Goal: Answer question/provide support: Share knowledge or assist other users

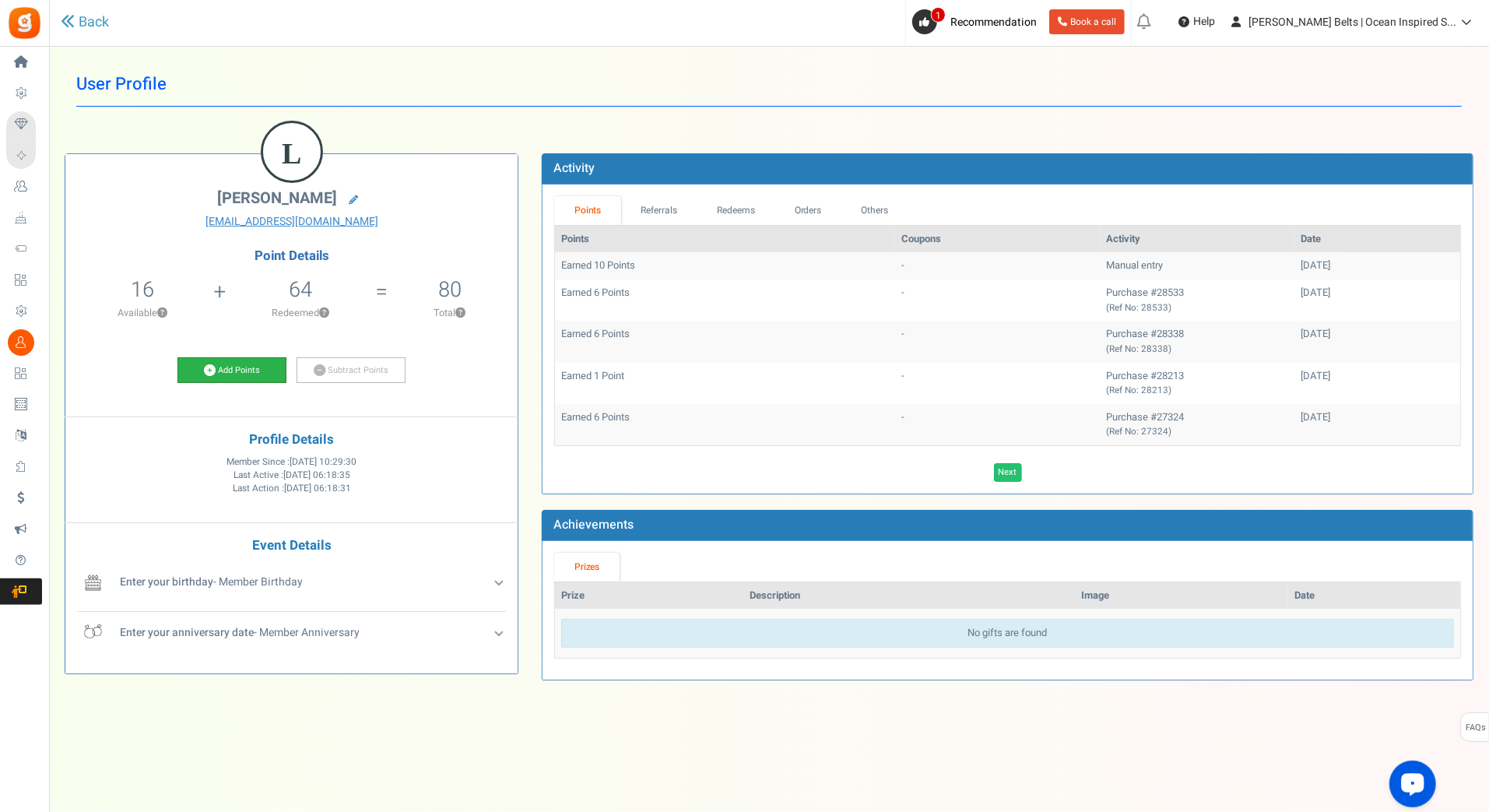
click at [268, 369] on link "Add Points" at bounding box center [232, 370] width 109 height 27
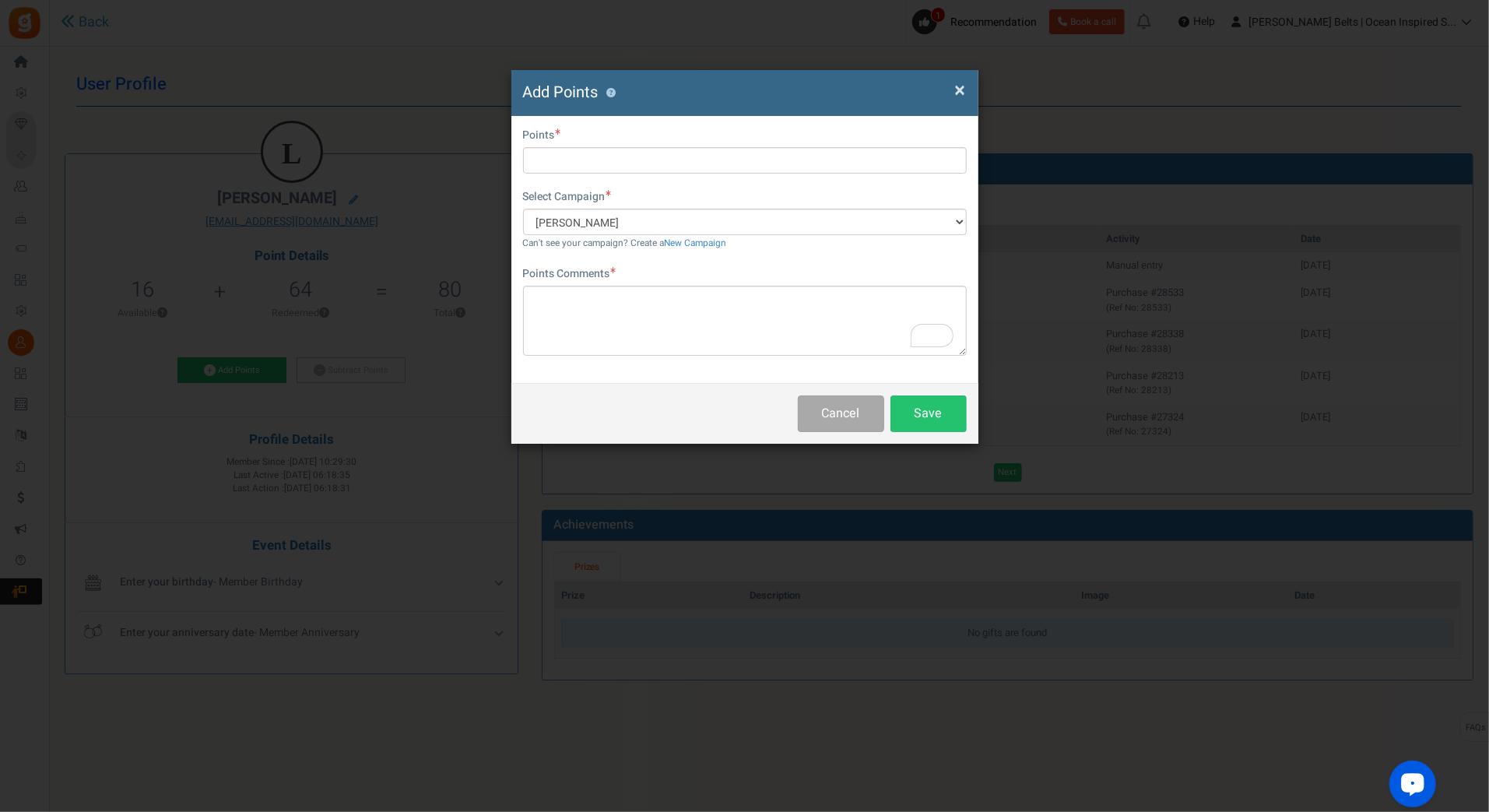
click at [964, 88] on span "×" at bounding box center [960, 90] width 11 height 29
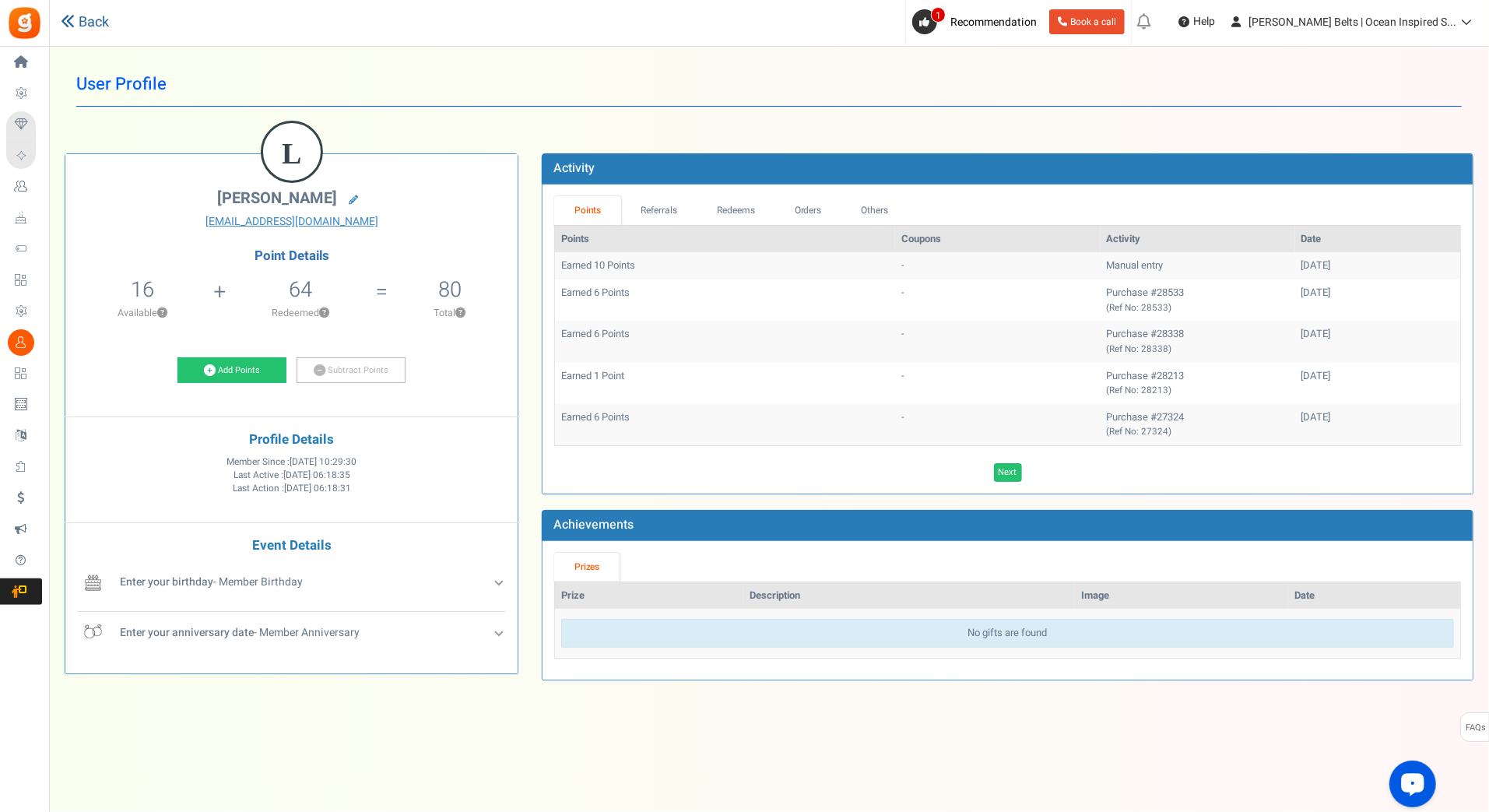
click at [84, 15] on link "Back" at bounding box center [84, 22] width 48 height 20
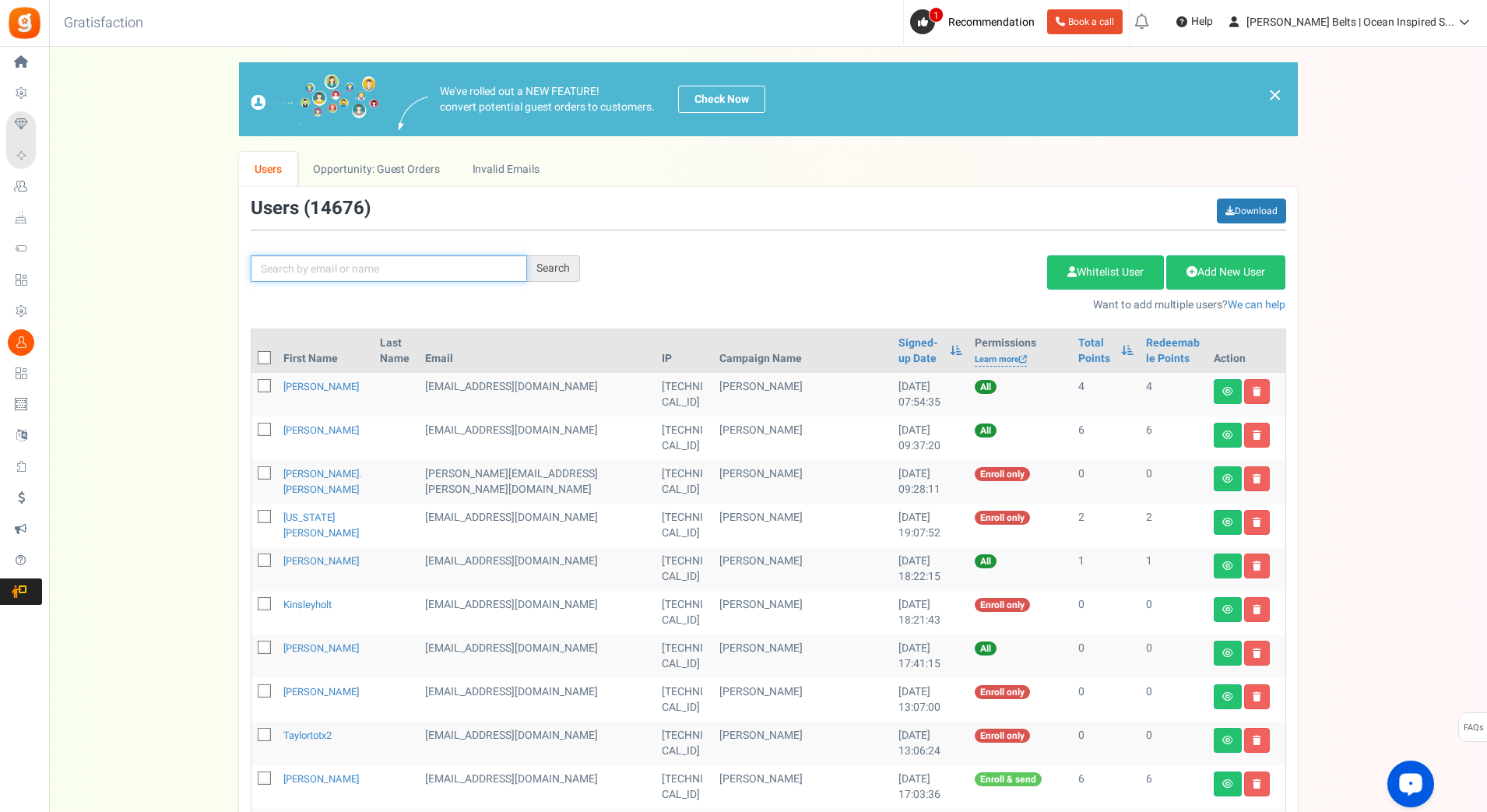
click at [381, 270] on input "text" at bounding box center [389, 268] width 277 height 27
paste input "hmorrow49"
type input "hmorrow49"
click at [557, 261] on div "Search" at bounding box center [553, 268] width 53 height 27
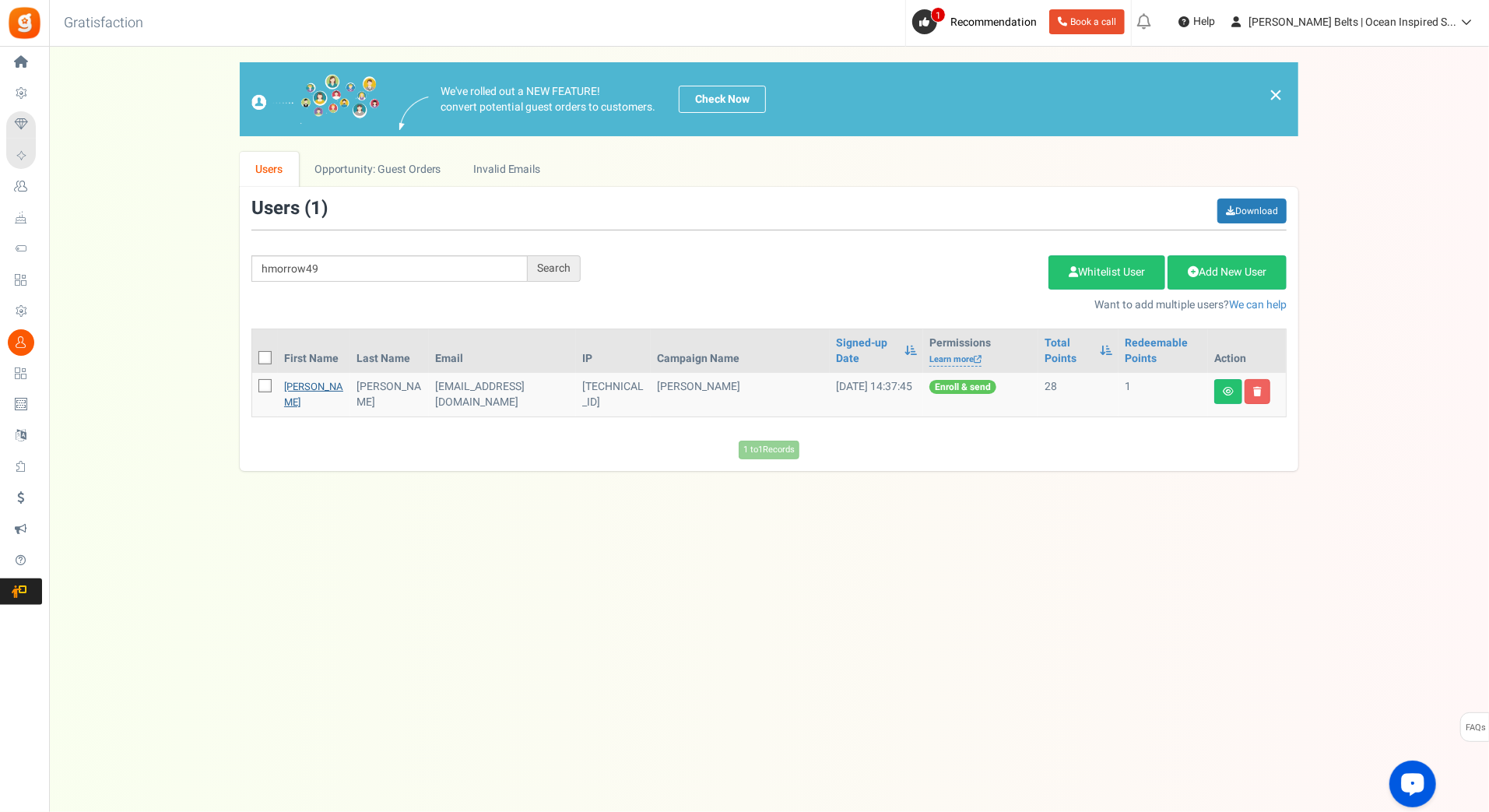
click at [295, 387] on link "[PERSON_NAME]" at bounding box center [313, 394] width 59 height 30
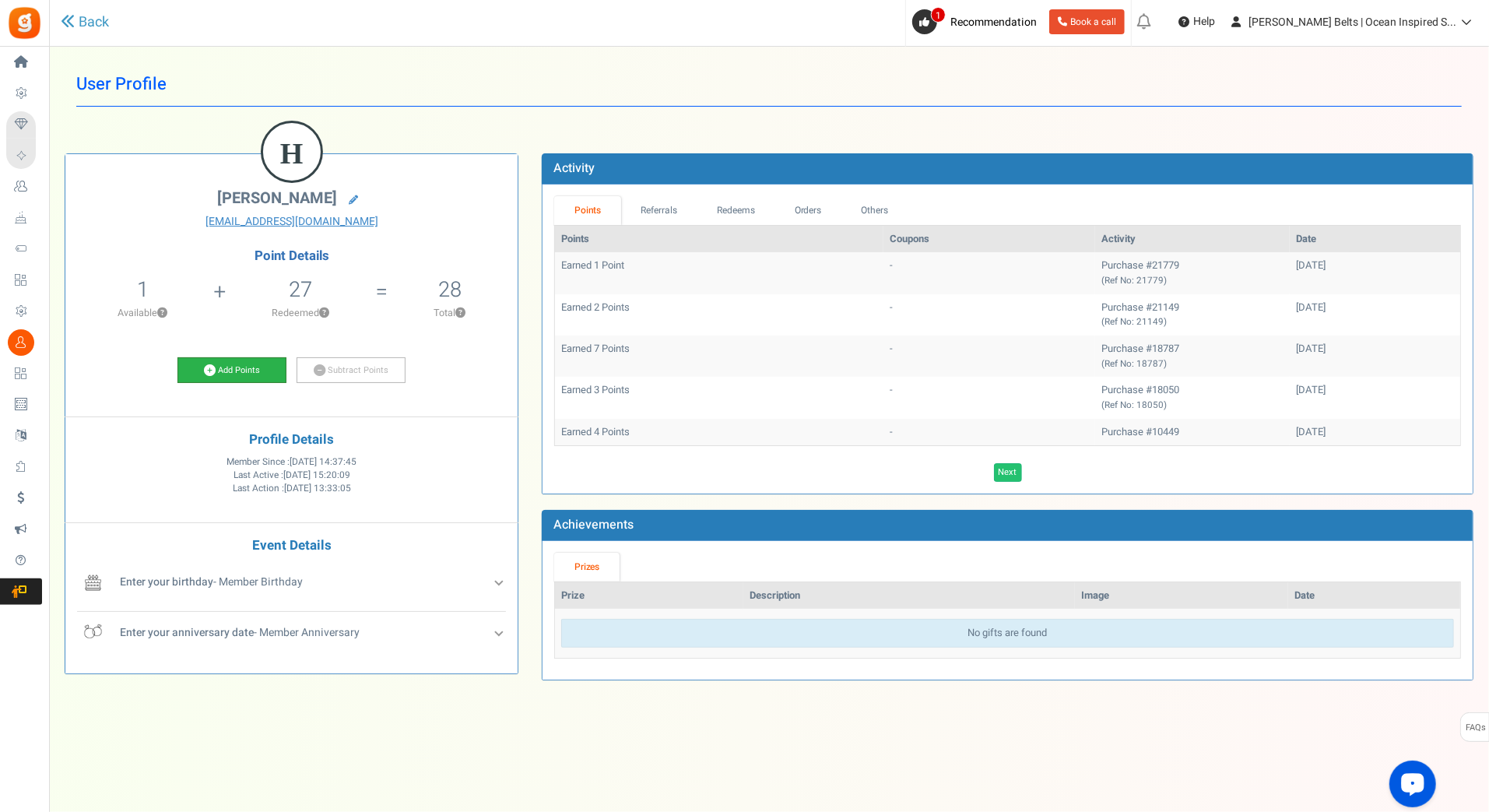
click at [208, 374] on icon at bounding box center [210, 370] width 12 height 12
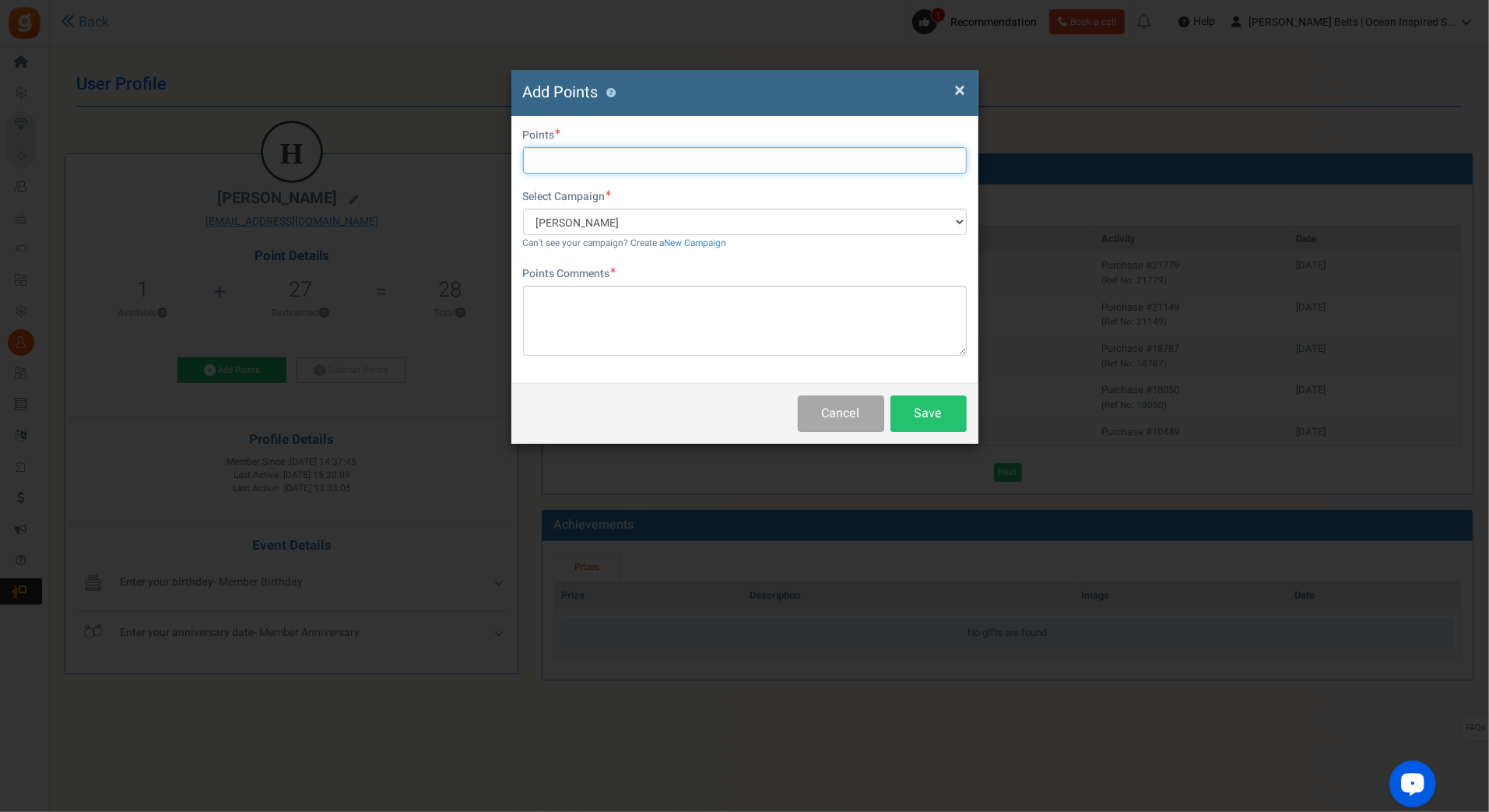
click at [611, 159] on input "text" at bounding box center [744, 160] width 444 height 27
type input "10"
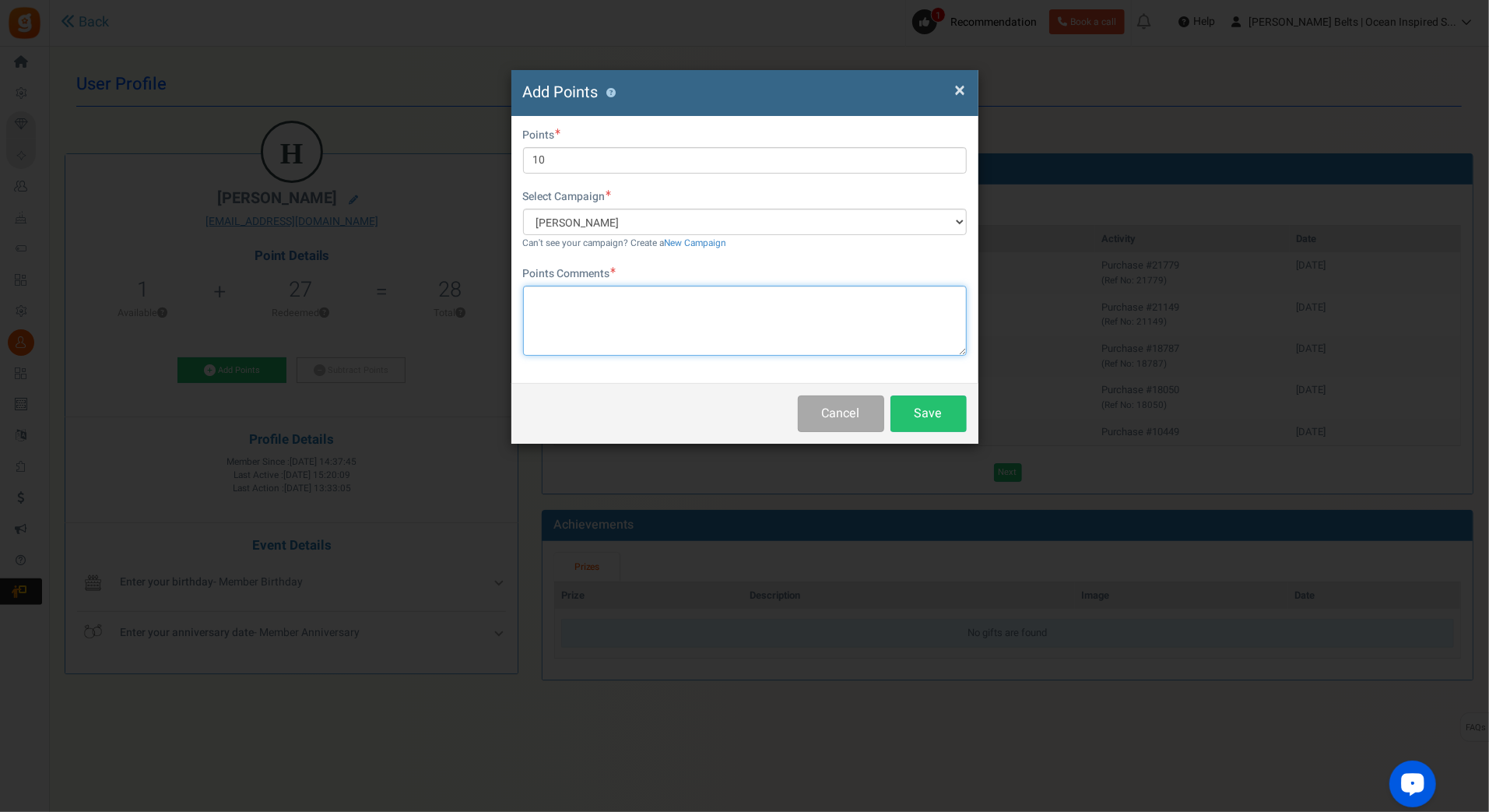
click at [606, 336] on textarea at bounding box center [744, 320] width 444 height 70
paste textarea "$10 [PERSON_NAME] Bucks Email Promo [DATE]-[DATE] [DATE] MJ"
type textarea "$10 [PERSON_NAME] Bucks Email Promo [DATE]-[DATE] [DATE] MJ"
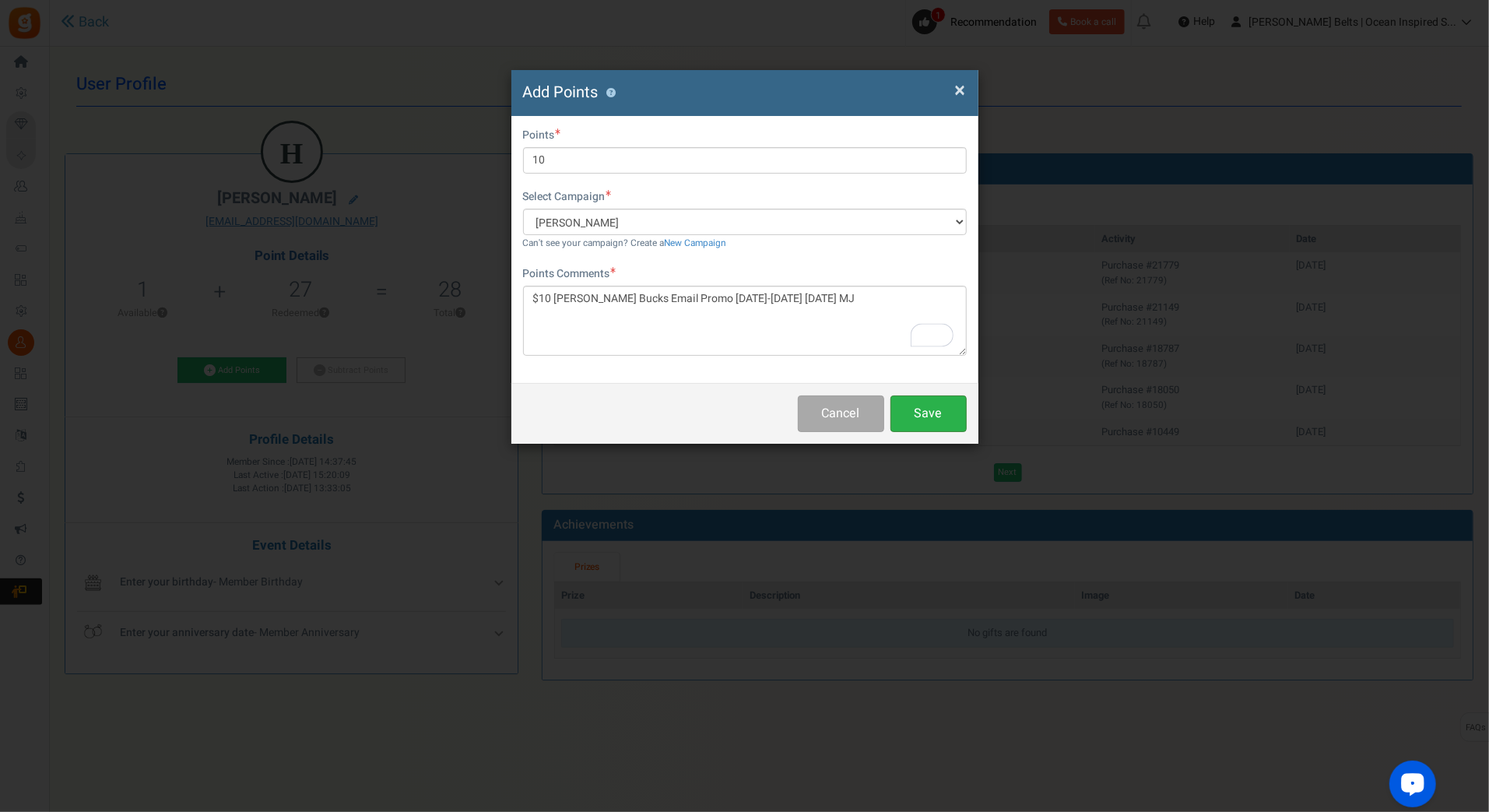
click at [907, 412] on button "Save" at bounding box center [928, 413] width 77 height 36
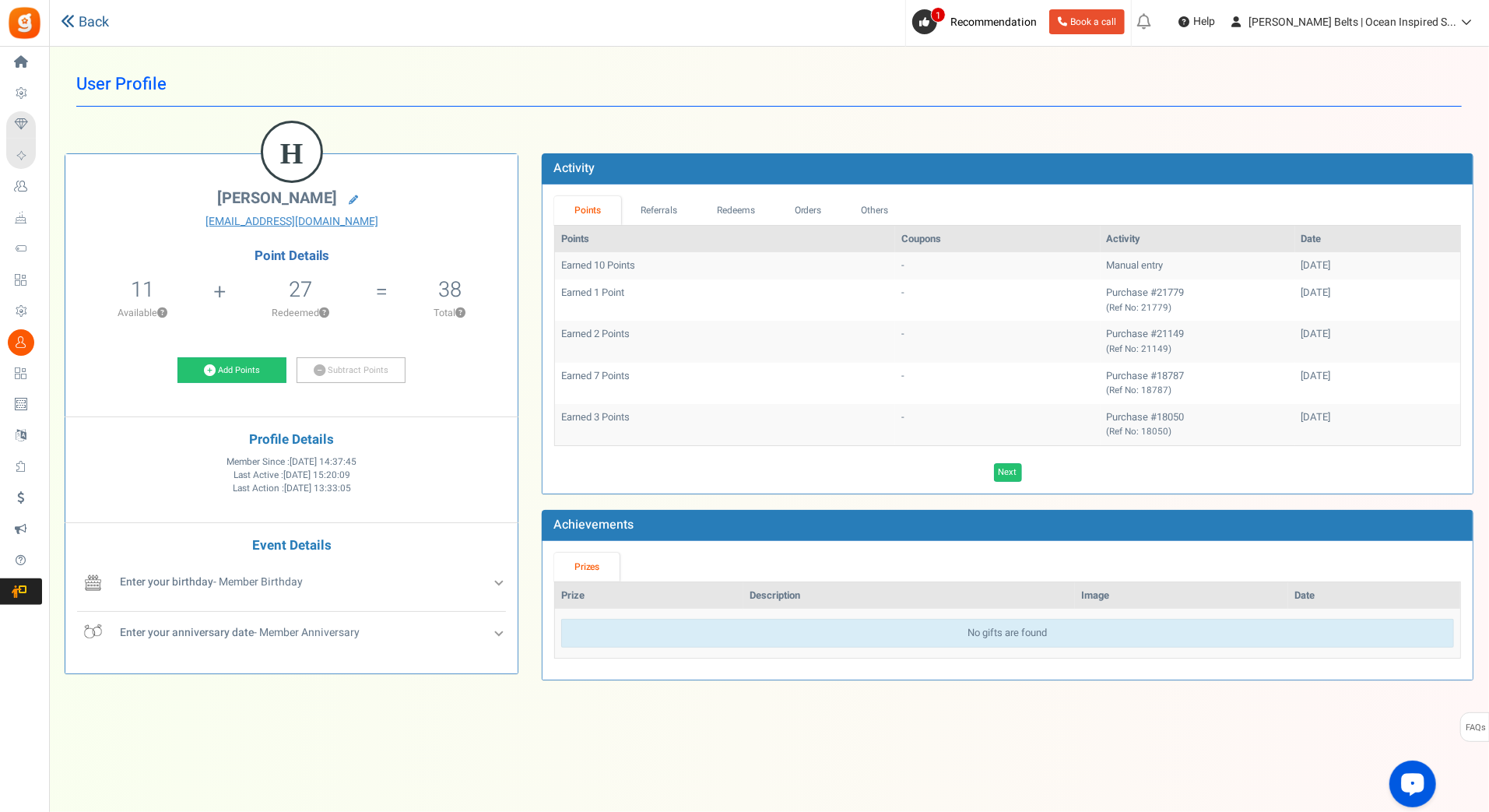
click at [98, 26] on link "Back" at bounding box center [84, 22] width 48 height 20
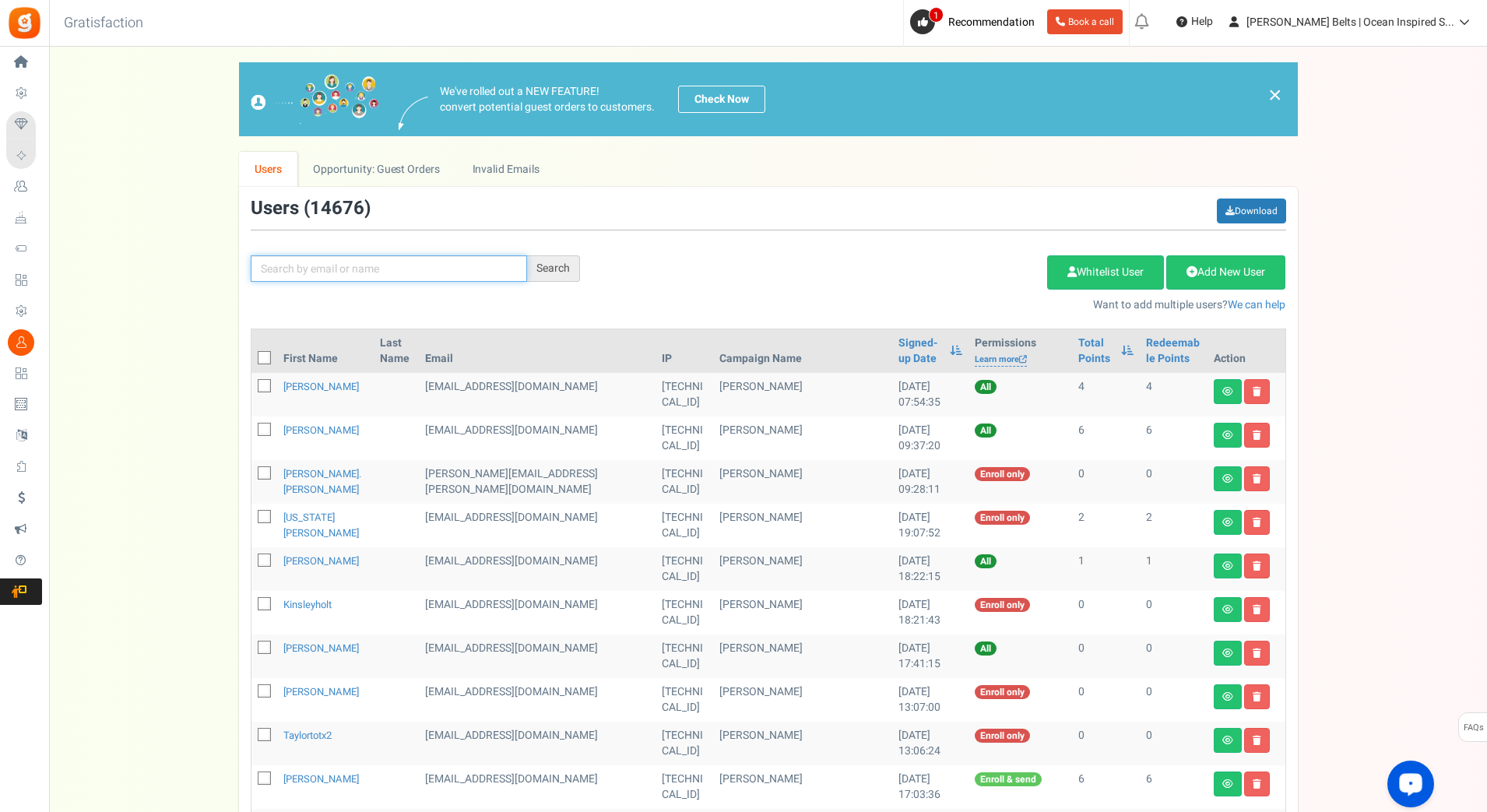
paste input "faithlea"
type input "faithlea"
click at [569, 263] on div "Search" at bounding box center [553, 268] width 53 height 27
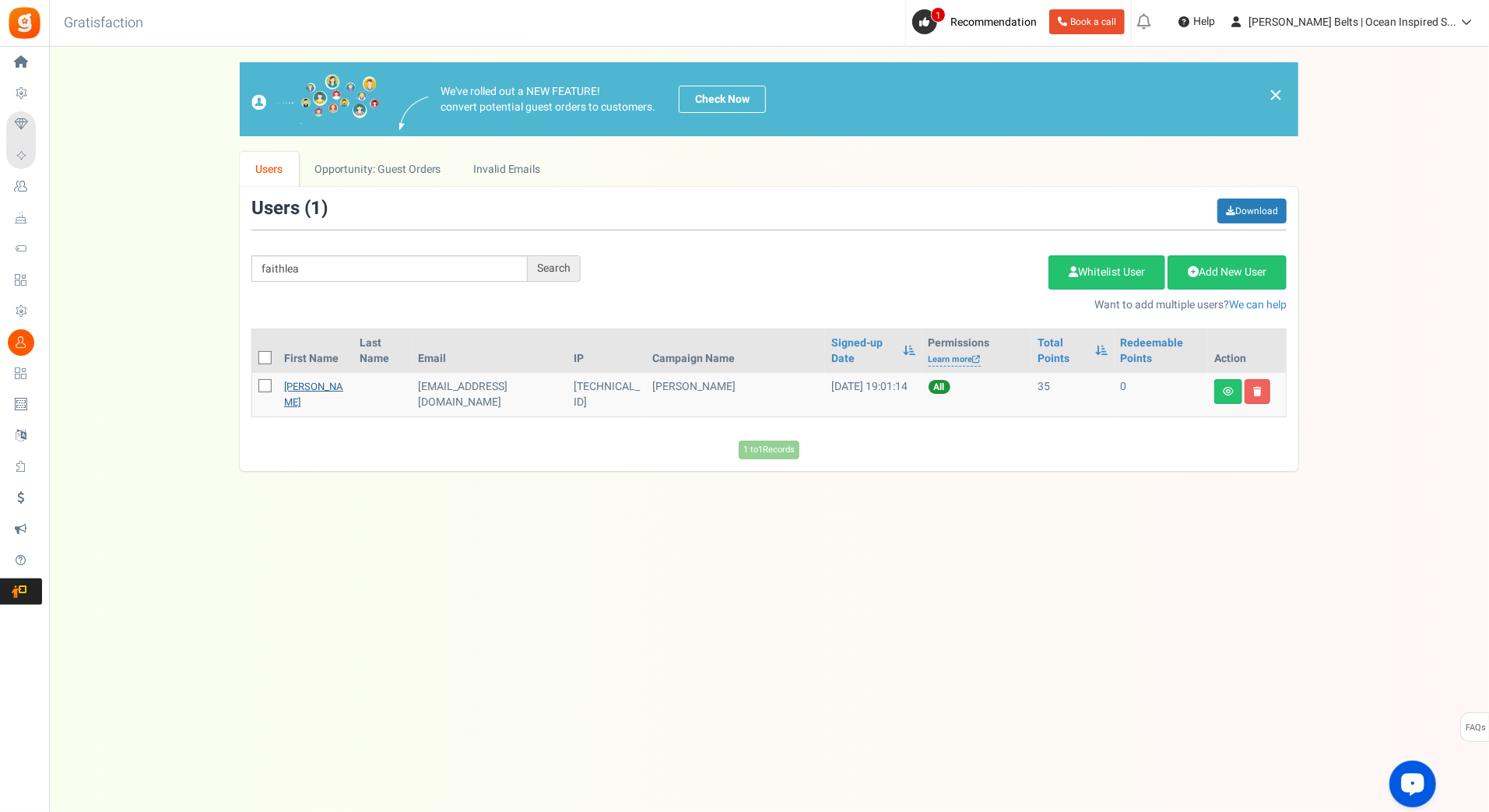
click at [290, 382] on link "[PERSON_NAME]" at bounding box center [313, 394] width 59 height 30
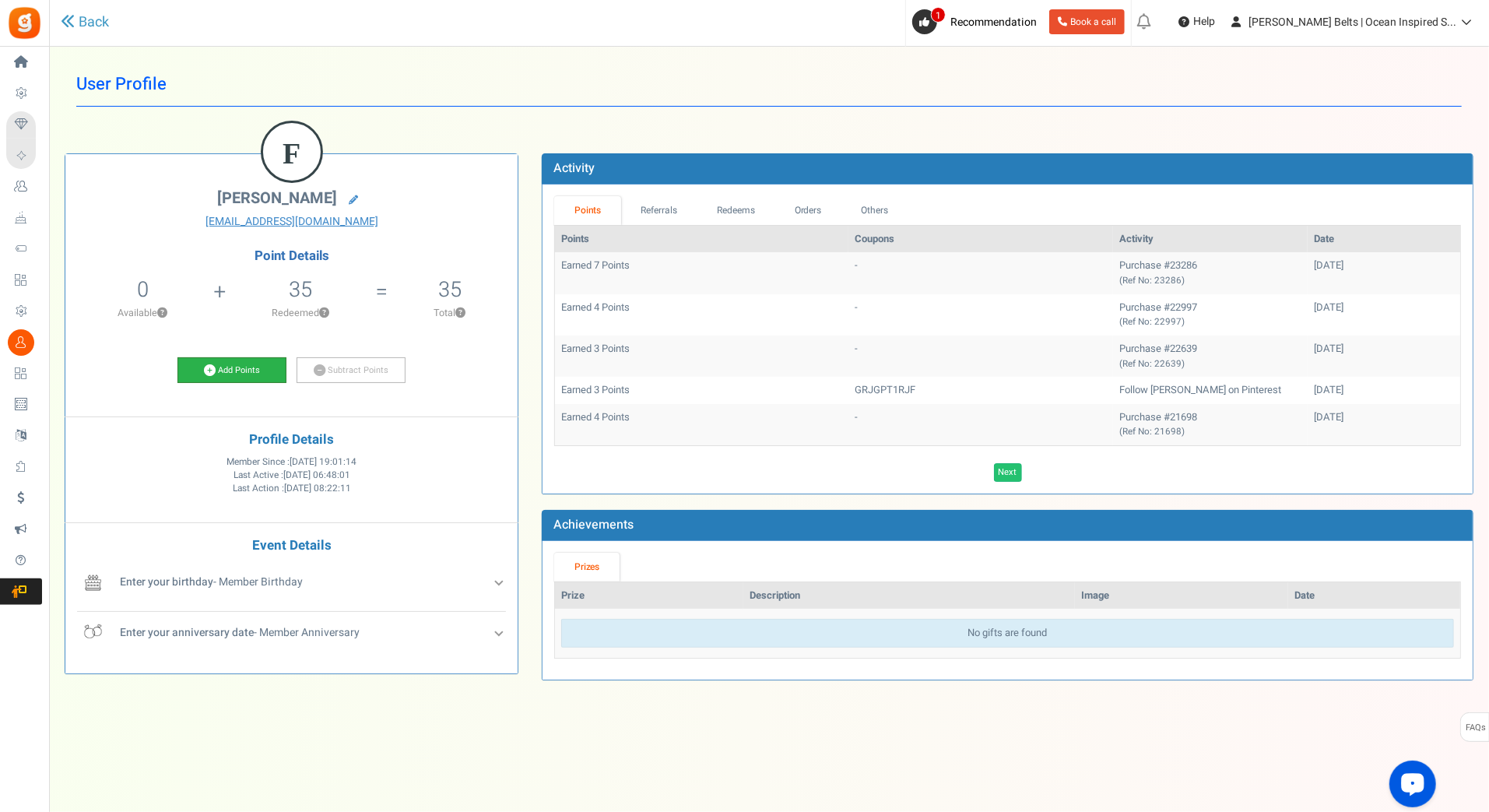
click at [265, 368] on link "Add Points" at bounding box center [232, 370] width 109 height 27
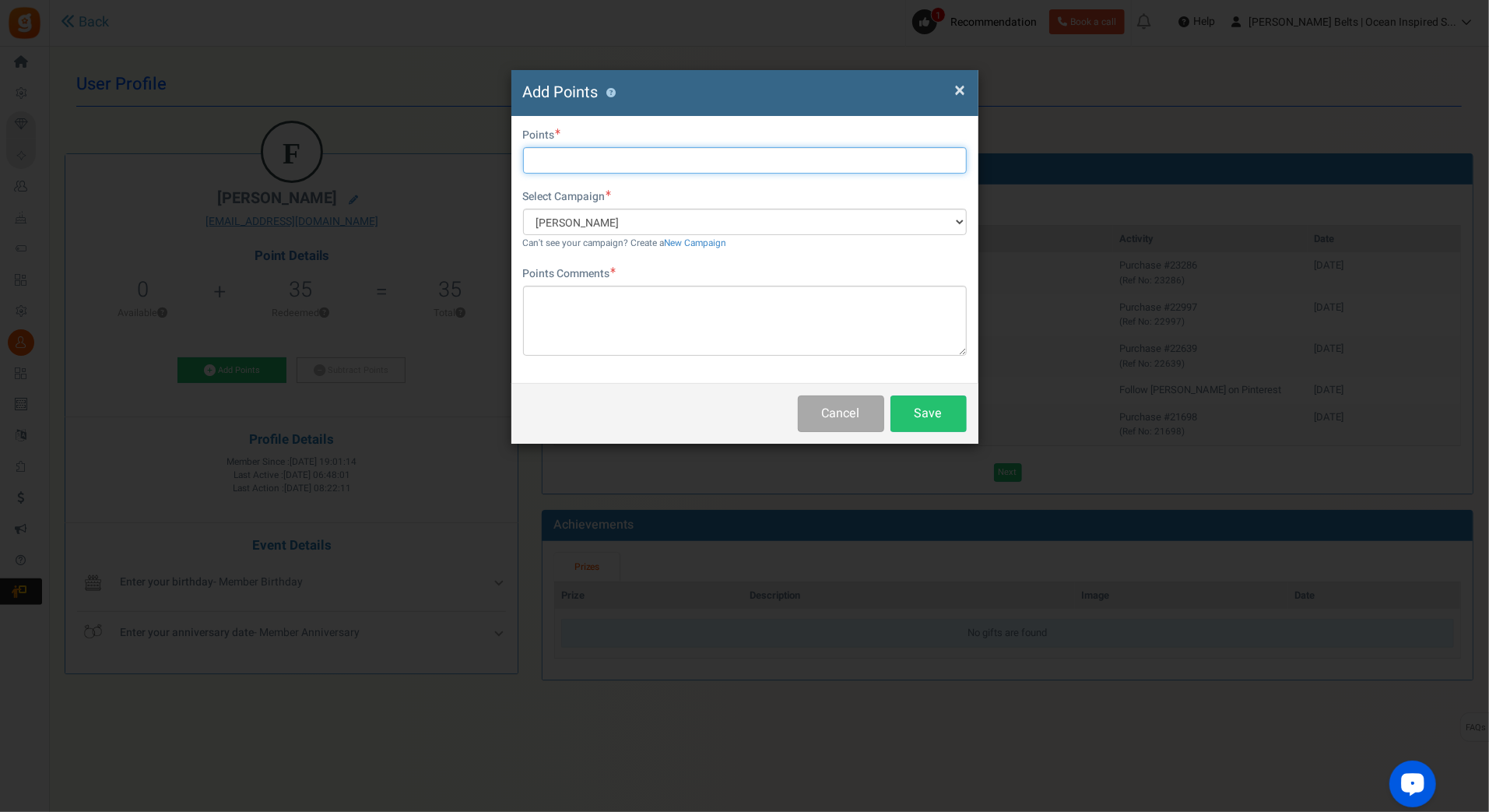
click at [588, 170] on input "text" at bounding box center [744, 160] width 444 height 27
type input "10"
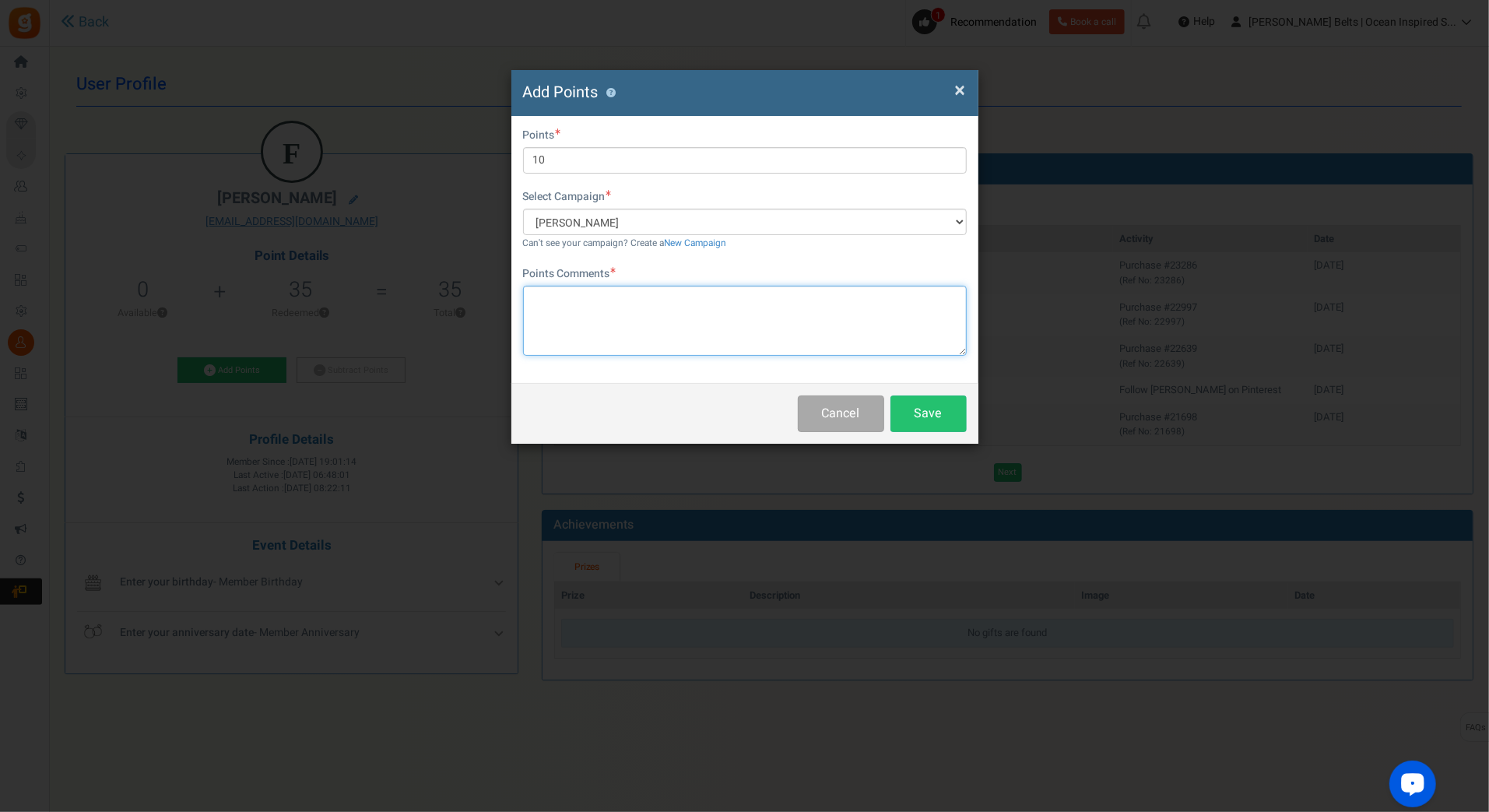
click at [556, 317] on textarea at bounding box center [744, 320] width 444 height 70
paste textarea "$10 [PERSON_NAME] Bucks Email Promo [DATE]-[DATE] [DATE] MJ"
type textarea "$10 [PERSON_NAME] Bucks Email Promo [DATE]-[DATE] [DATE] MJ"
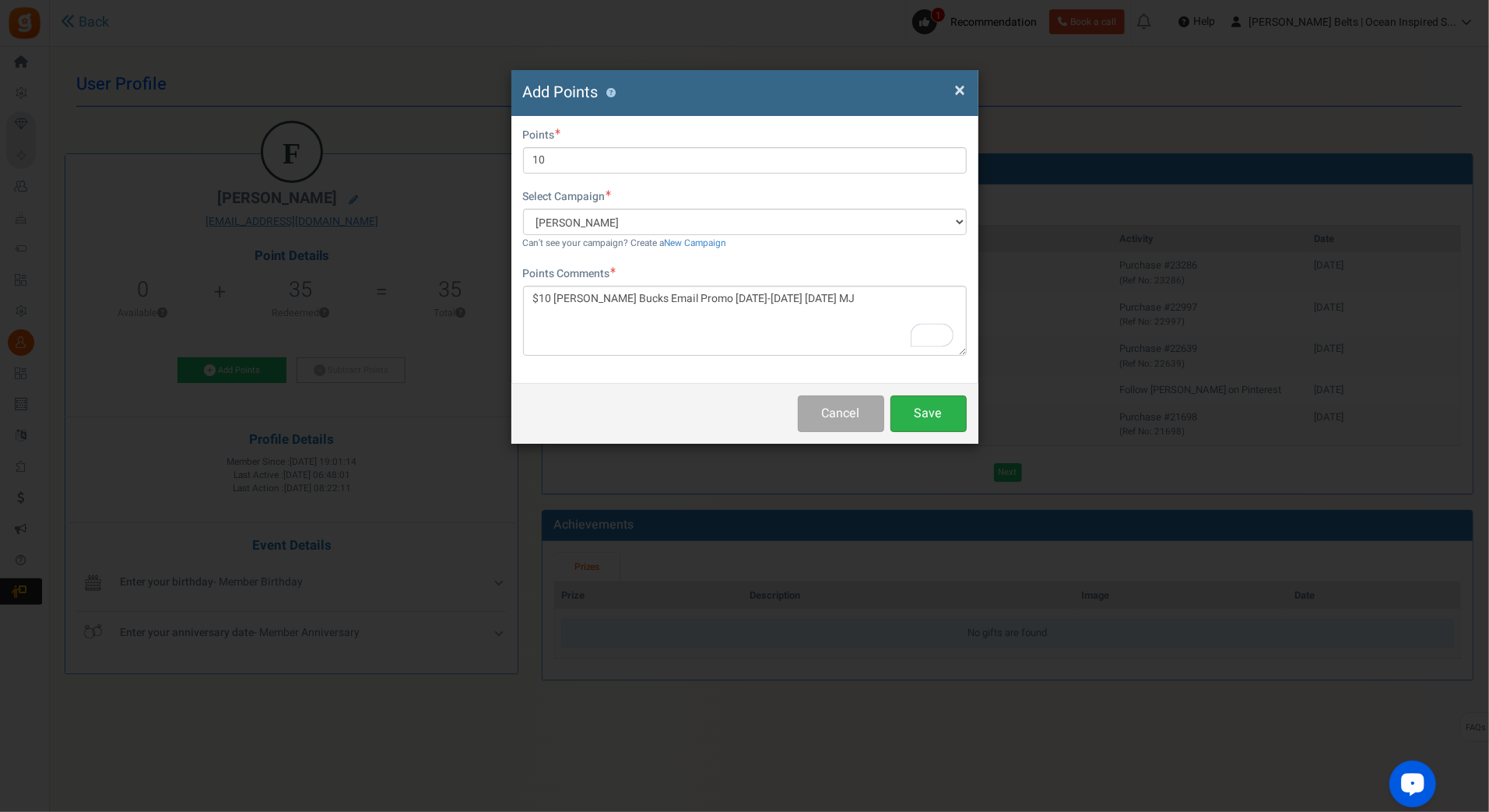
click at [940, 395] on button "Save" at bounding box center [928, 413] width 77 height 36
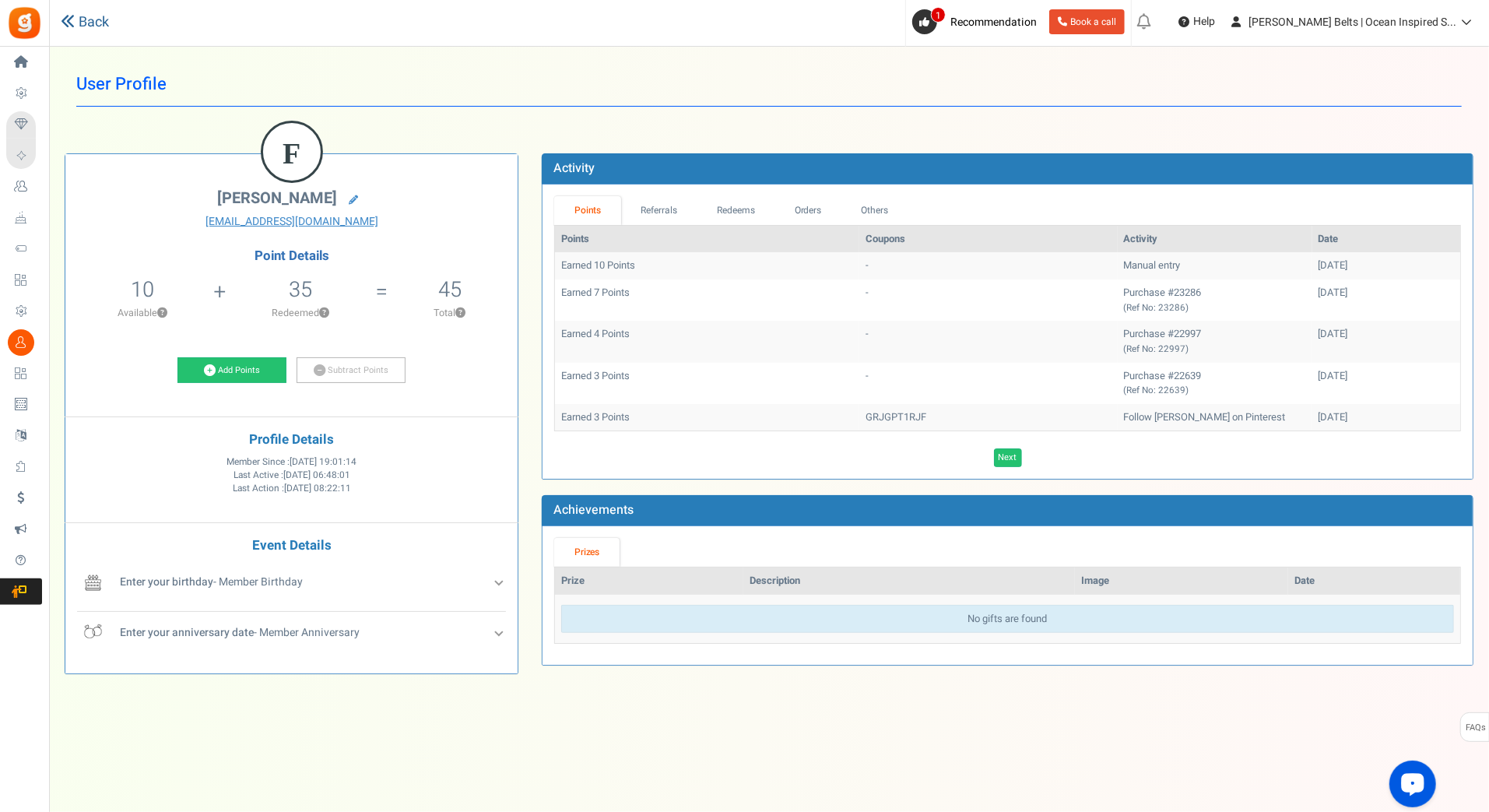
click at [106, 23] on link "Back" at bounding box center [84, 22] width 48 height 20
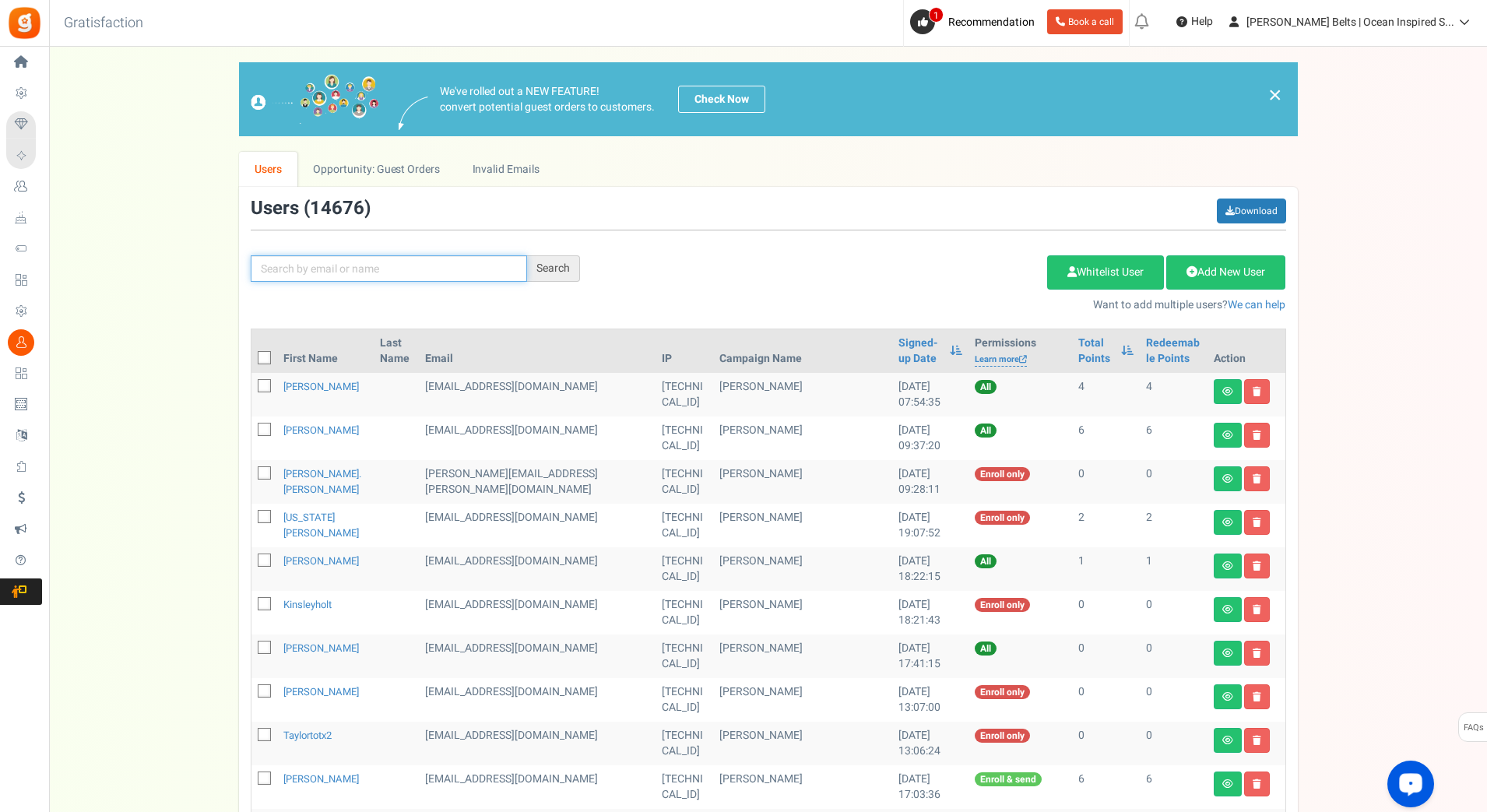
click at [298, 261] on input "text" at bounding box center [389, 268] width 277 height 27
paste input "pnothwang"
type input "pnothwang"
click at [548, 261] on div "Search" at bounding box center [553, 268] width 53 height 27
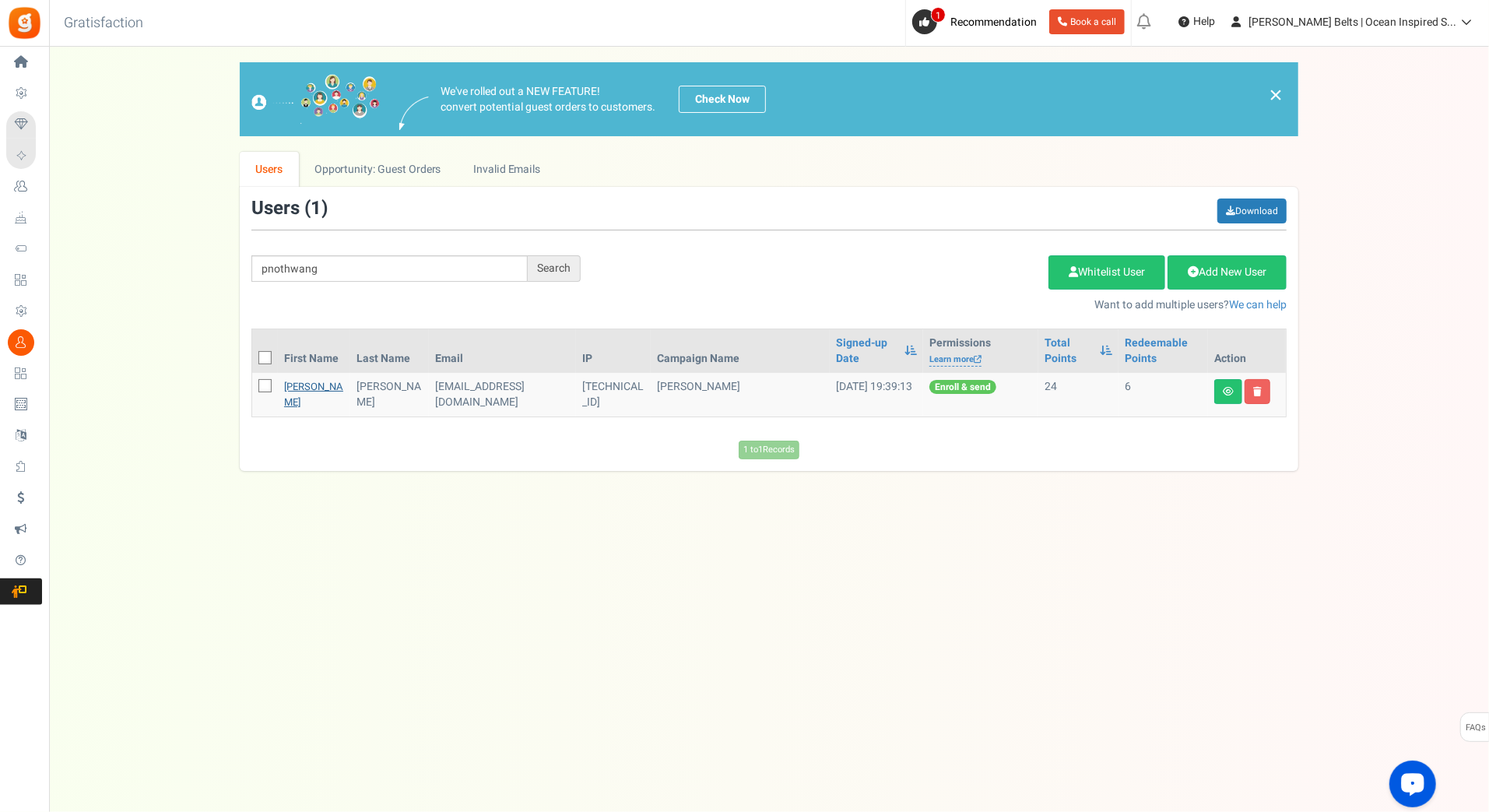
click at [290, 382] on link "[PERSON_NAME]" at bounding box center [313, 394] width 59 height 30
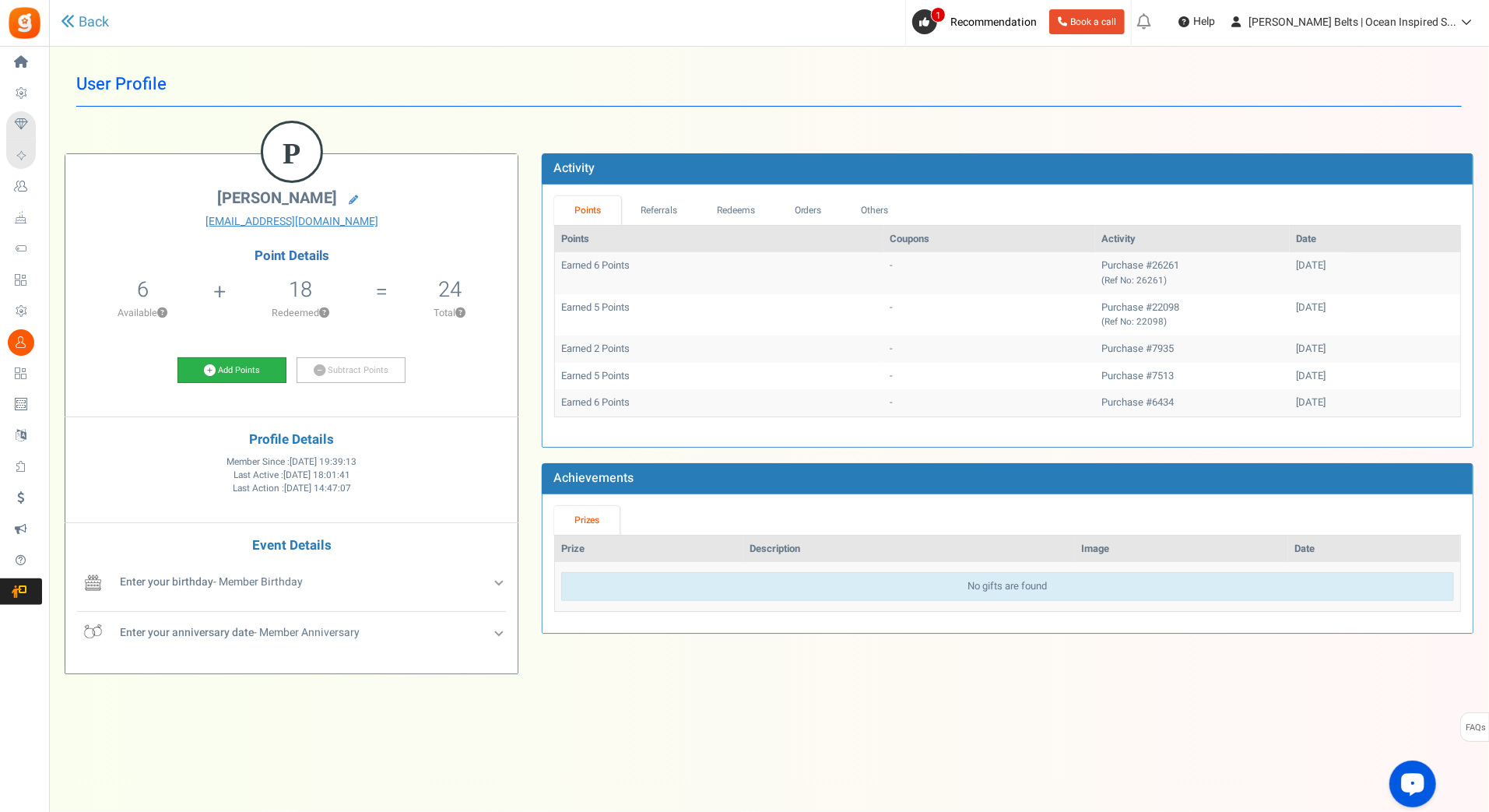
click at [258, 357] on link "Add Points" at bounding box center [232, 370] width 109 height 27
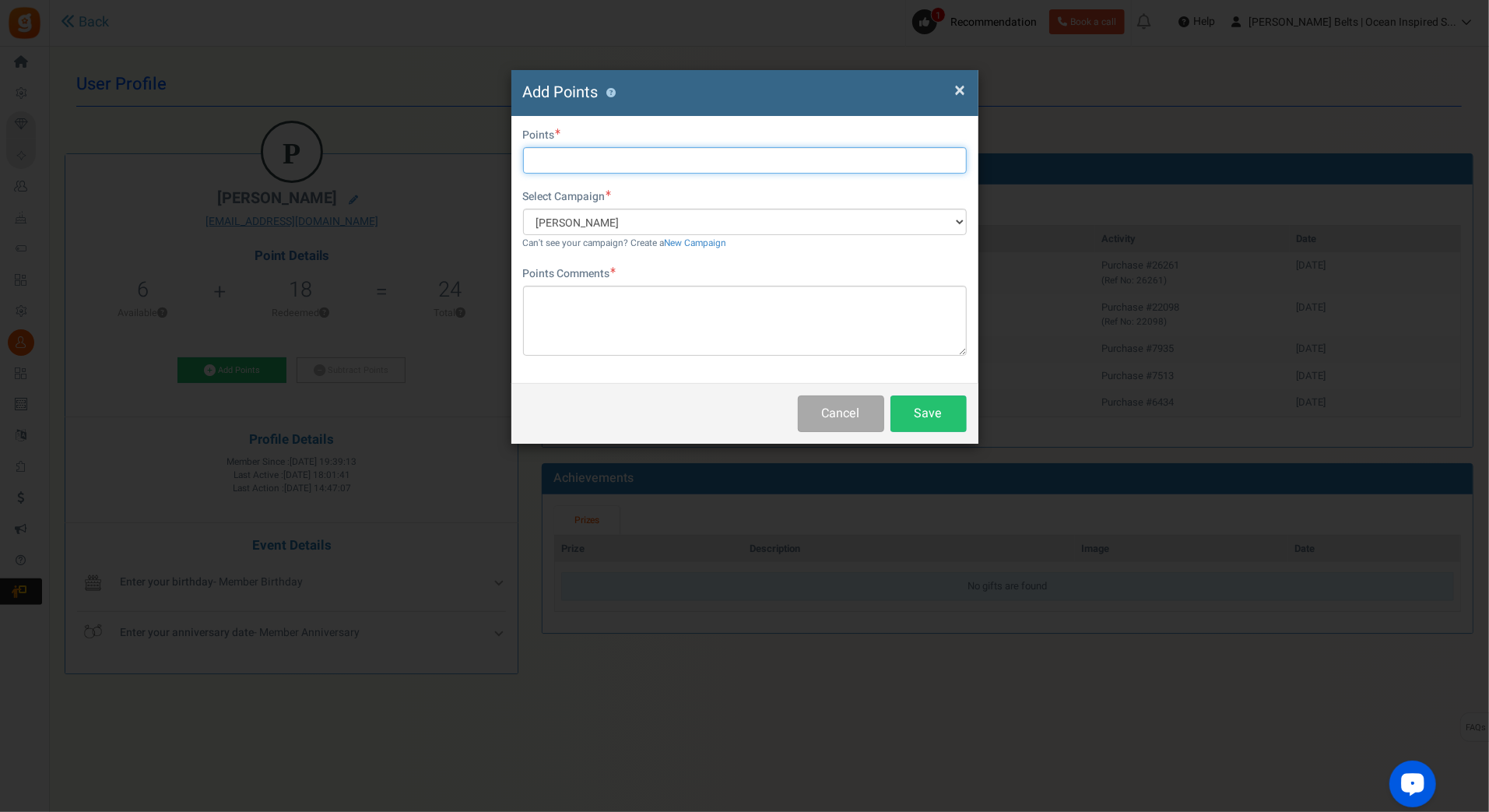
click at [611, 165] on input "text" at bounding box center [744, 160] width 444 height 27
type input "10"
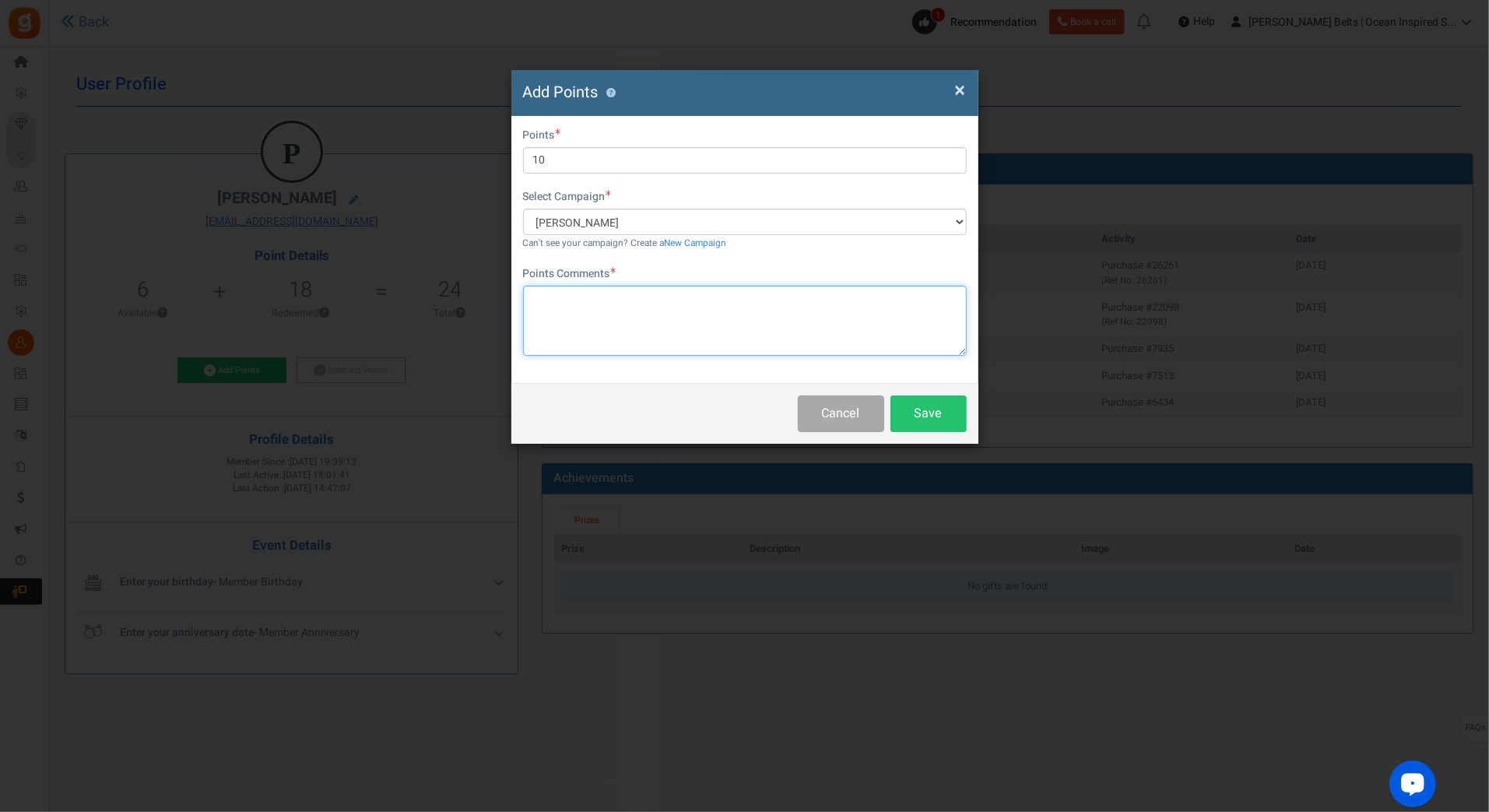
click at [596, 305] on textarea at bounding box center [744, 320] width 444 height 70
click at [598, 303] on textarea "To enrich screen reader interactions, please activate Accessibility in Grammarl…" at bounding box center [744, 320] width 444 height 70
paste textarea "$10 [PERSON_NAME] Bucks Email Promo [DATE]-[DATE] [DATE] MJ"
type textarea "$10 [PERSON_NAME] Bucks Email Promo [DATE]-[DATE] [DATE] MJ"
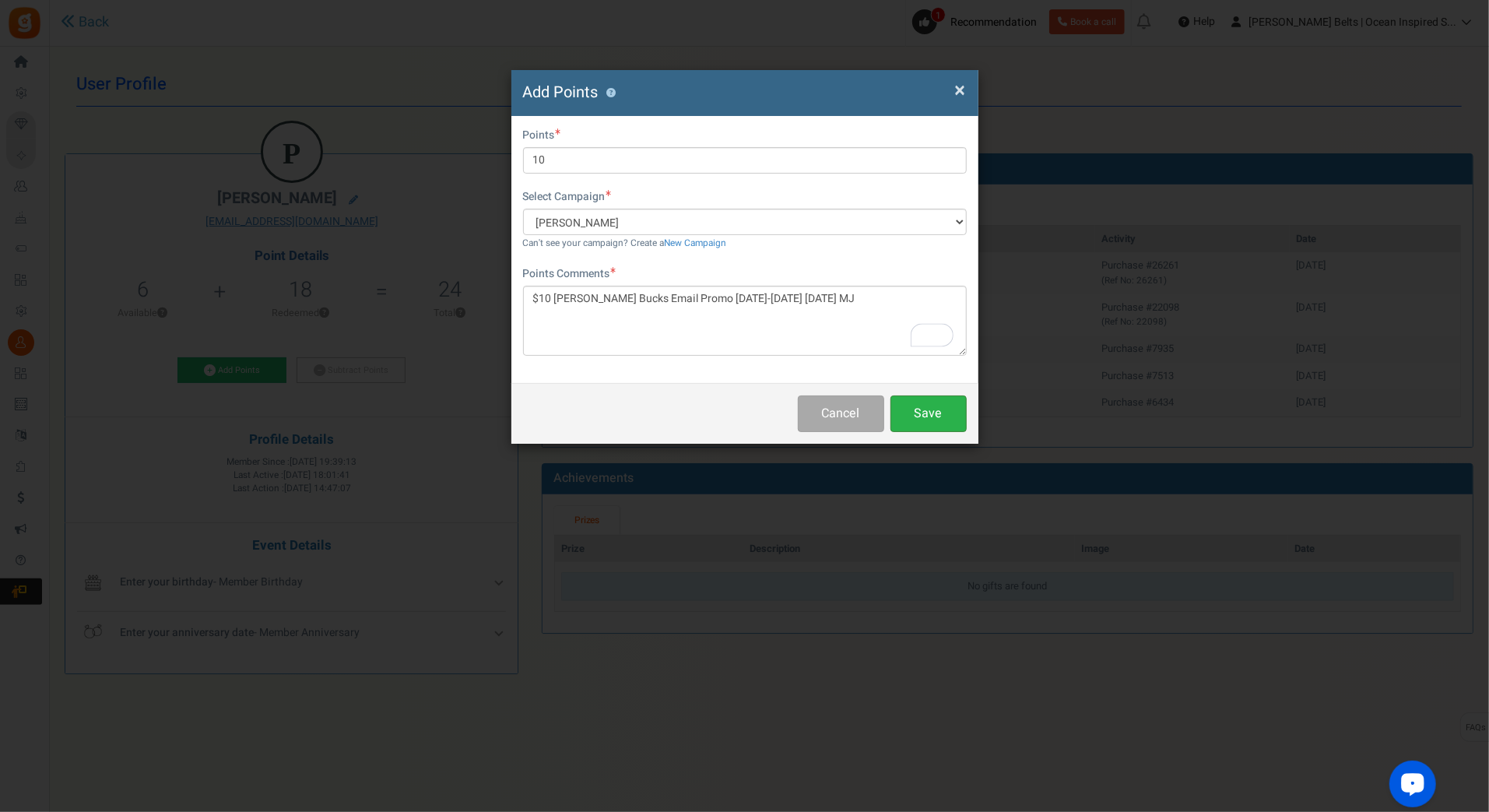
click at [906, 420] on button "Save" at bounding box center [928, 413] width 77 height 36
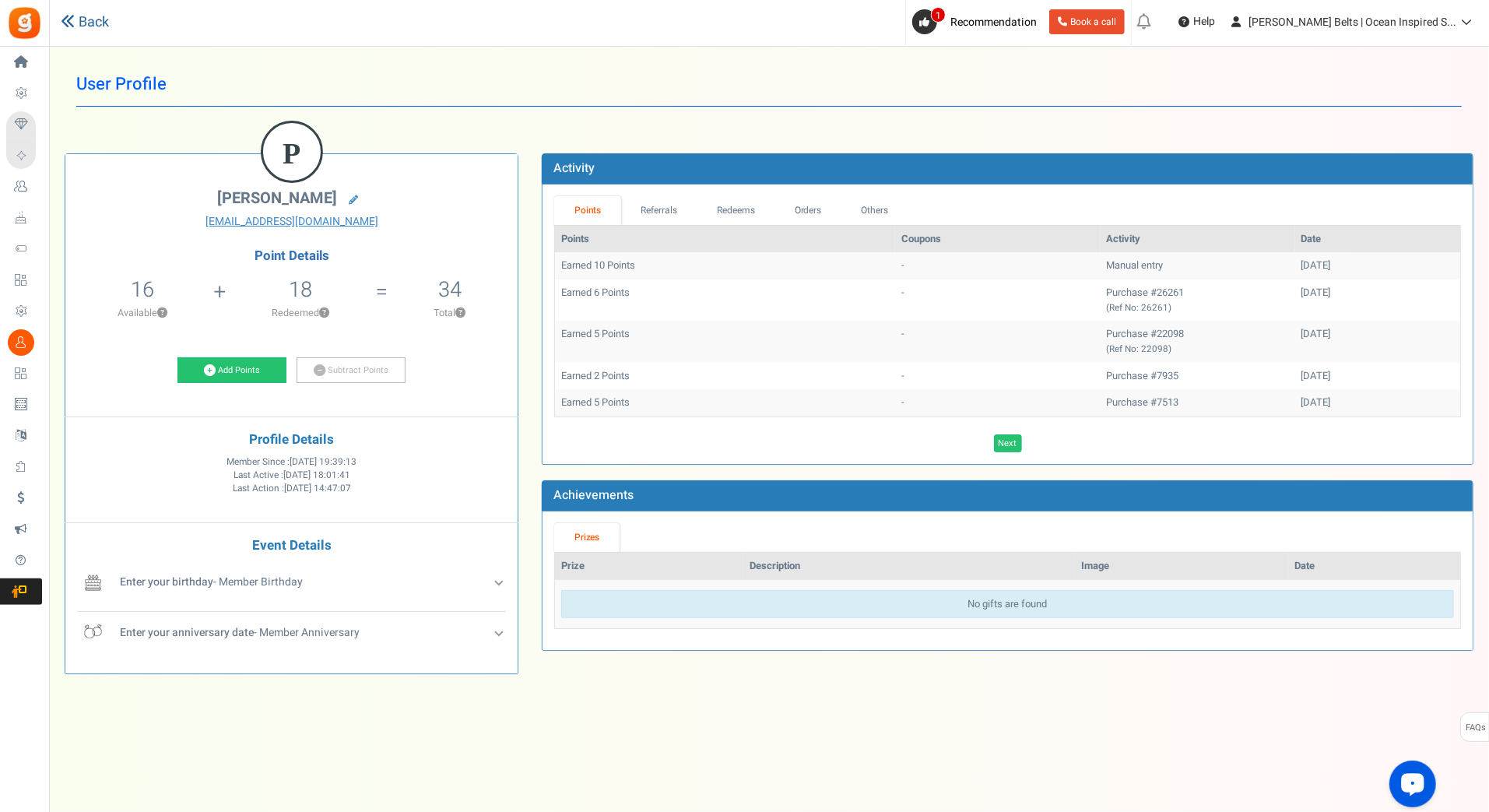
click at [75, 23] on link "Back" at bounding box center [84, 22] width 48 height 20
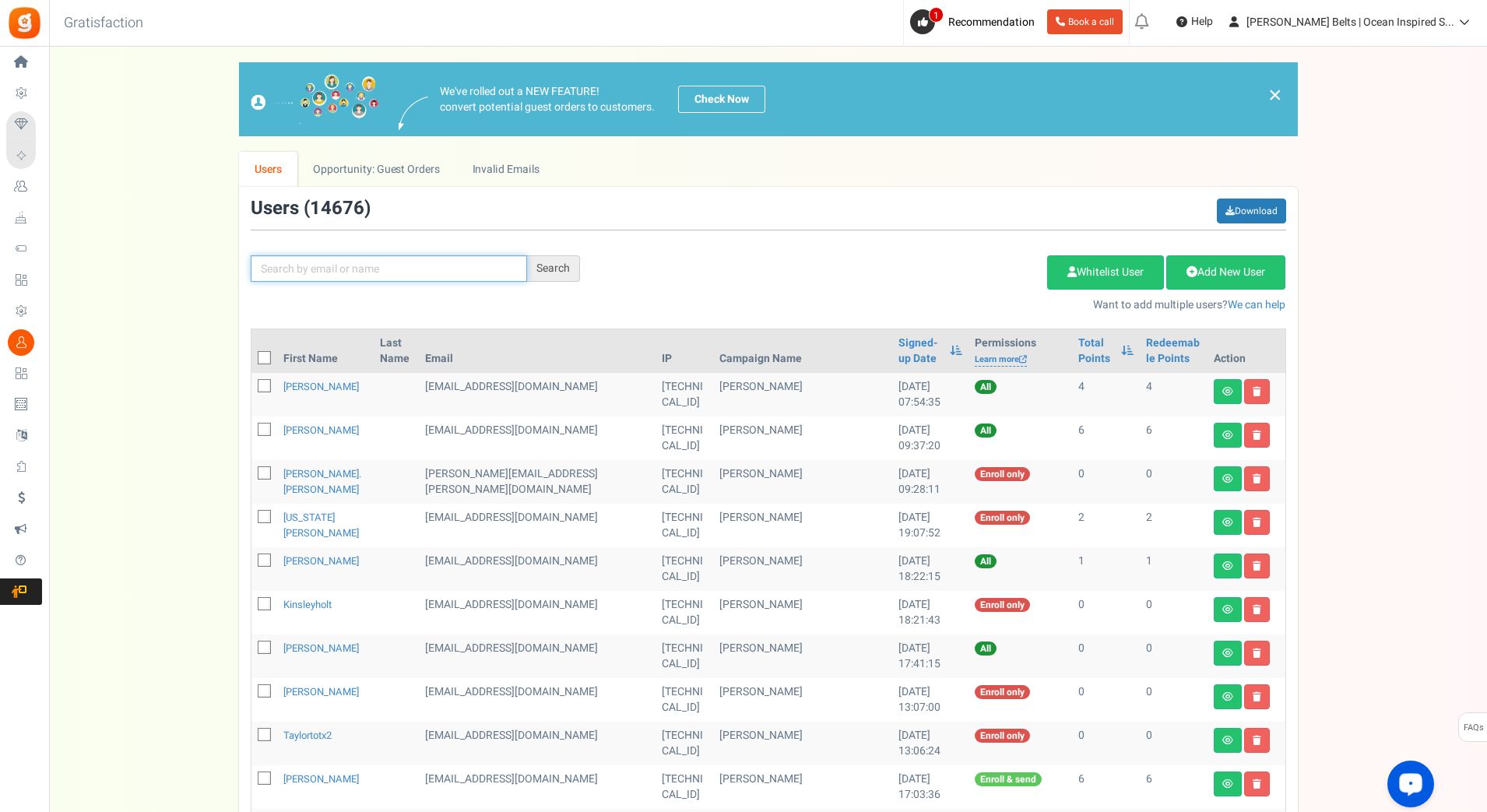
click at [395, 273] on input "text" at bounding box center [389, 268] width 277 height 27
paste input "jojomojogogo"
type input "jojomojogogo"
click at [545, 261] on div "Search" at bounding box center [553, 268] width 53 height 27
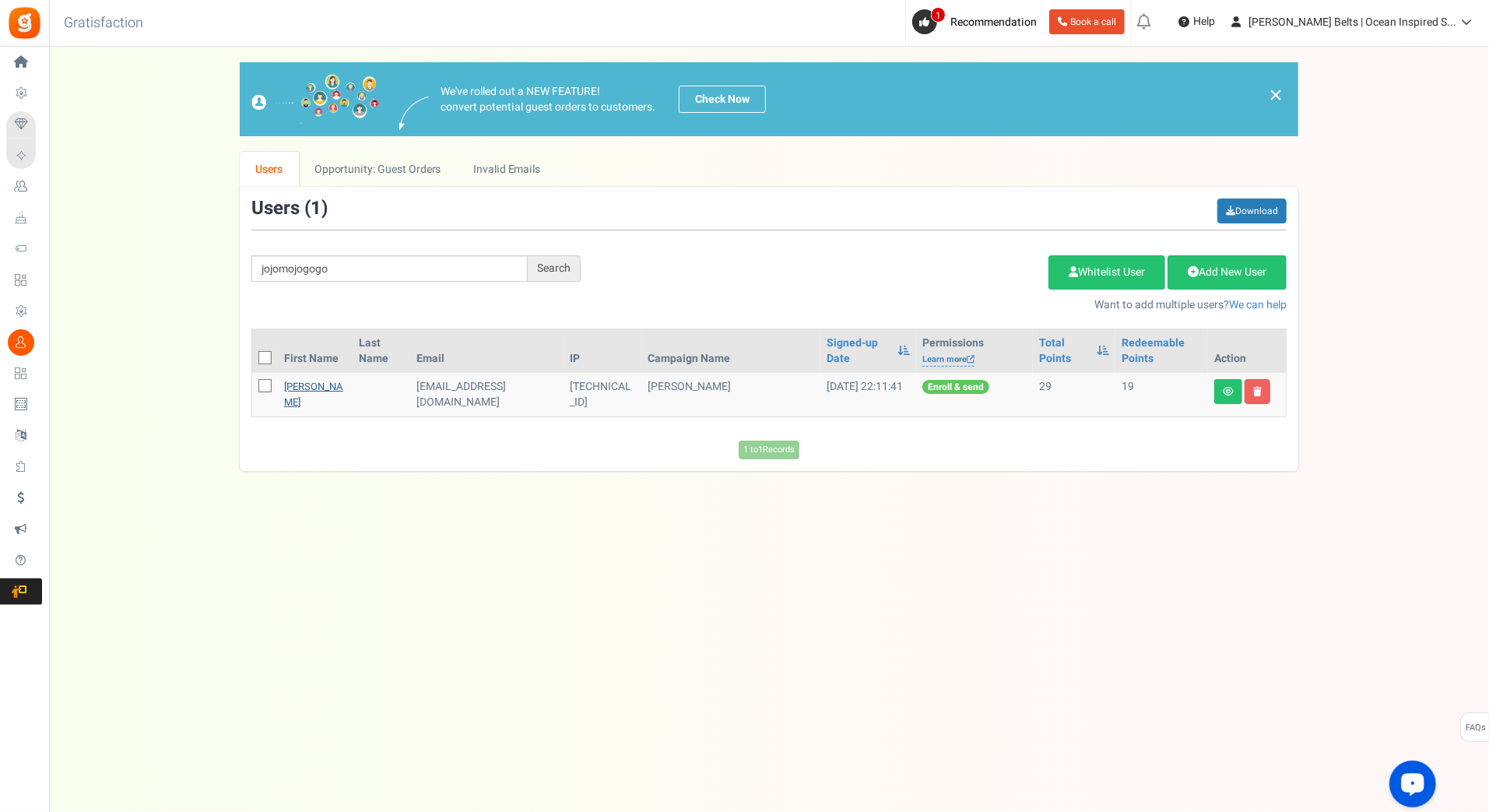
click at [296, 386] on link "[PERSON_NAME]" at bounding box center [313, 394] width 59 height 30
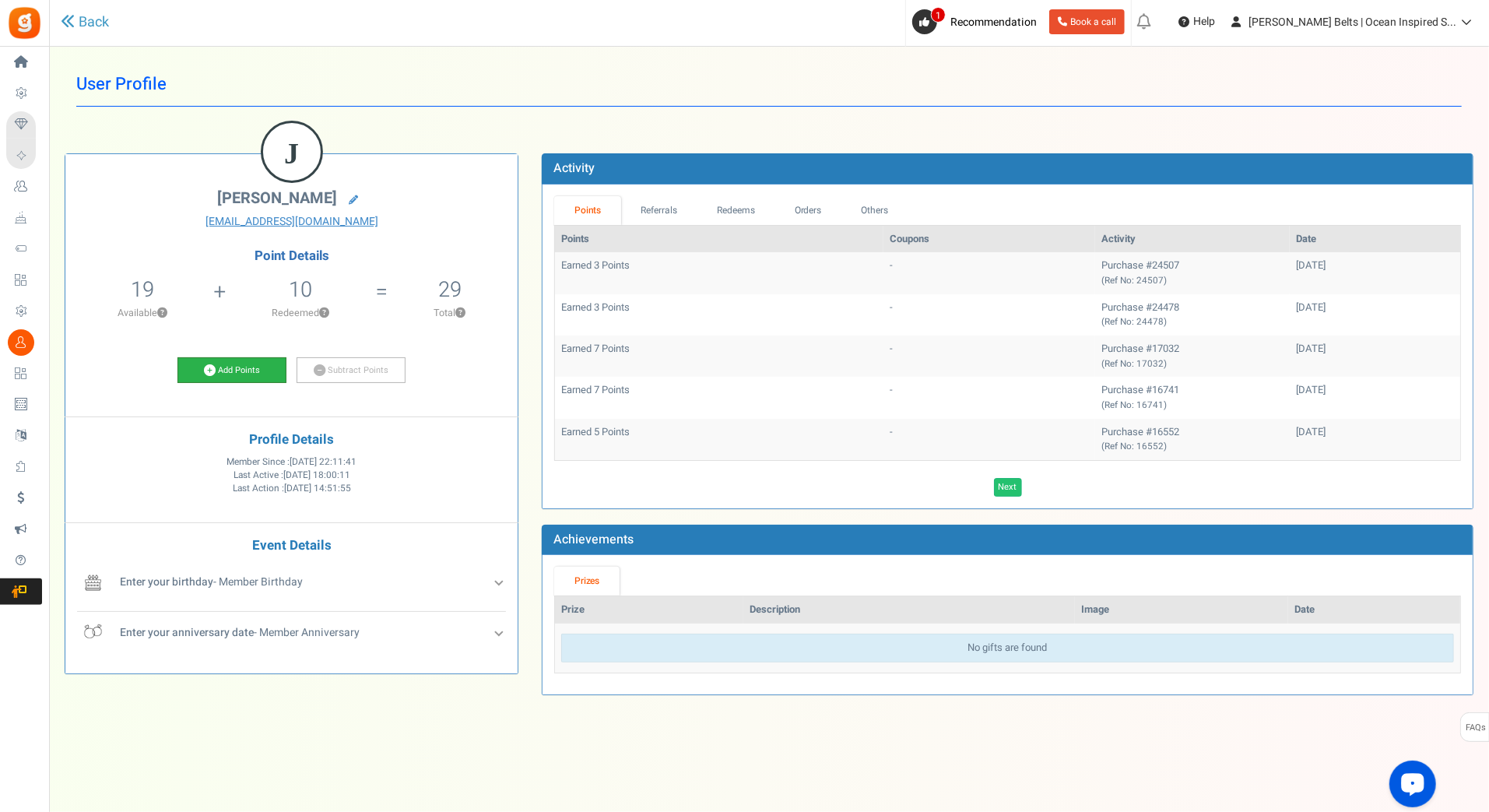
click at [251, 375] on link "Add Points" at bounding box center [232, 370] width 109 height 27
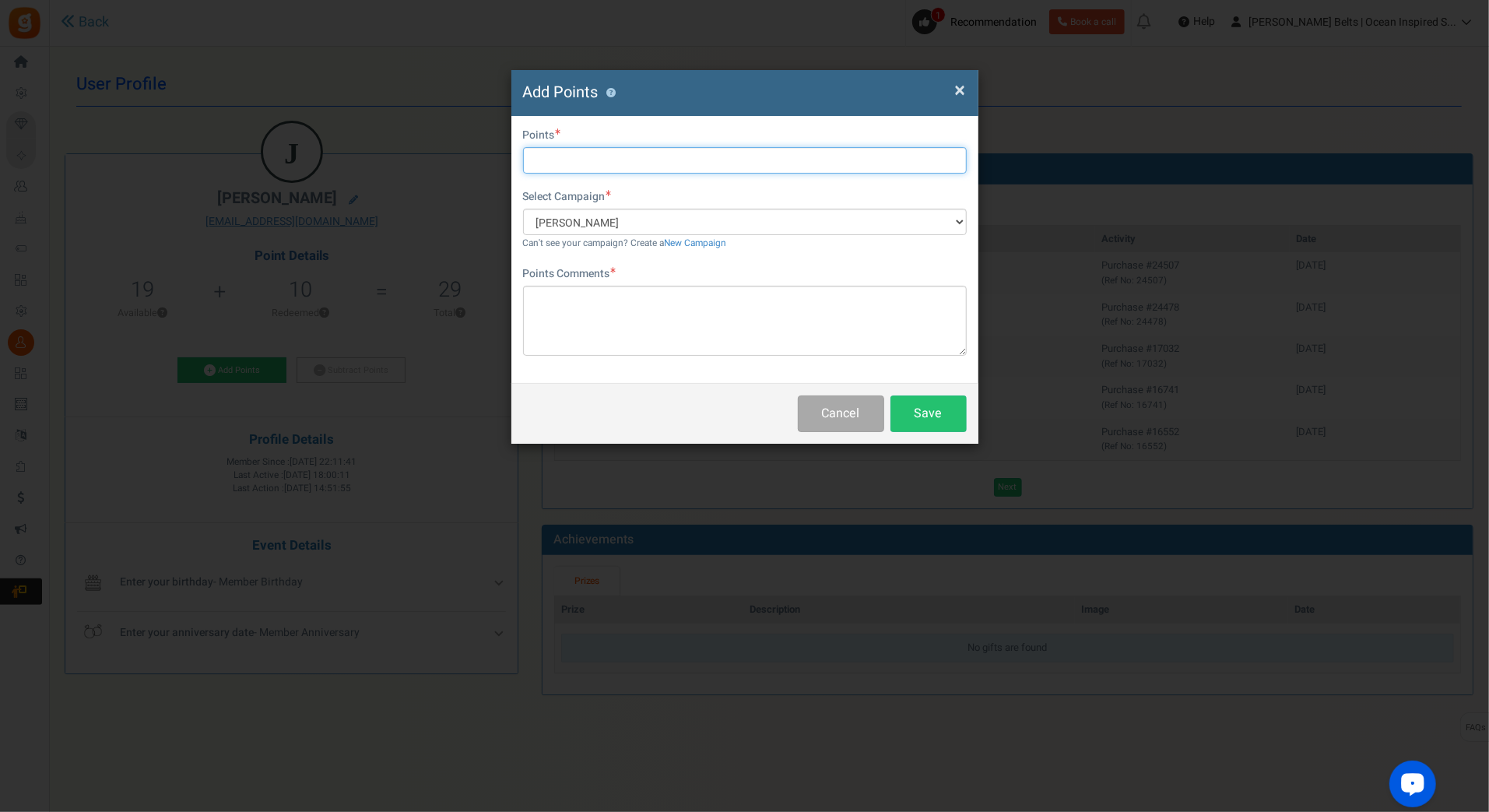
click at [572, 155] on input "text" at bounding box center [744, 160] width 444 height 27
type input "10"
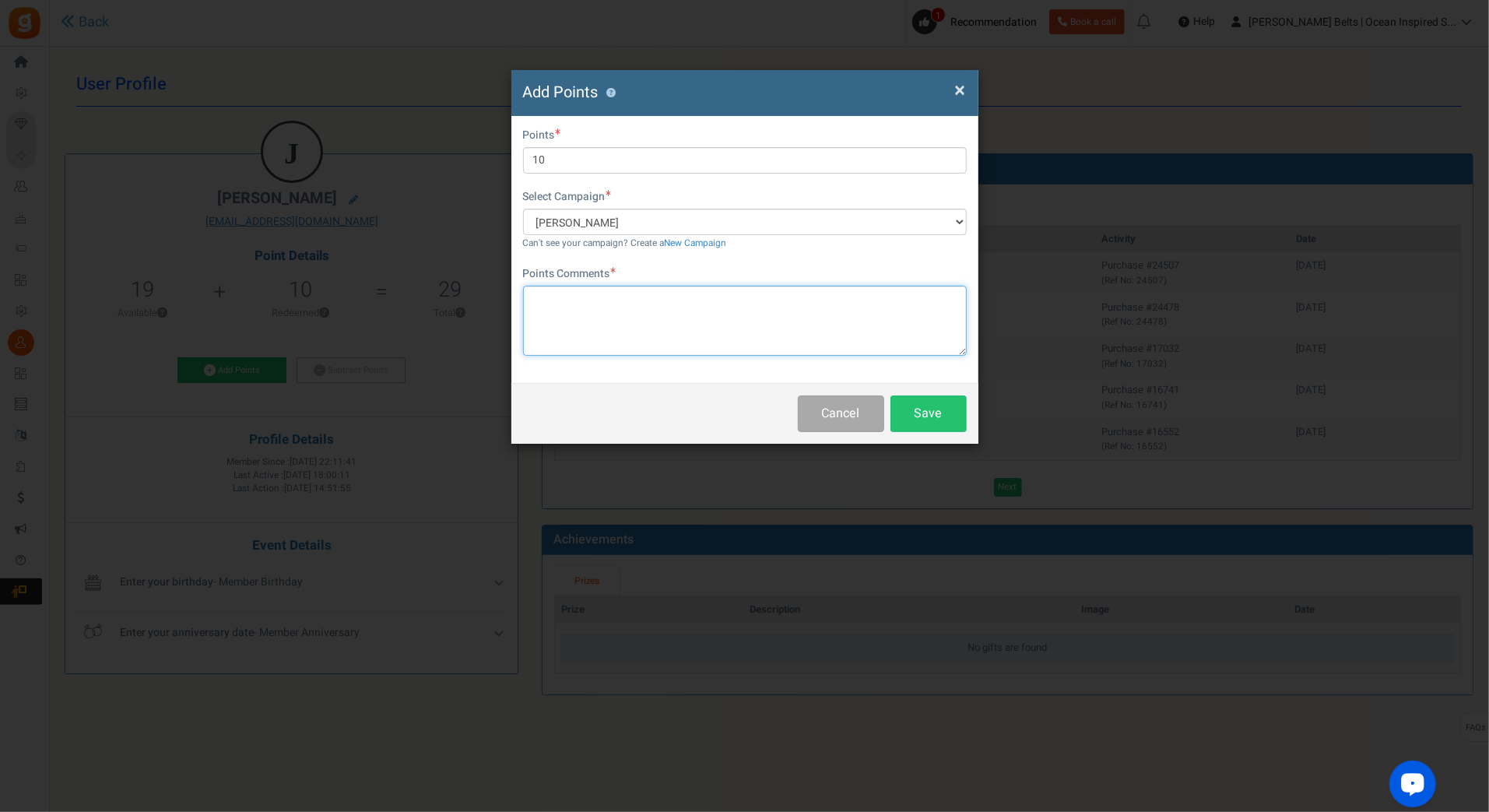
click at [600, 327] on textarea at bounding box center [744, 320] width 444 height 70
paste textarea "$10 [PERSON_NAME] Bucks Email Promo [DATE]-[DATE] [DATE] MJ"
type textarea "$10 [PERSON_NAME] Bucks Email Promo [DATE]-[DATE] [DATE] MJ"
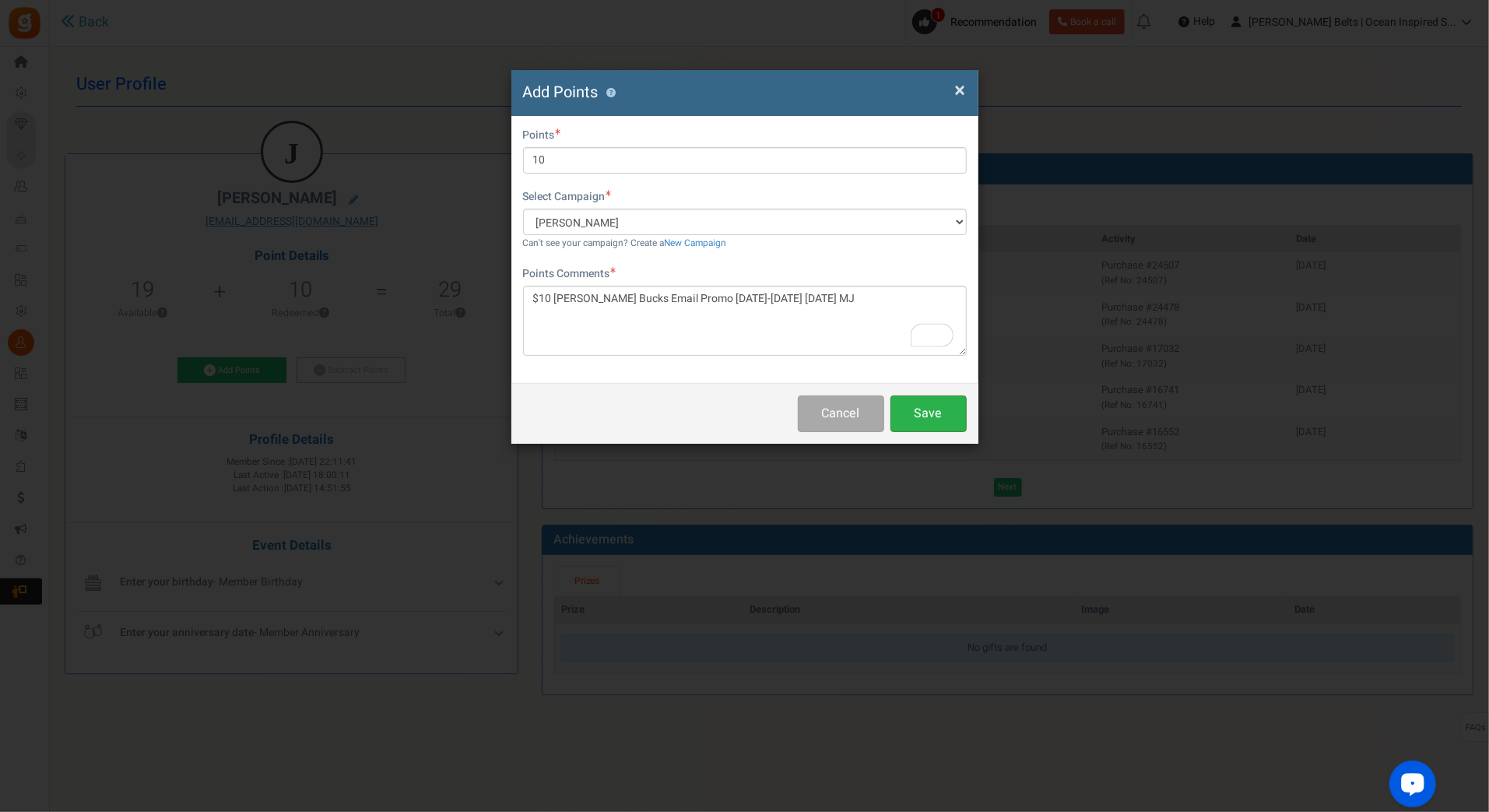
click at [939, 415] on button "Save" at bounding box center [928, 413] width 77 height 36
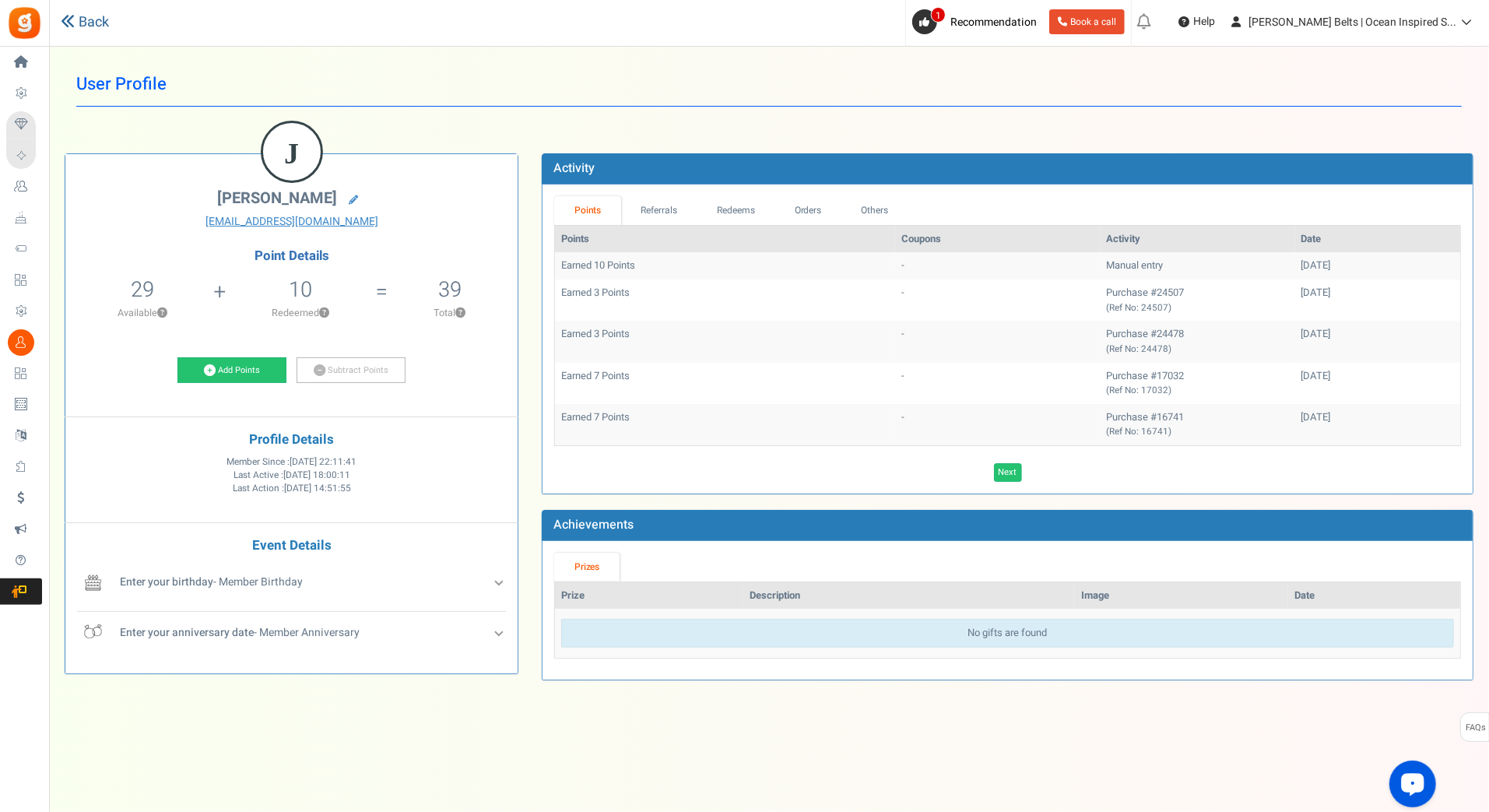
click at [90, 18] on link "Back" at bounding box center [84, 22] width 48 height 20
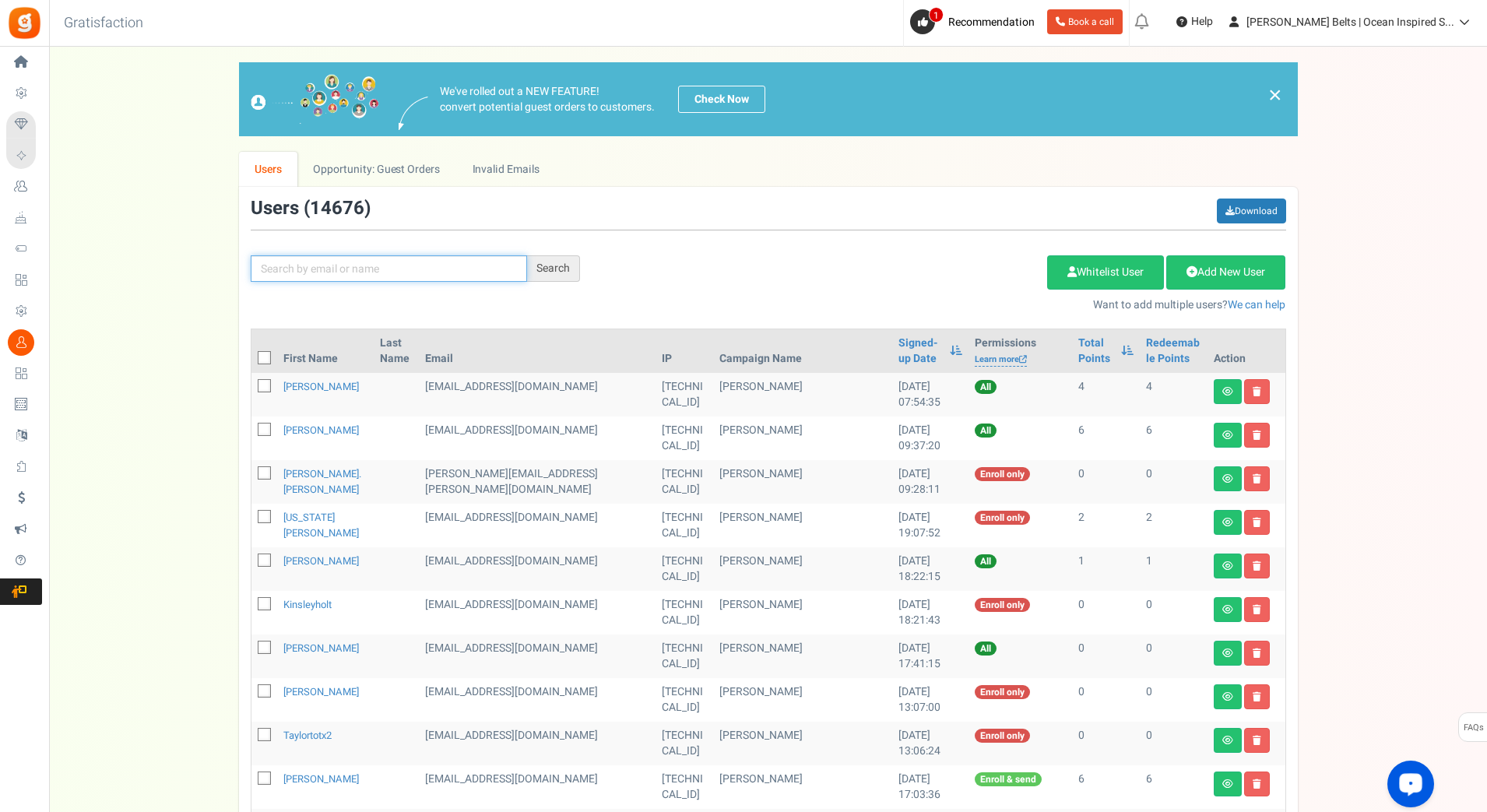
click at [287, 269] on input "text" at bounding box center [389, 268] width 277 height 27
paste input "brigettero"
type input "brigettero"
click at [555, 263] on div "Search" at bounding box center [553, 268] width 53 height 27
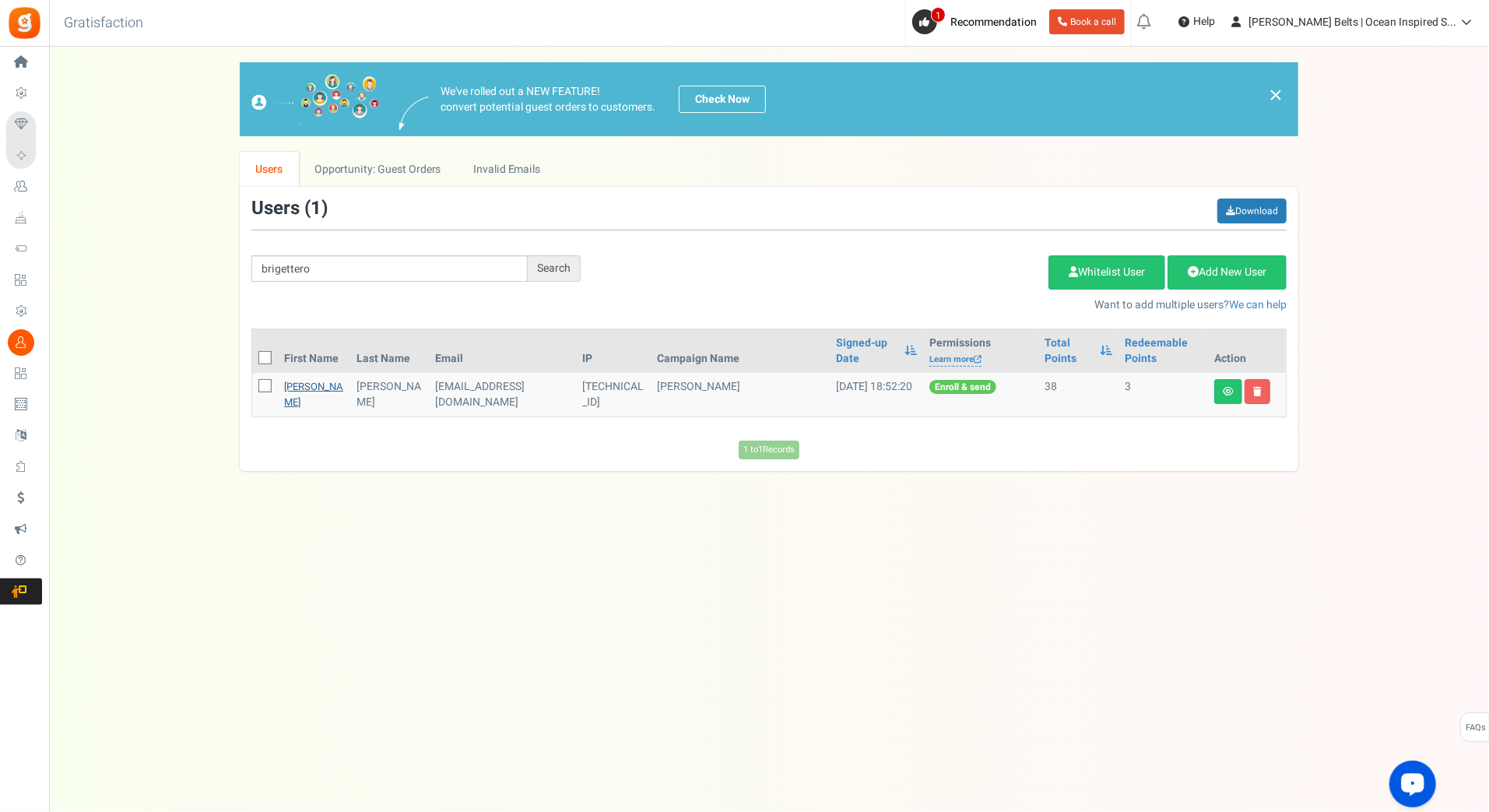
click at [297, 386] on link "[PERSON_NAME]" at bounding box center [313, 394] width 59 height 30
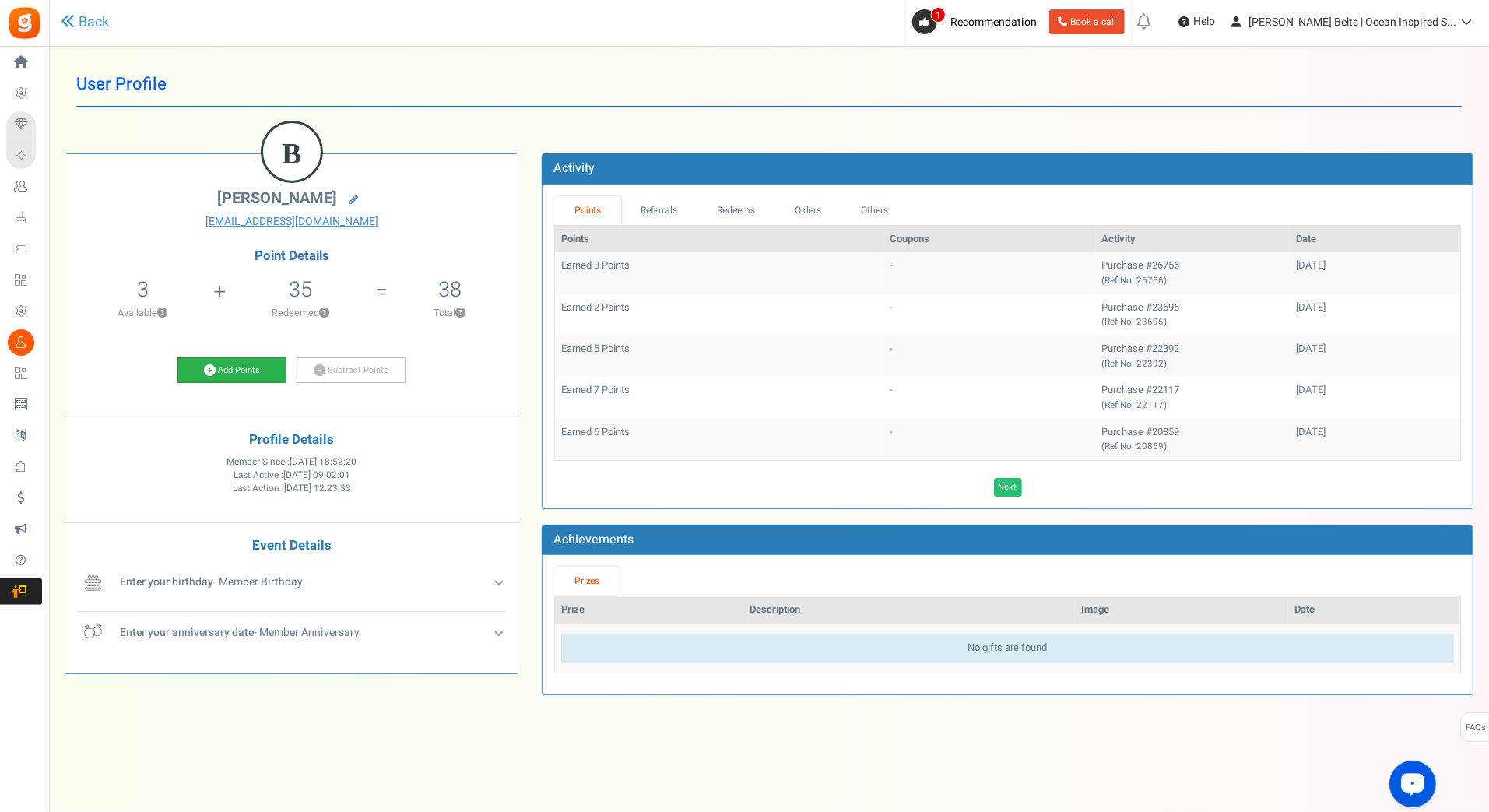
click at [235, 360] on link "Add Points" at bounding box center [232, 370] width 109 height 27
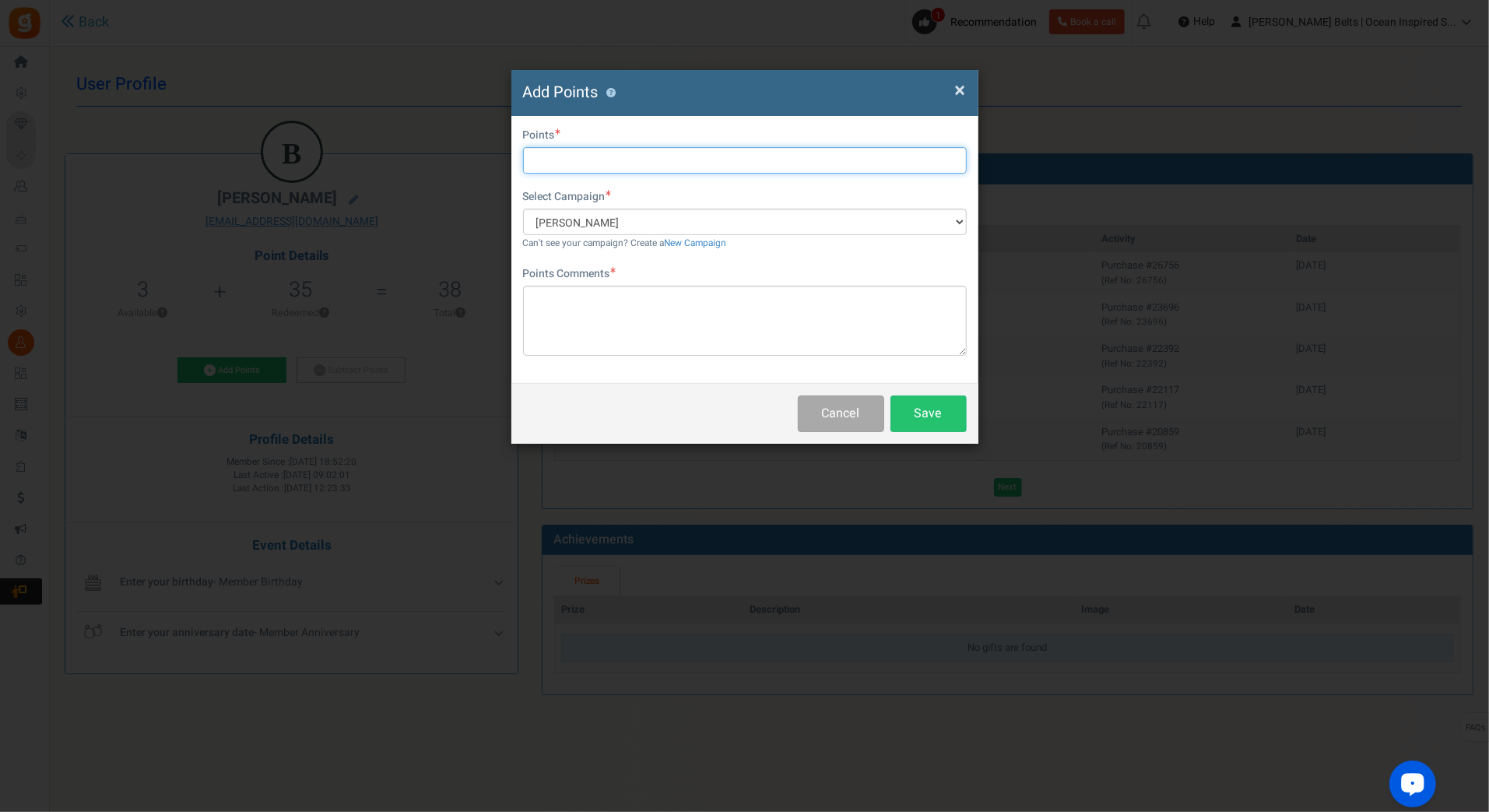
click at [617, 170] on input "text" at bounding box center [744, 160] width 444 height 27
type input "10"
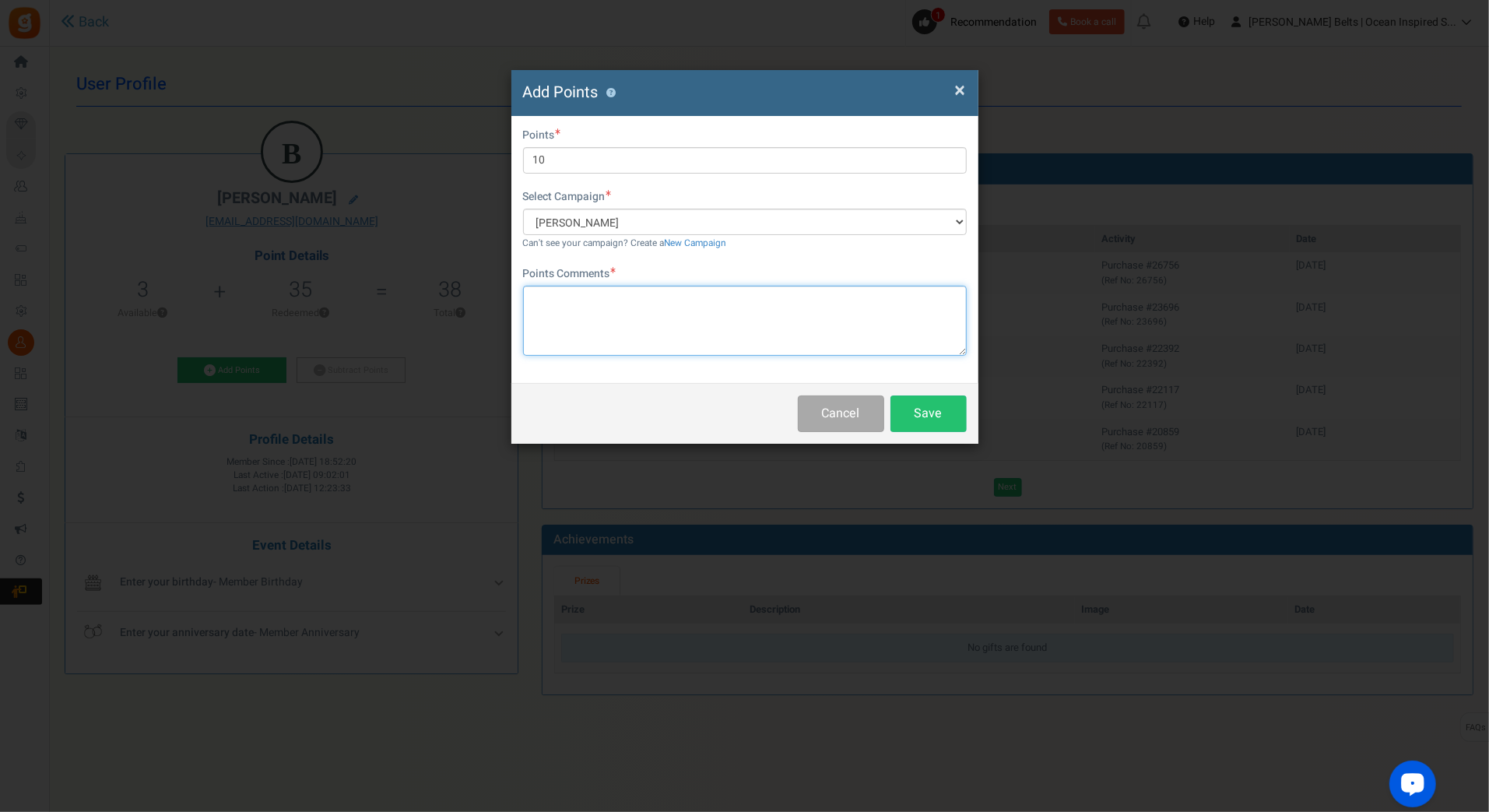
click at [621, 300] on textarea at bounding box center [744, 320] width 444 height 70
click at [746, 306] on textarea "To enrich screen reader interactions, please activate Accessibility in Grammarl…" at bounding box center [744, 320] width 444 height 70
paste textarea "$10 [PERSON_NAME] Bucks Email Promo [DATE]-[DATE] [DATE] MJ"
type textarea "$10 [PERSON_NAME] Bucks Email Promo [DATE]-[DATE] [DATE] MJ"
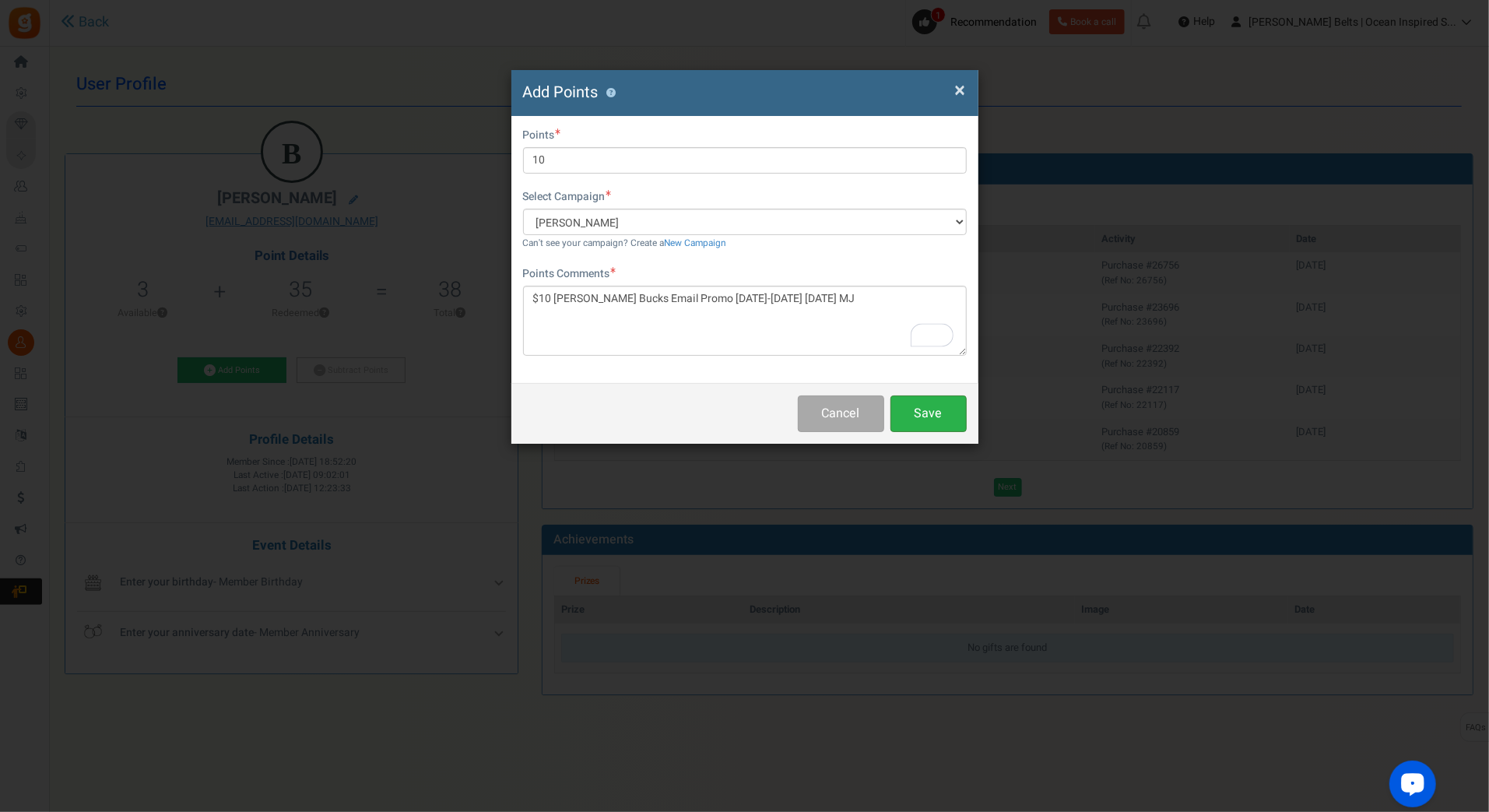
click at [924, 416] on button "Save" at bounding box center [928, 413] width 77 height 36
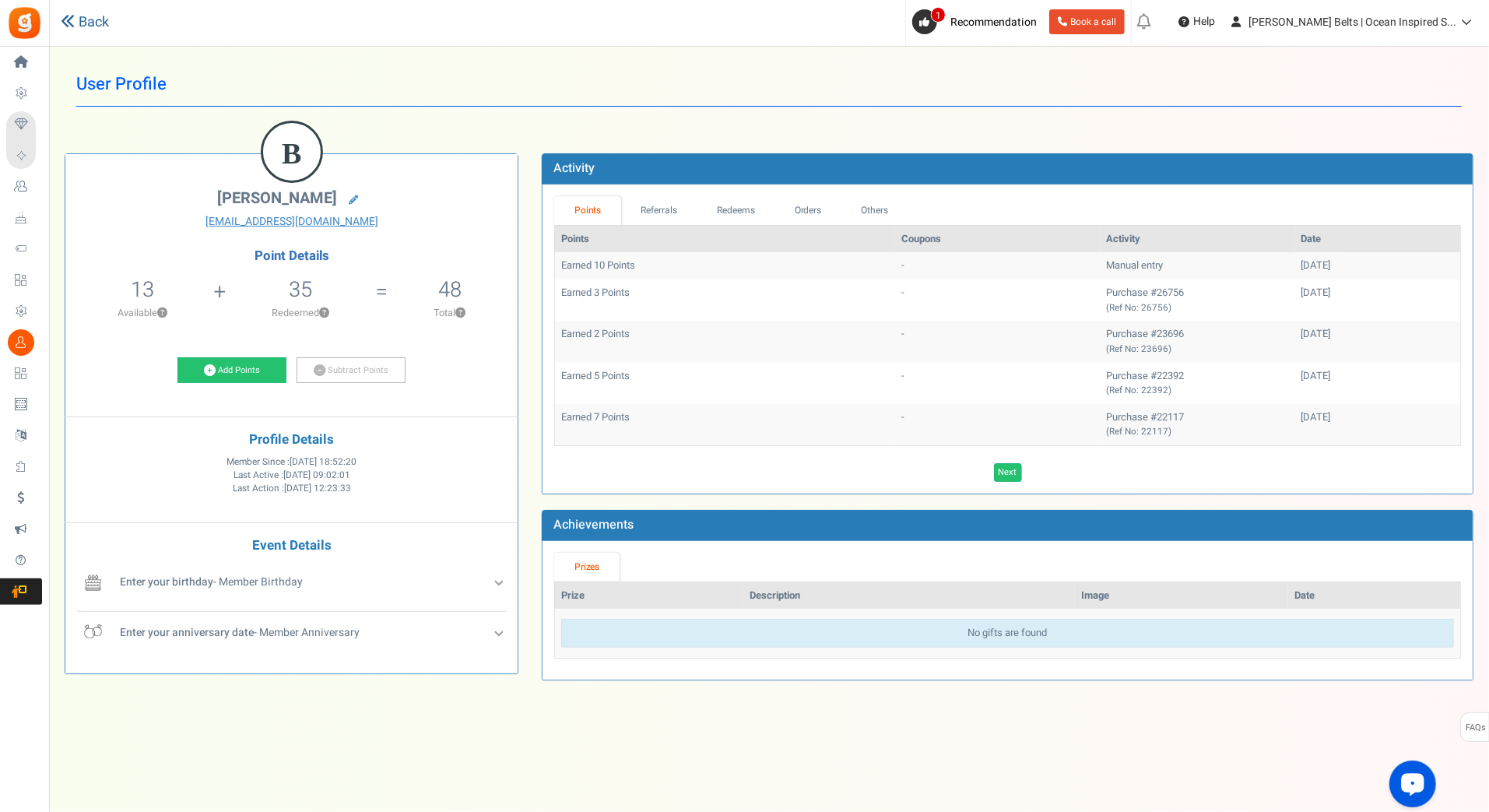
click at [100, 18] on link "Back" at bounding box center [84, 22] width 48 height 20
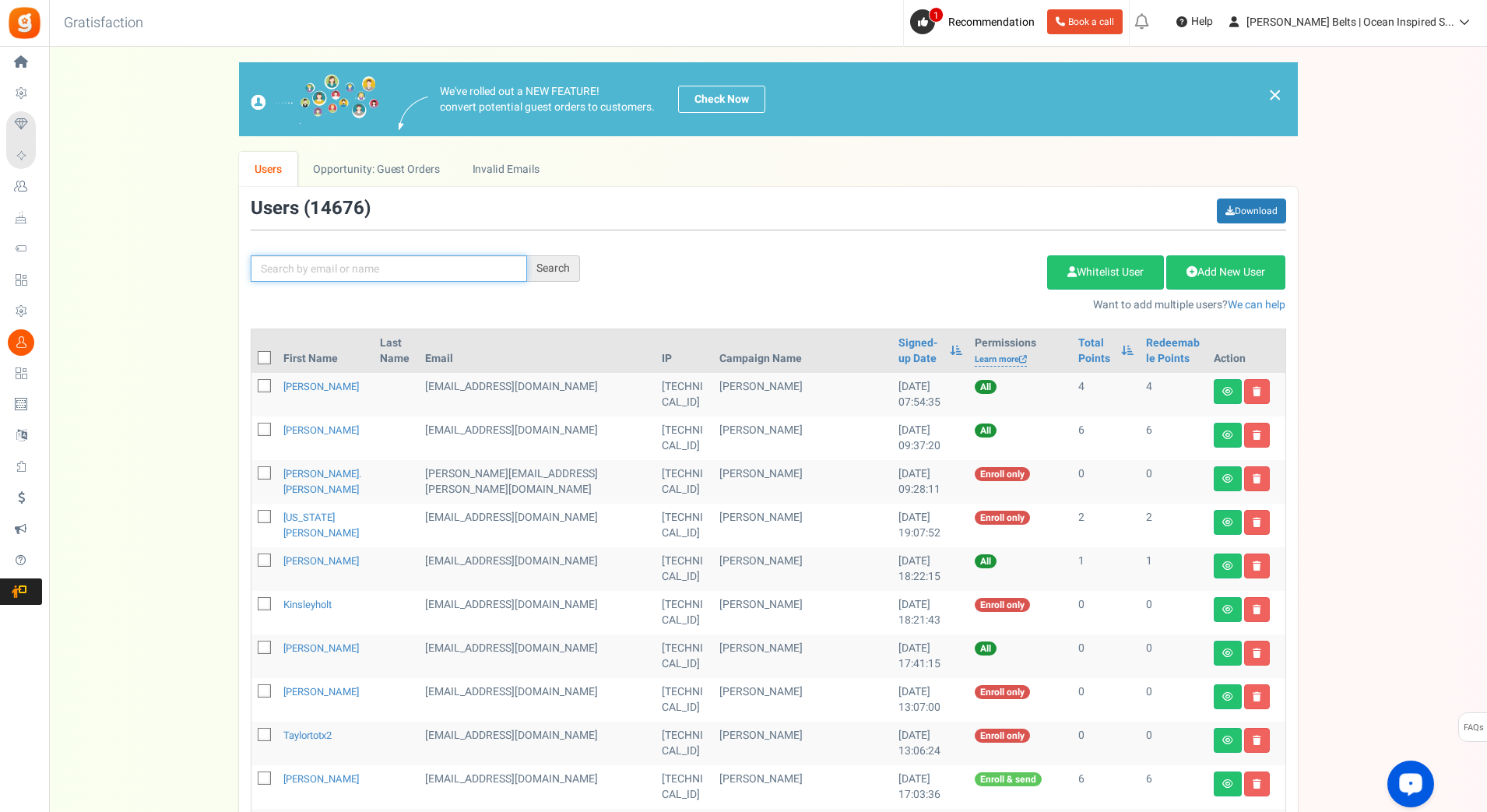
click at [404, 267] on input "text" at bounding box center [389, 268] width 277 height 27
paste input "Aloha , This is Morgan at Betty Belts. I just wan"
type input "Aloha , This is Morgan at Betty Belts. I just wan"
click at [499, 276] on input "Aloha , This is Morgan at Betty Belts. I just wan" at bounding box center [389, 268] width 277 height 27
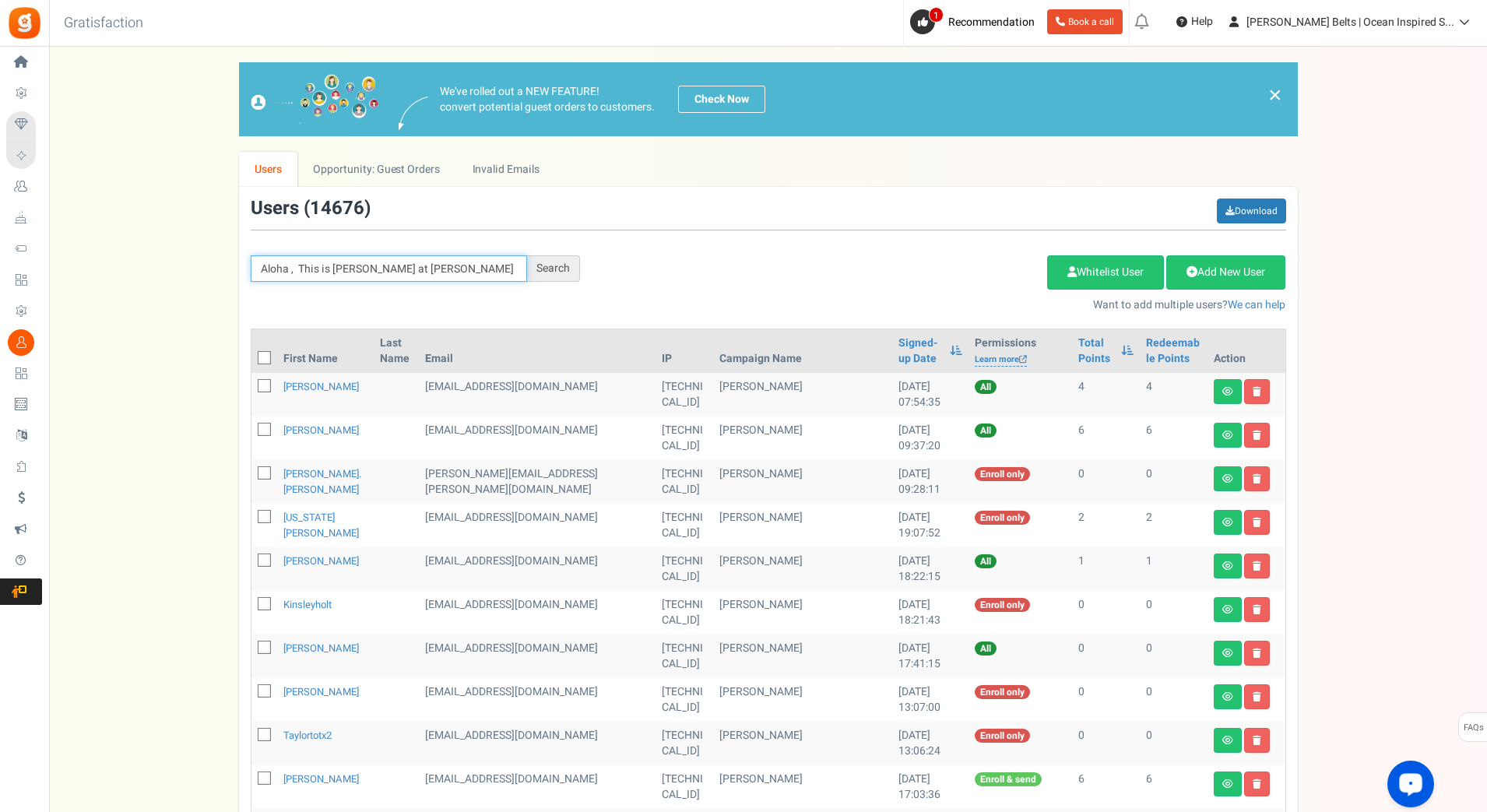
click at [499, 276] on input "Aloha , This is Morgan at Betty Belts. I just wan" at bounding box center [389, 268] width 277 height 27
click at [499, 276] on input "Aloha , This is Morgan at Betty Belts. I just wan" at bounding box center [389, 268] width 277 height 27
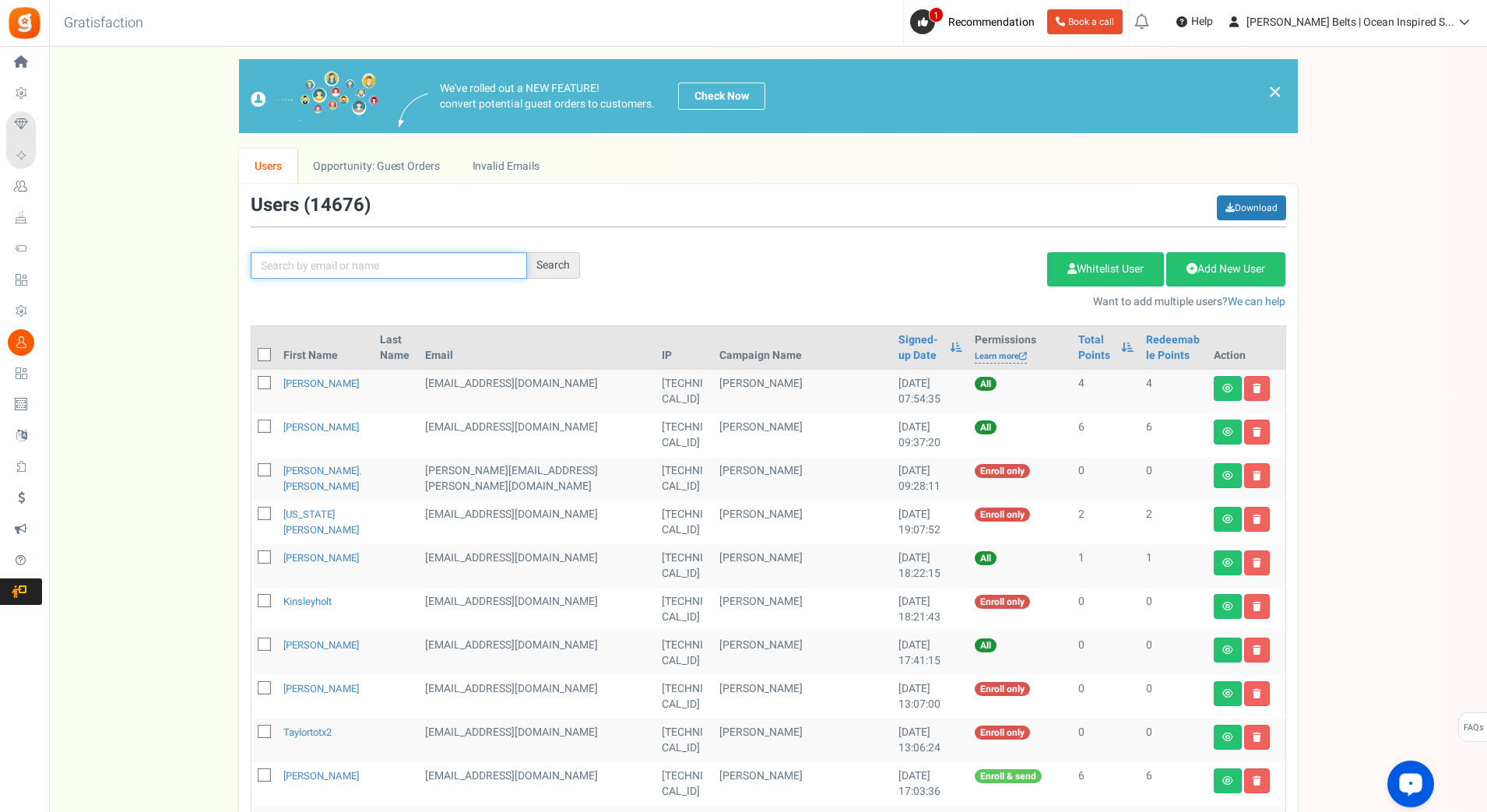
paste input "cereidt"
type input "cereidt"
click at [561, 270] on div "Search" at bounding box center [553, 265] width 53 height 27
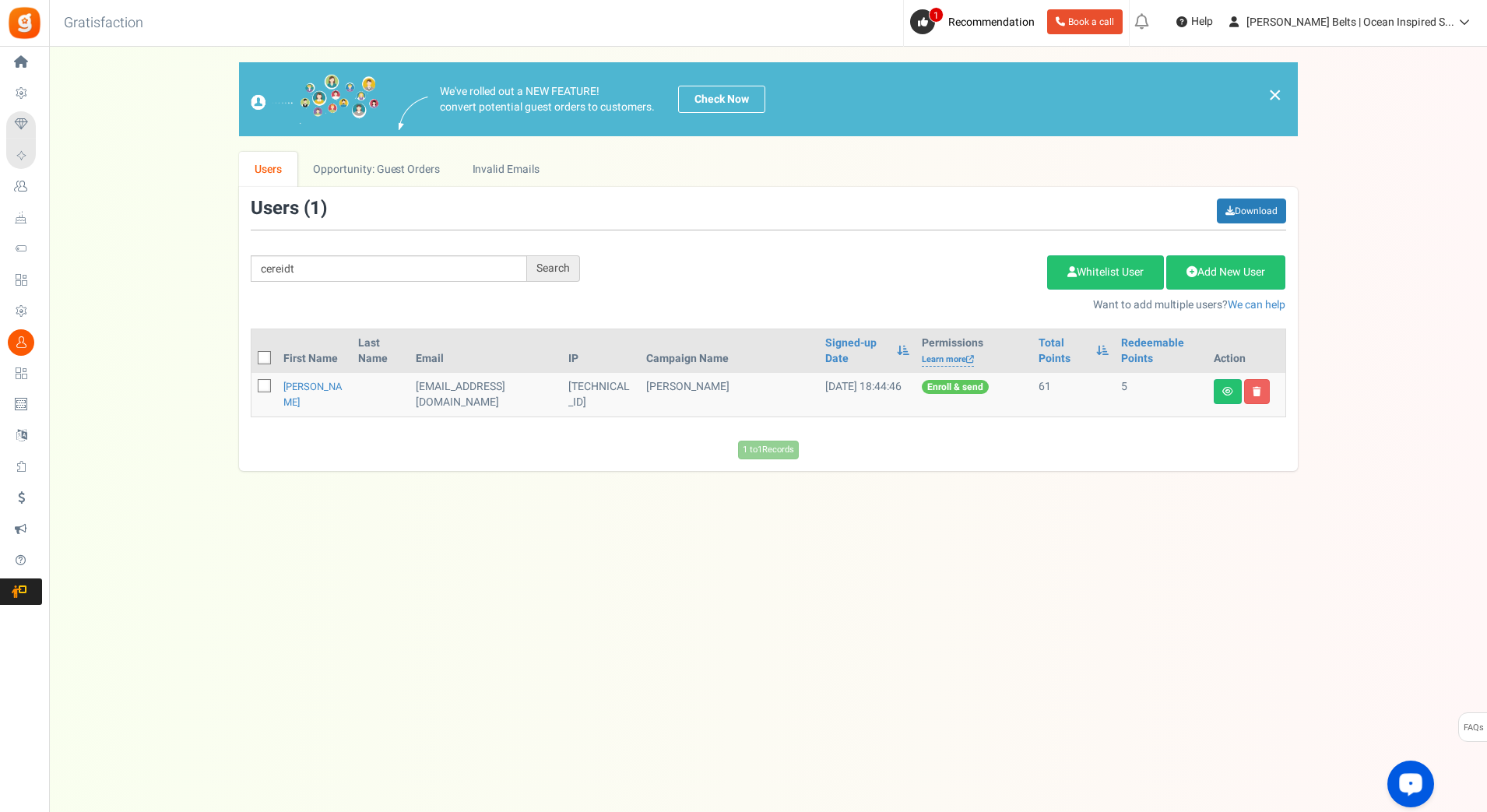
scroll to position [0, 0]
click at [329, 392] on link "Carly Reidt" at bounding box center [314, 394] width 59 height 30
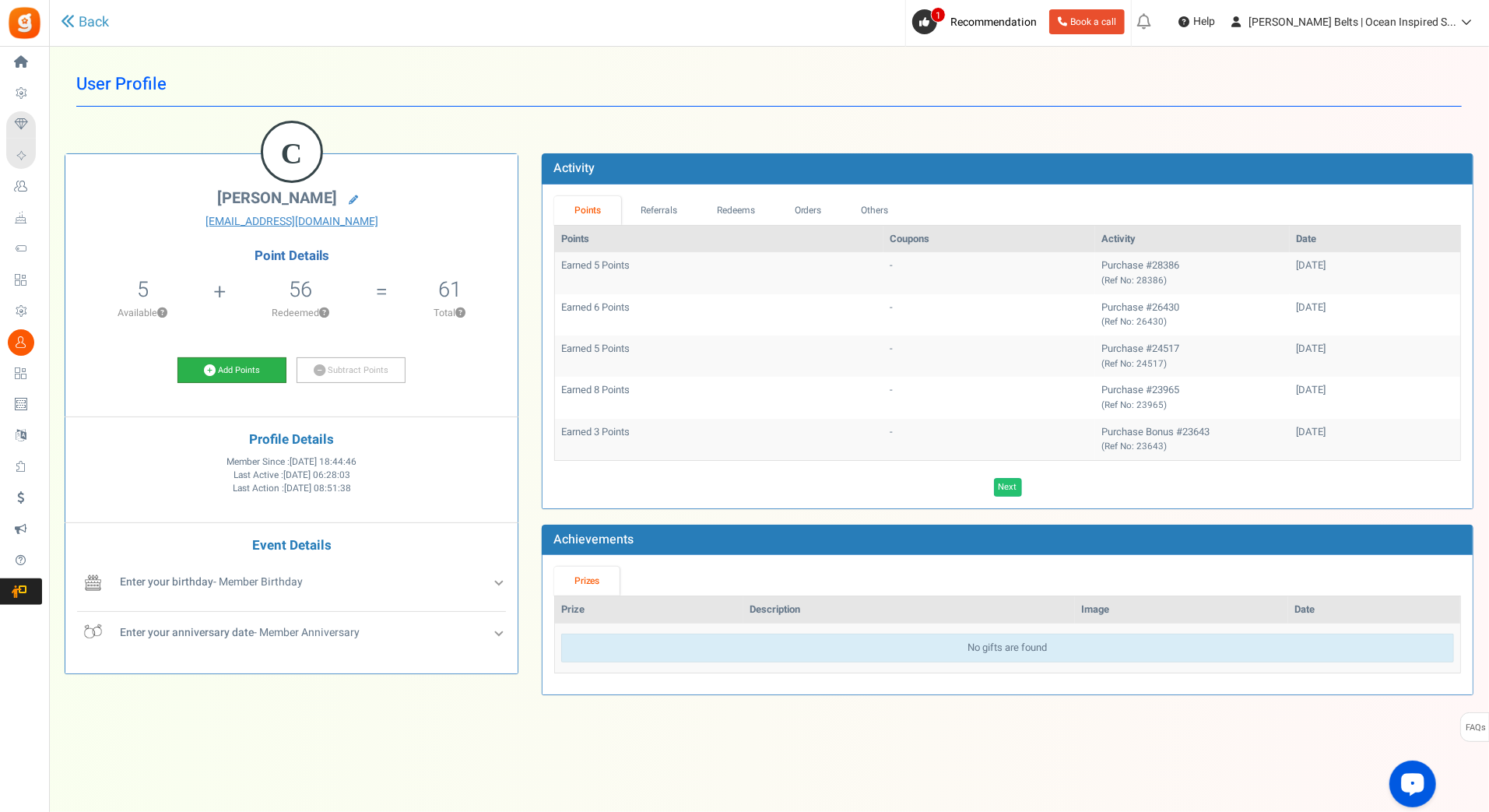
click at [241, 370] on link "Add Points" at bounding box center [232, 370] width 109 height 27
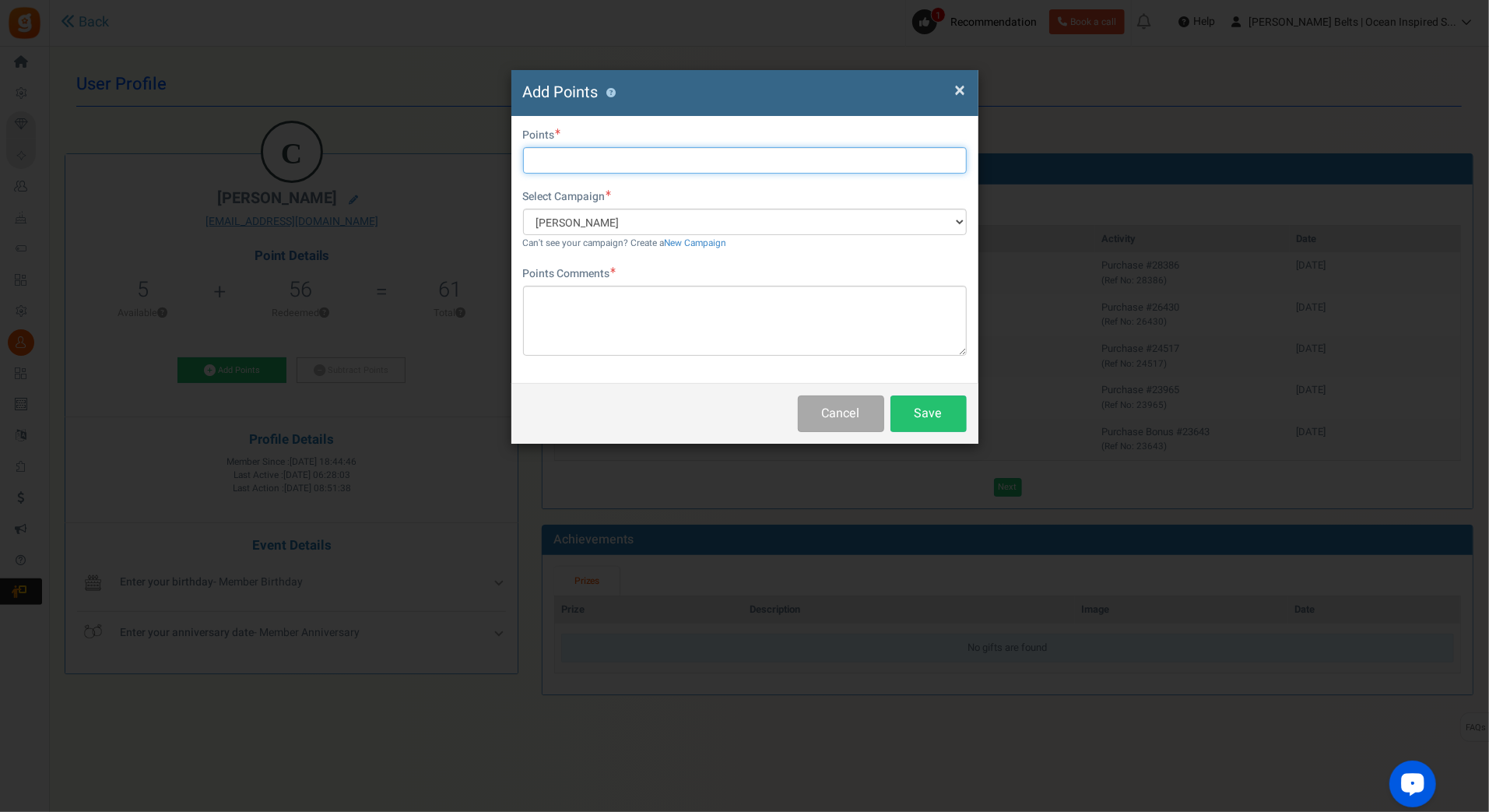
click at [544, 147] on input "text" at bounding box center [744, 160] width 444 height 27
type input "10"
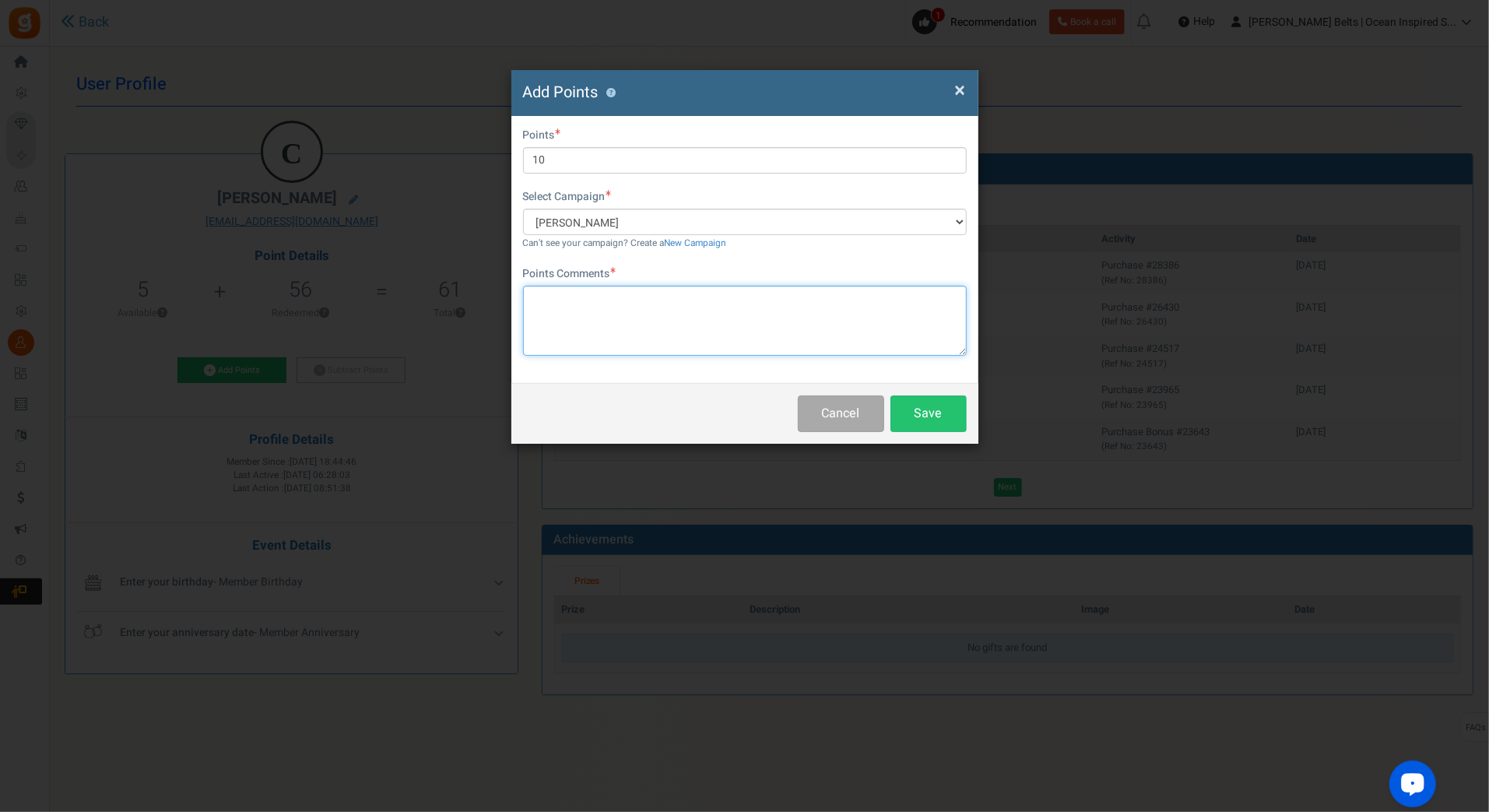
click at [626, 326] on textarea at bounding box center [744, 320] width 444 height 70
paste textarea "$10 [PERSON_NAME] Bucks Email Promo [DATE]-[DATE] [DATE] MJ"
type textarea "$10 [PERSON_NAME] Bucks Email Promo [DATE]-[DATE] [DATE] MJ"
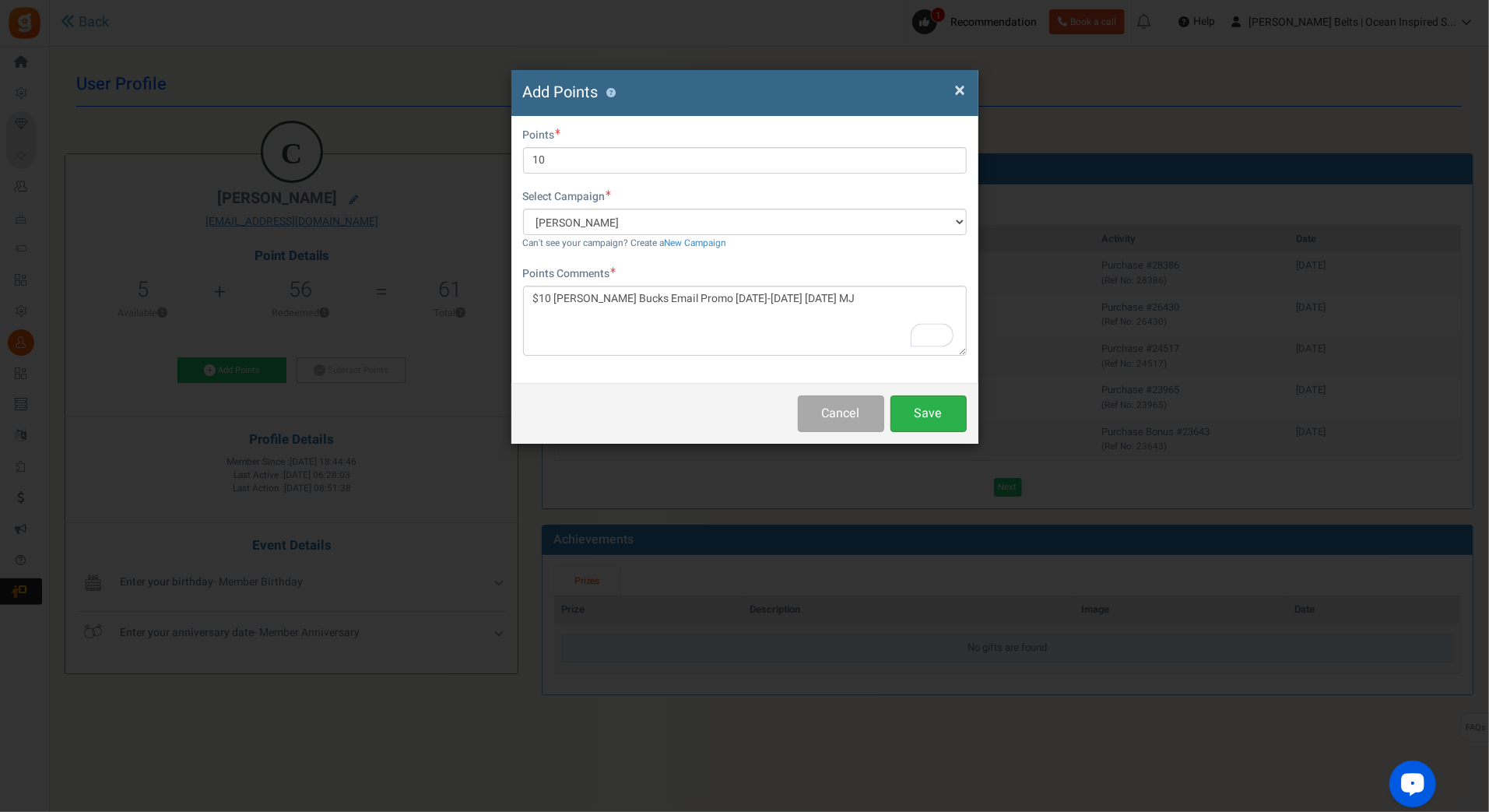
click at [922, 416] on button "Save" at bounding box center [928, 413] width 77 height 36
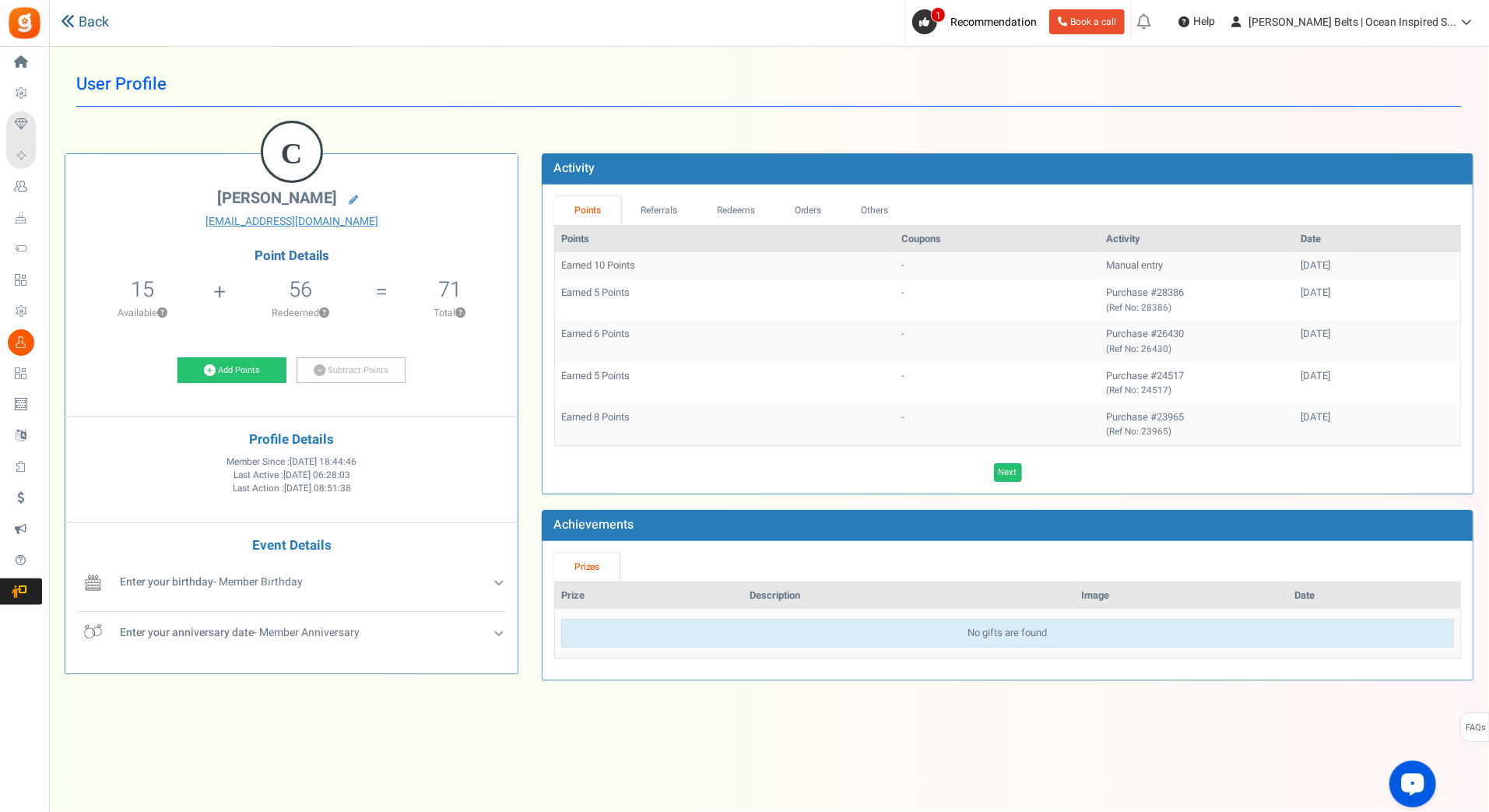
click at [90, 18] on link "Back" at bounding box center [84, 22] width 48 height 20
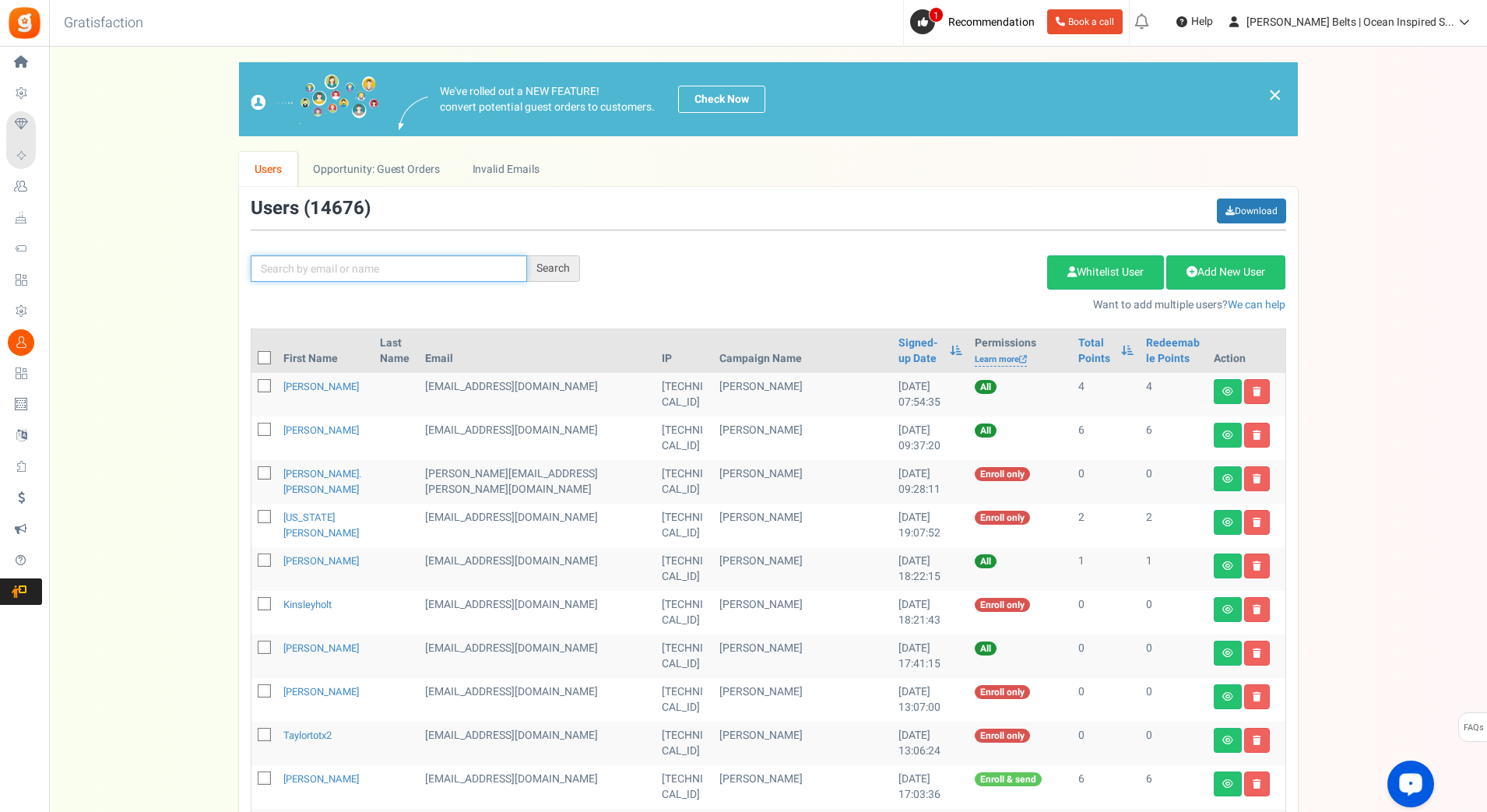
click at [331, 261] on input "text" at bounding box center [389, 268] width 277 height 27
paste input "lindsay805c"
type input "lindsay805c"
click at [541, 266] on div "Search" at bounding box center [553, 268] width 53 height 27
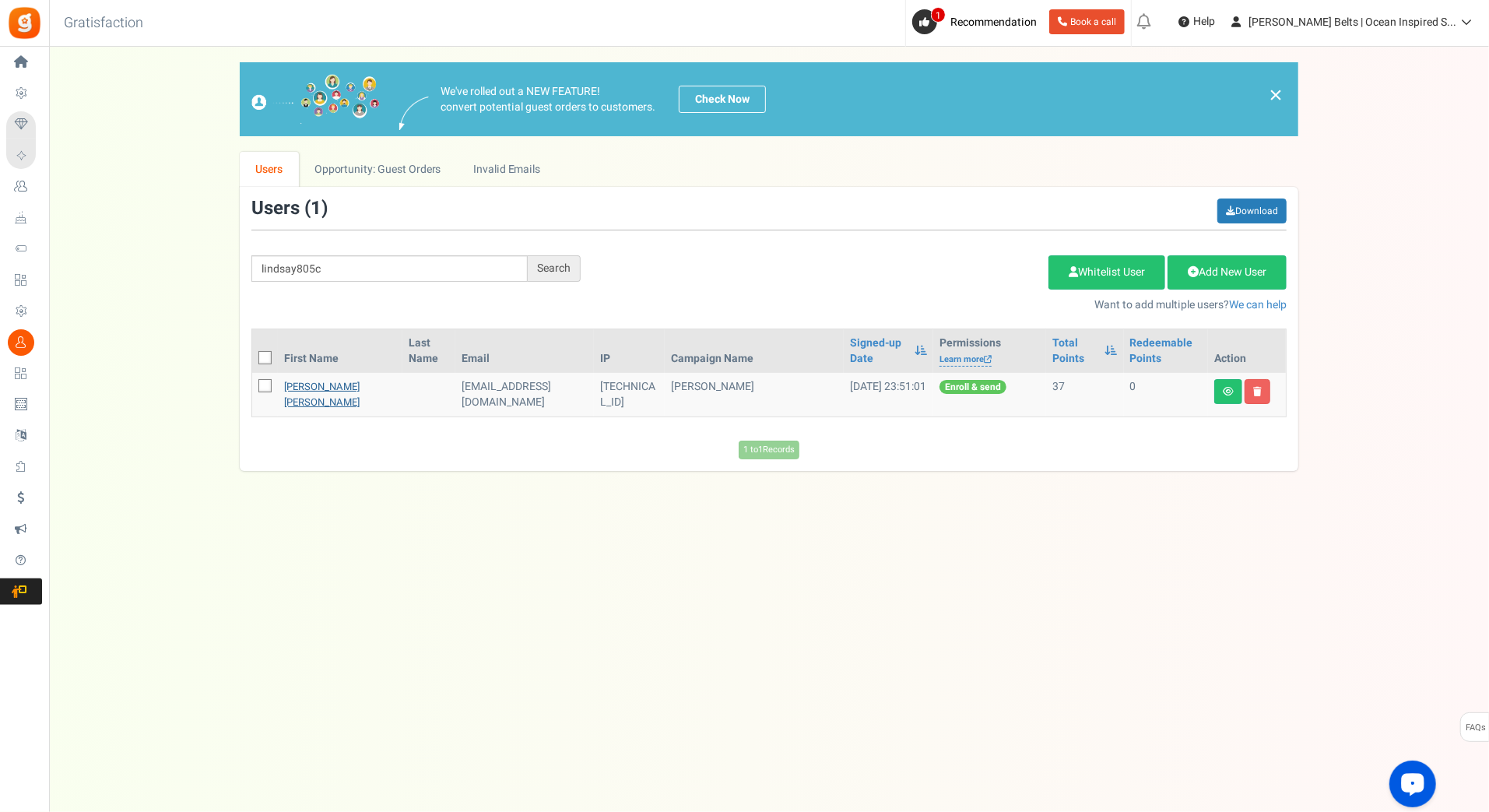
click at [307, 388] on link "Lindsay Paige Fischer" at bounding box center [322, 394] width 76 height 30
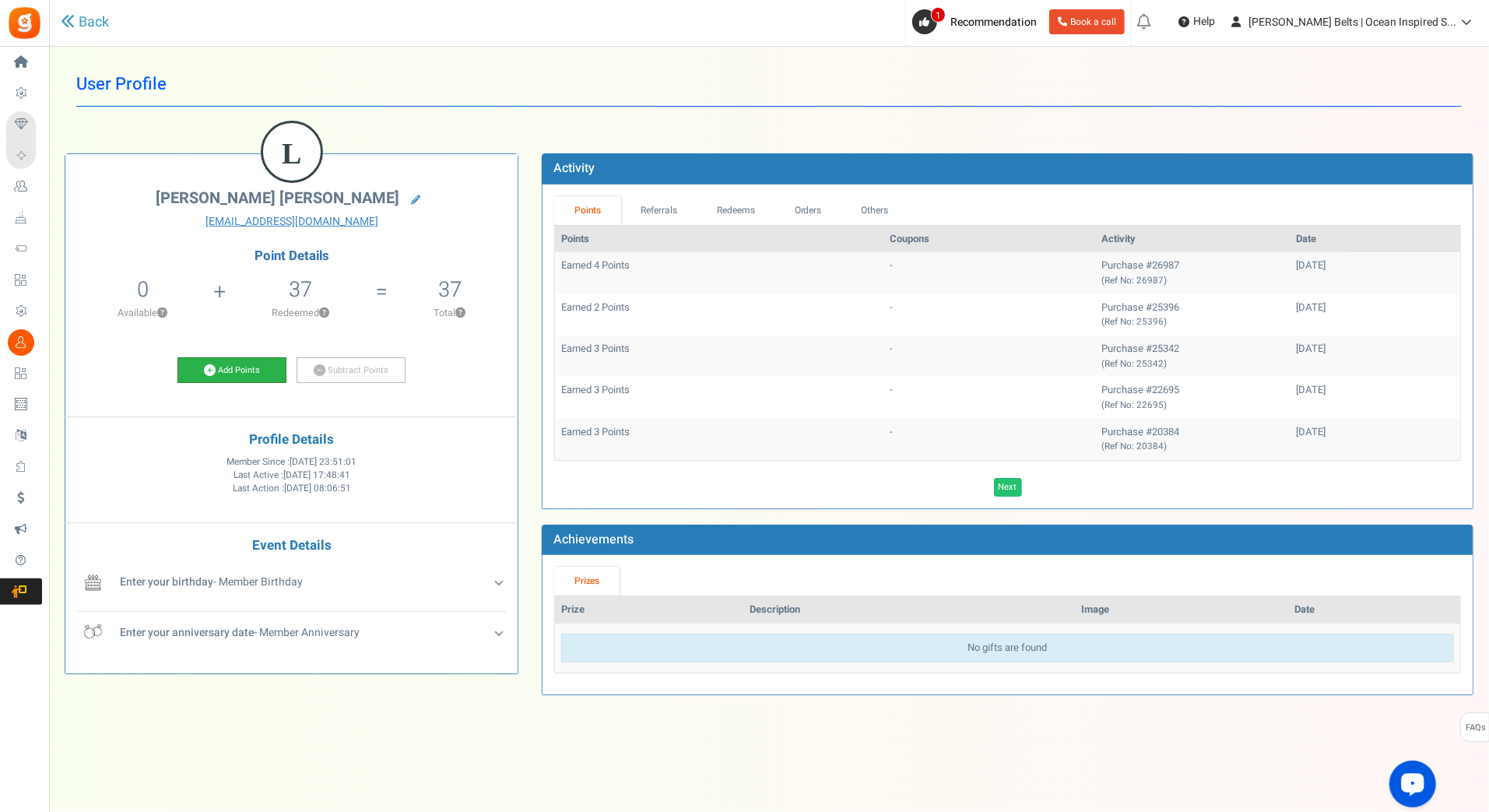
click at [256, 367] on link "Add Points" at bounding box center [232, 370] width 109 height 27
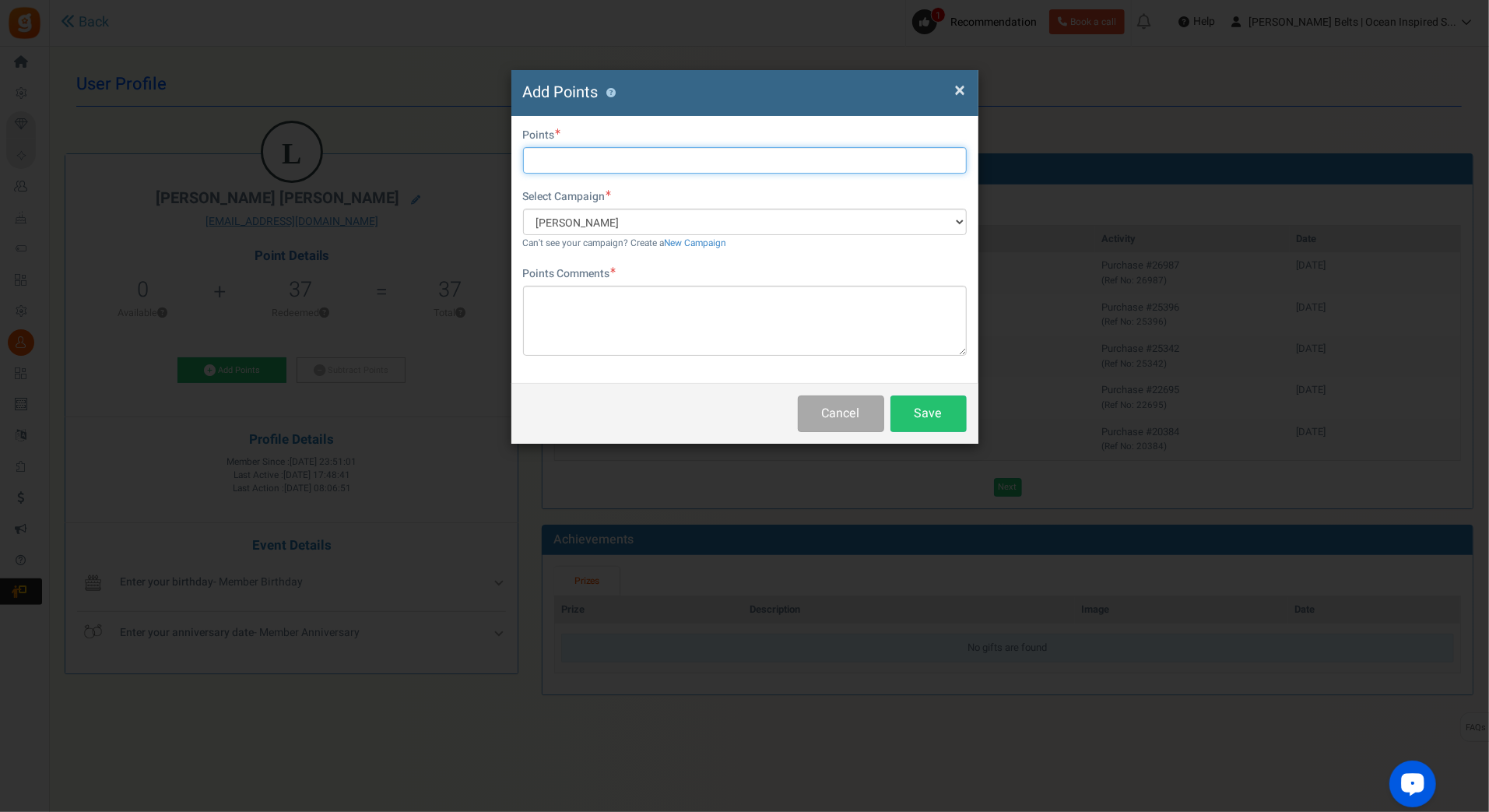
click at [594, 158] on input "text" at bounding box center [744, 160] width 444 height 27
type input "10"
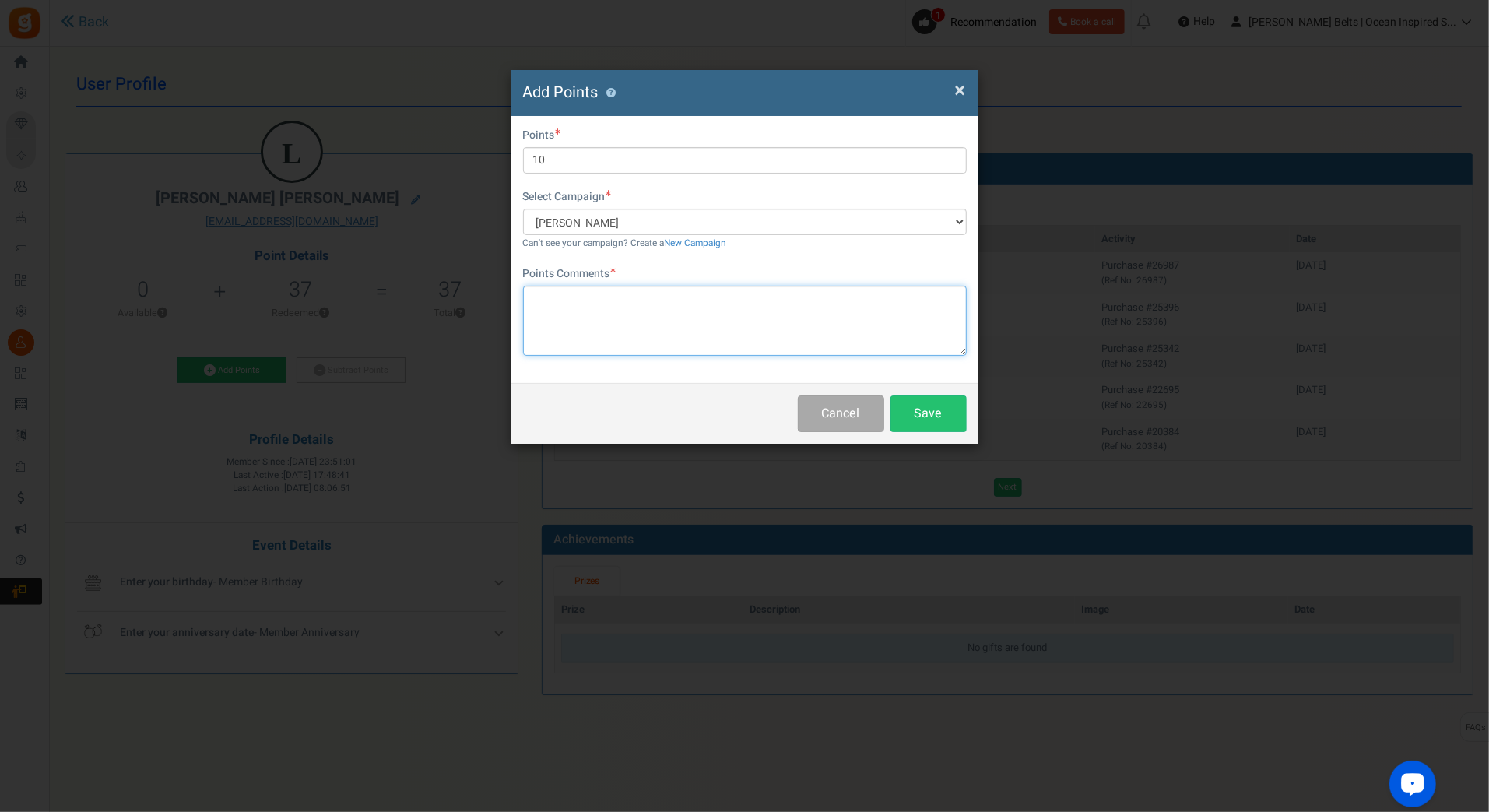
click at [564, 313] on textarea at bounding box center [744, 320] width 444 height 70
paste textarea "$10 [PERSON_NAME] Bucks Email Promo [DATE]-[DATE] [DATE] MJ"
type textarea "$10 [PERSON_NAME] Bucks Email Promo [DATE]-[DATE] [DATE] MJ"
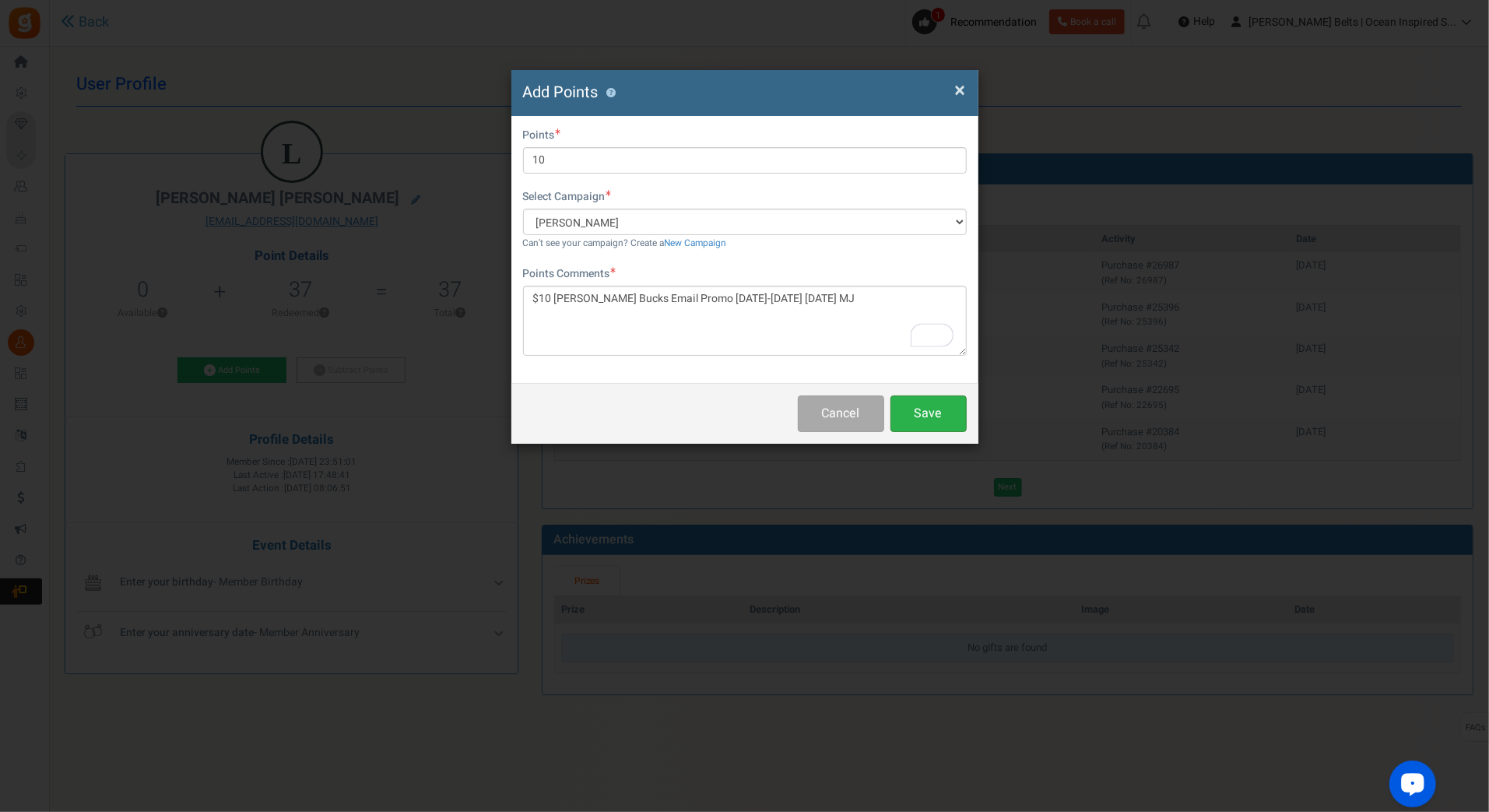
click at [940, 423] on button "Save" at bounding box center [928, 413] width 77 height 36
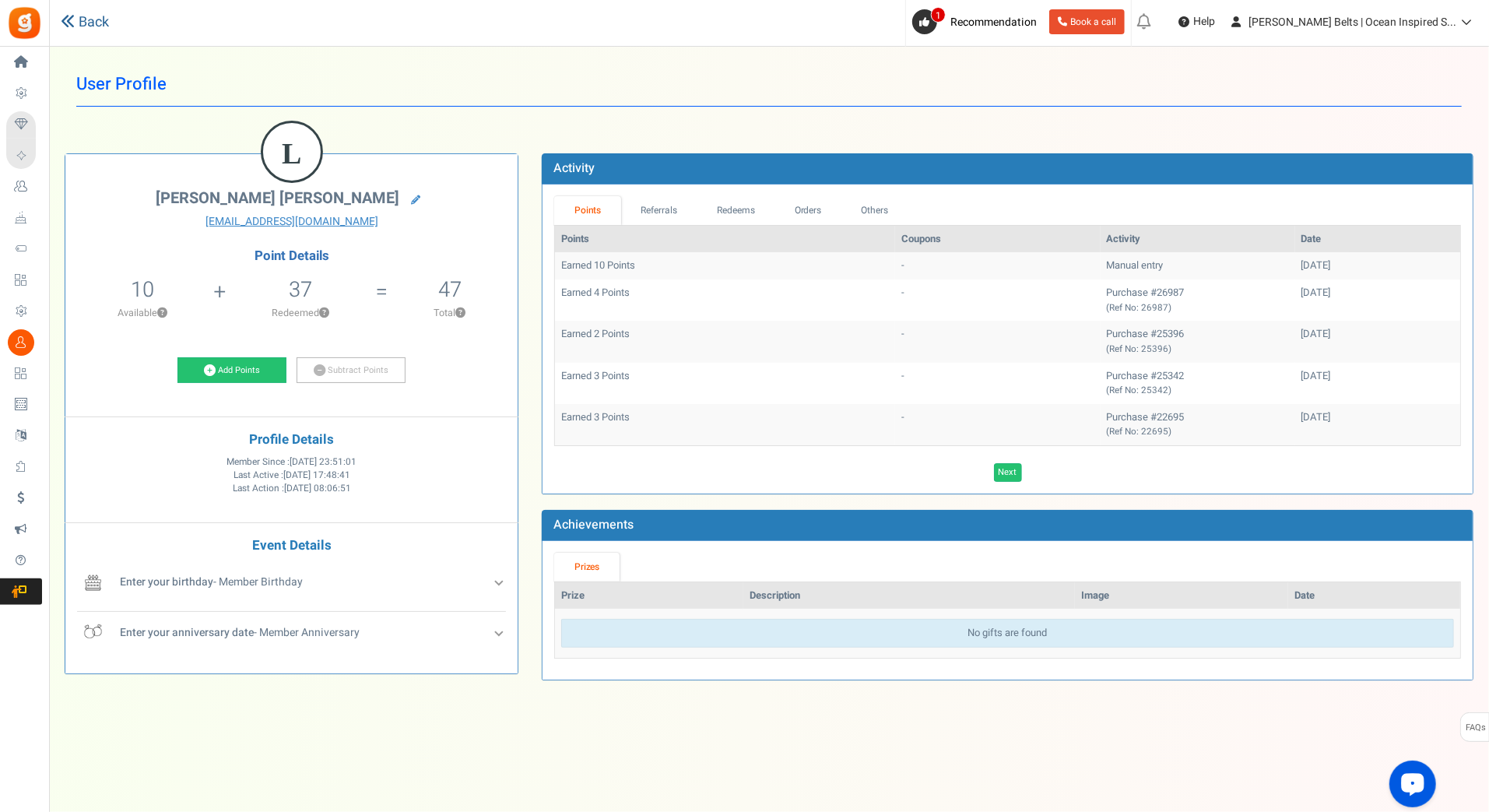
click at [83, 13] on link "Back" at bounding box center [84, 22] width 48 height 20
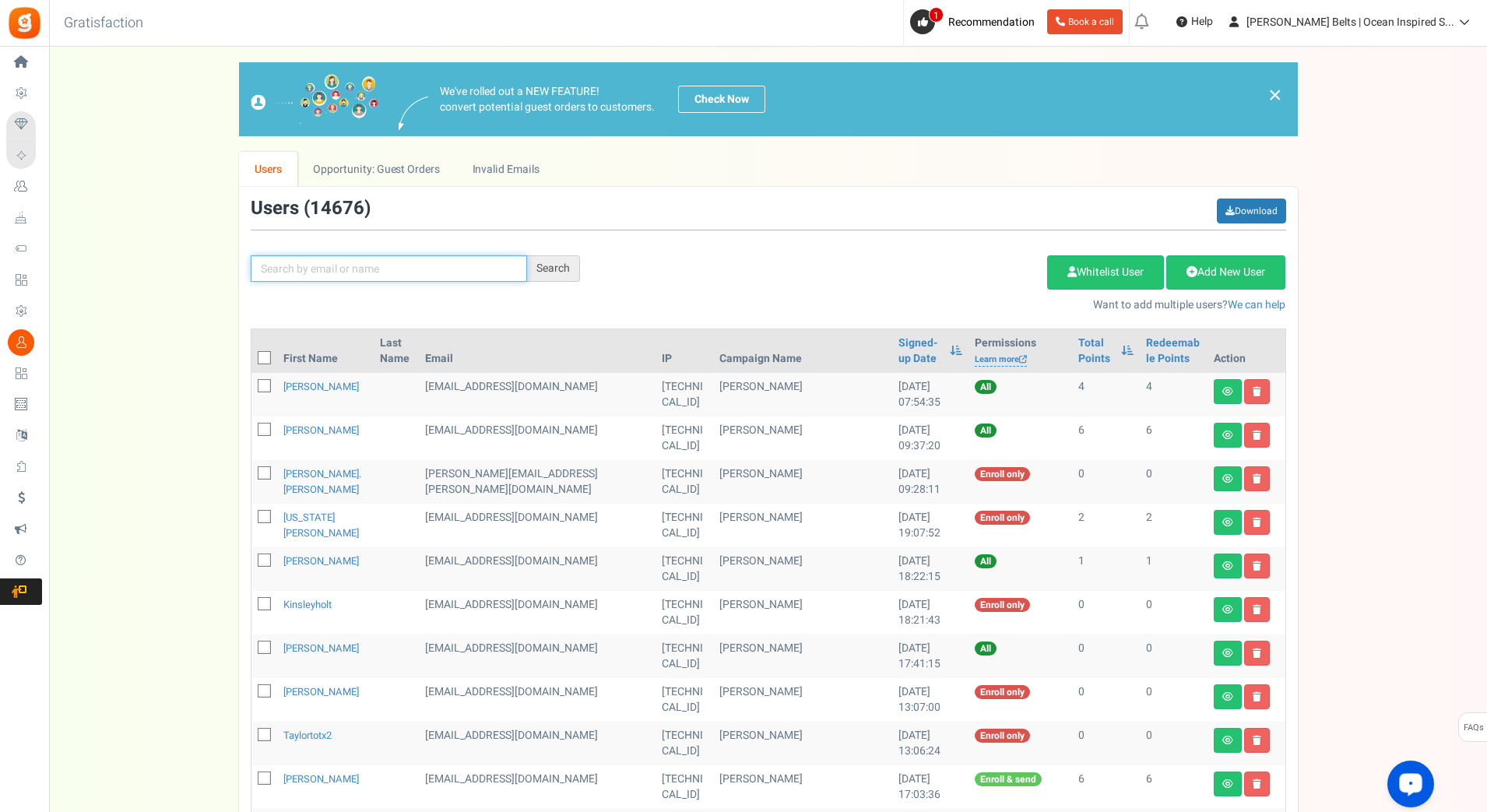
click at [422, 270] on input "text" at bounding box center [389, 268] width 277 height 27
paste input "."
type input "."
click at [557, 255] on div "Search" at bounding box center [553, 268] width 53 height 27
click at [394, 272] on input "." at bounding box center [389, 268] width 277 height 27
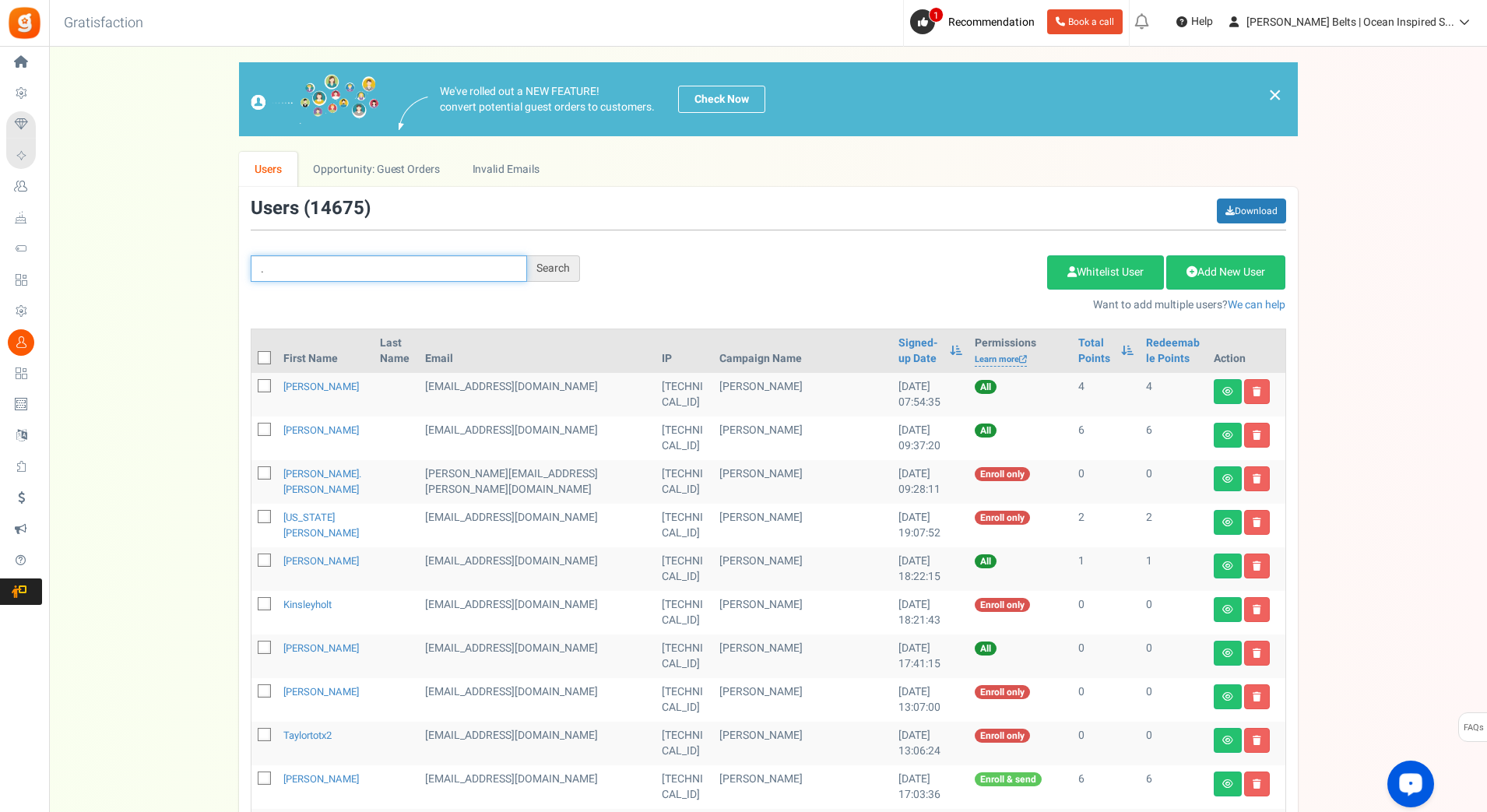
click at [394, 272] on input "." at bounding box center [389, 268] width 277 height 27
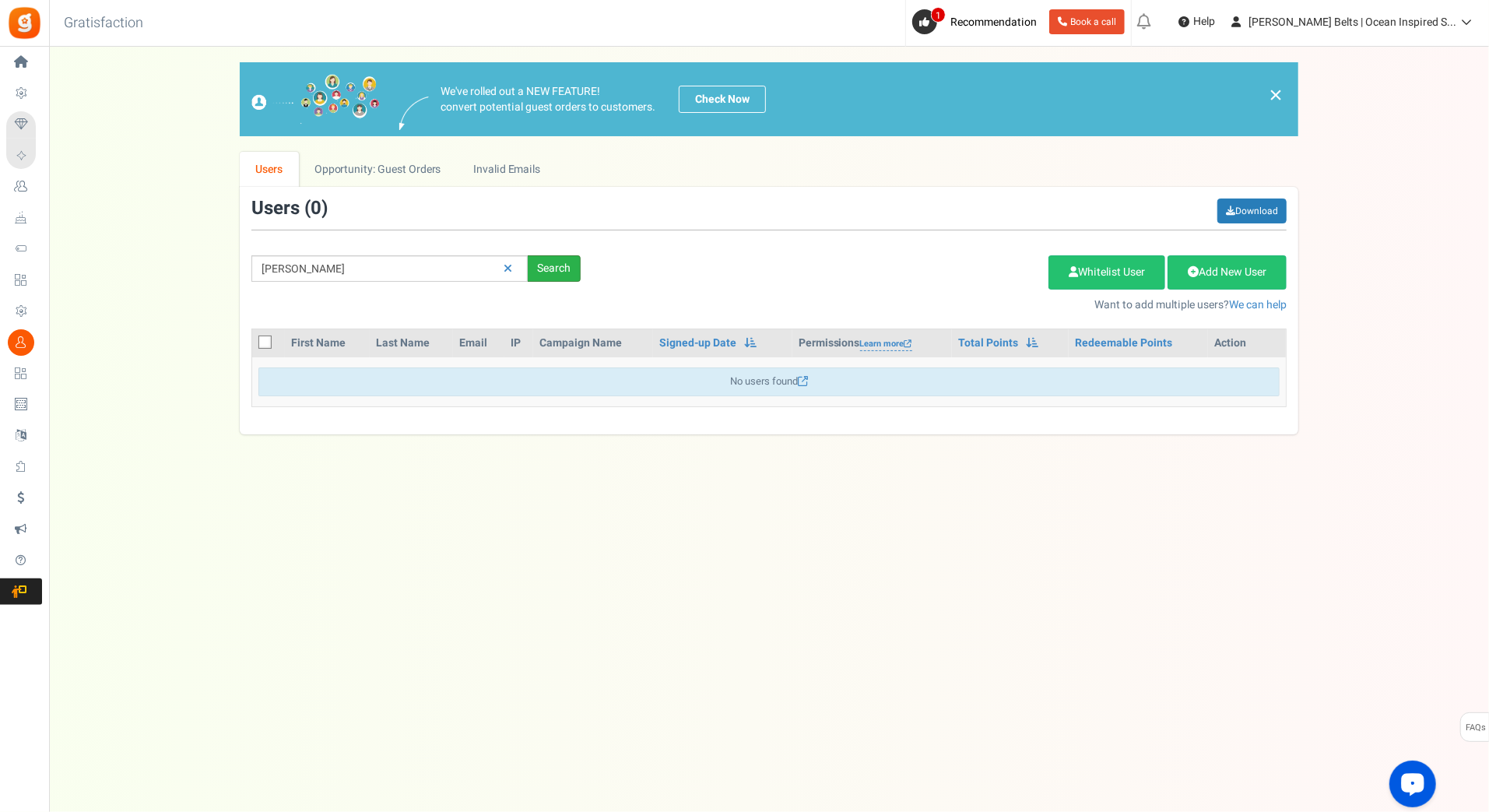
click at [571, 273] on div "Search" at bounding box center [554, 268] width 53 height 27
click at [418, 270] on input "alison perk" at bounding box center [389, 268] width 276 height 27
type input "perks.alison"
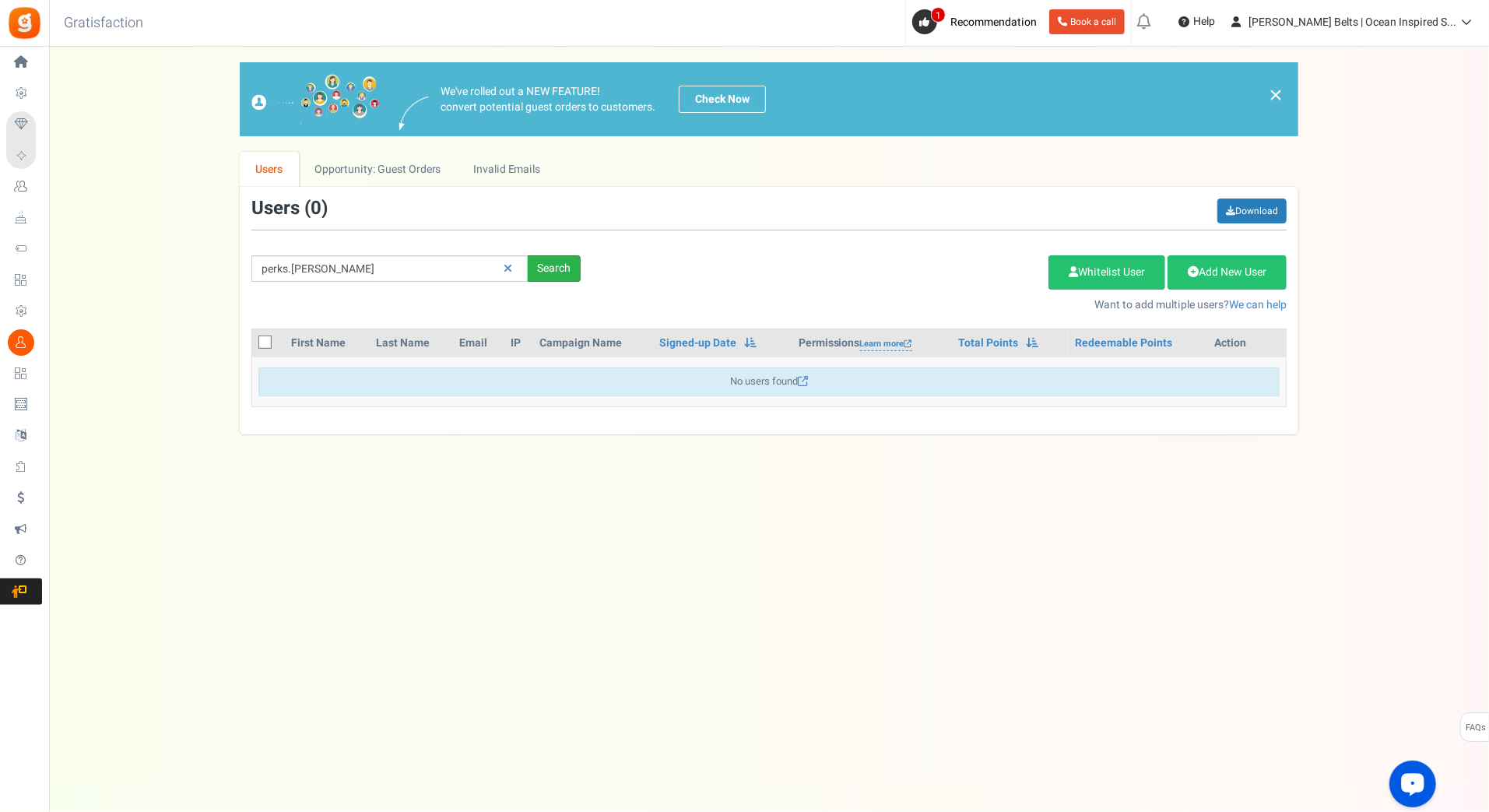
click at [565, 260] on div "Search" at bounding box center [554, 268] width 53 height 27
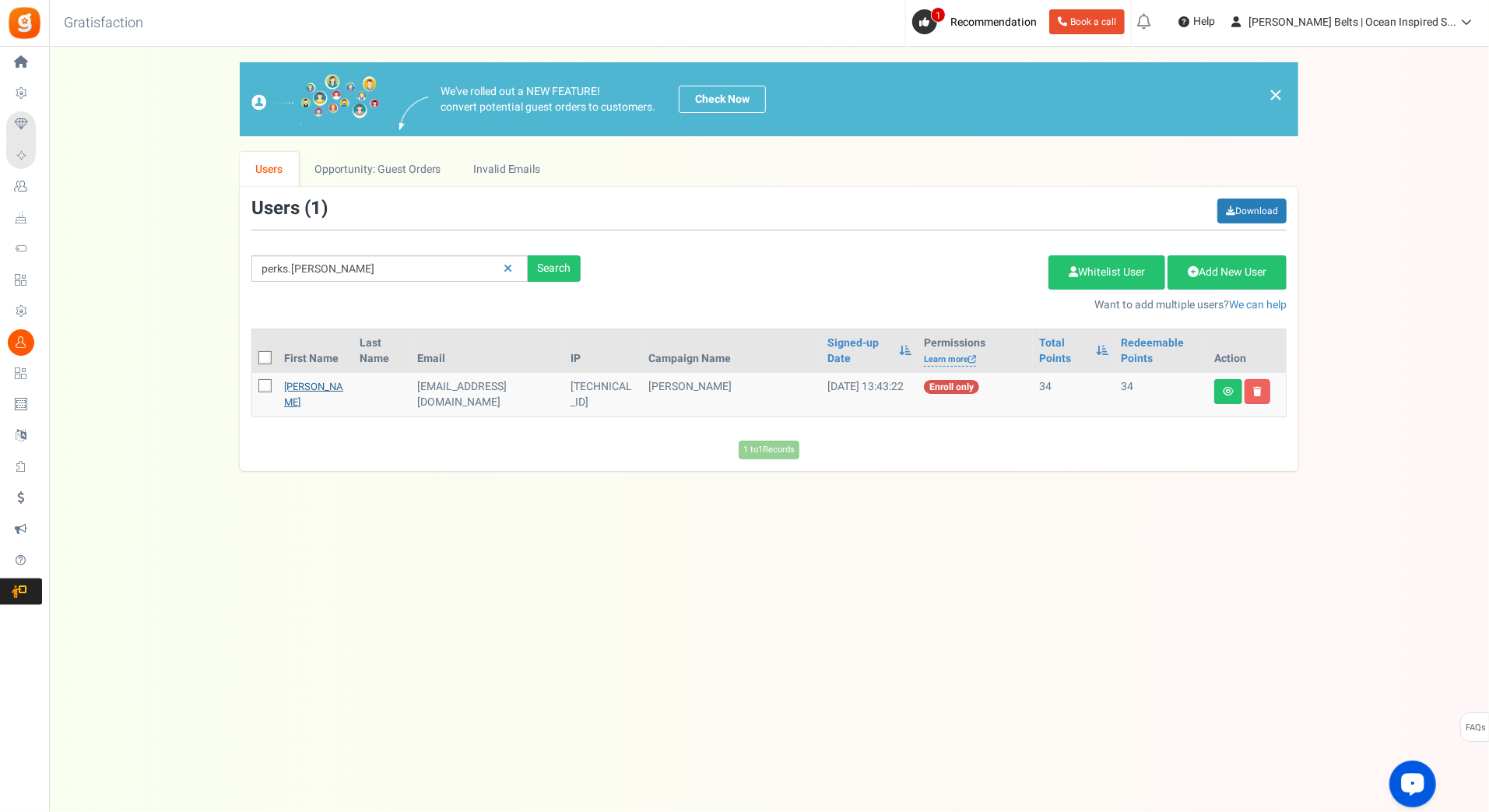
click at [288, 400] on link "Alison R Perks" at bounding box center [313, 394] width 59 height 30
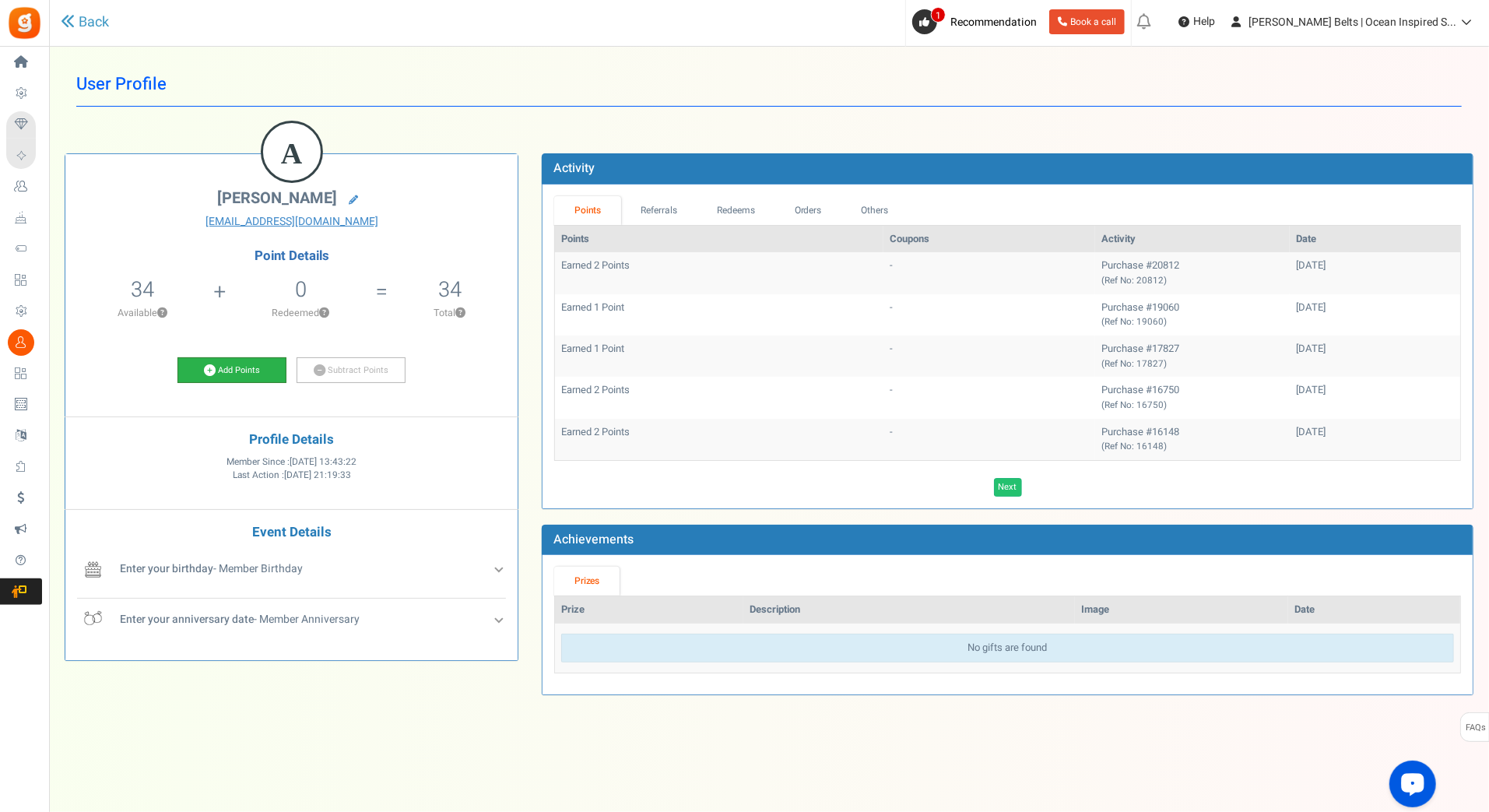
click at [226, 362] on link "Add Points" at bounding box center [232, 370] width 109 height 27
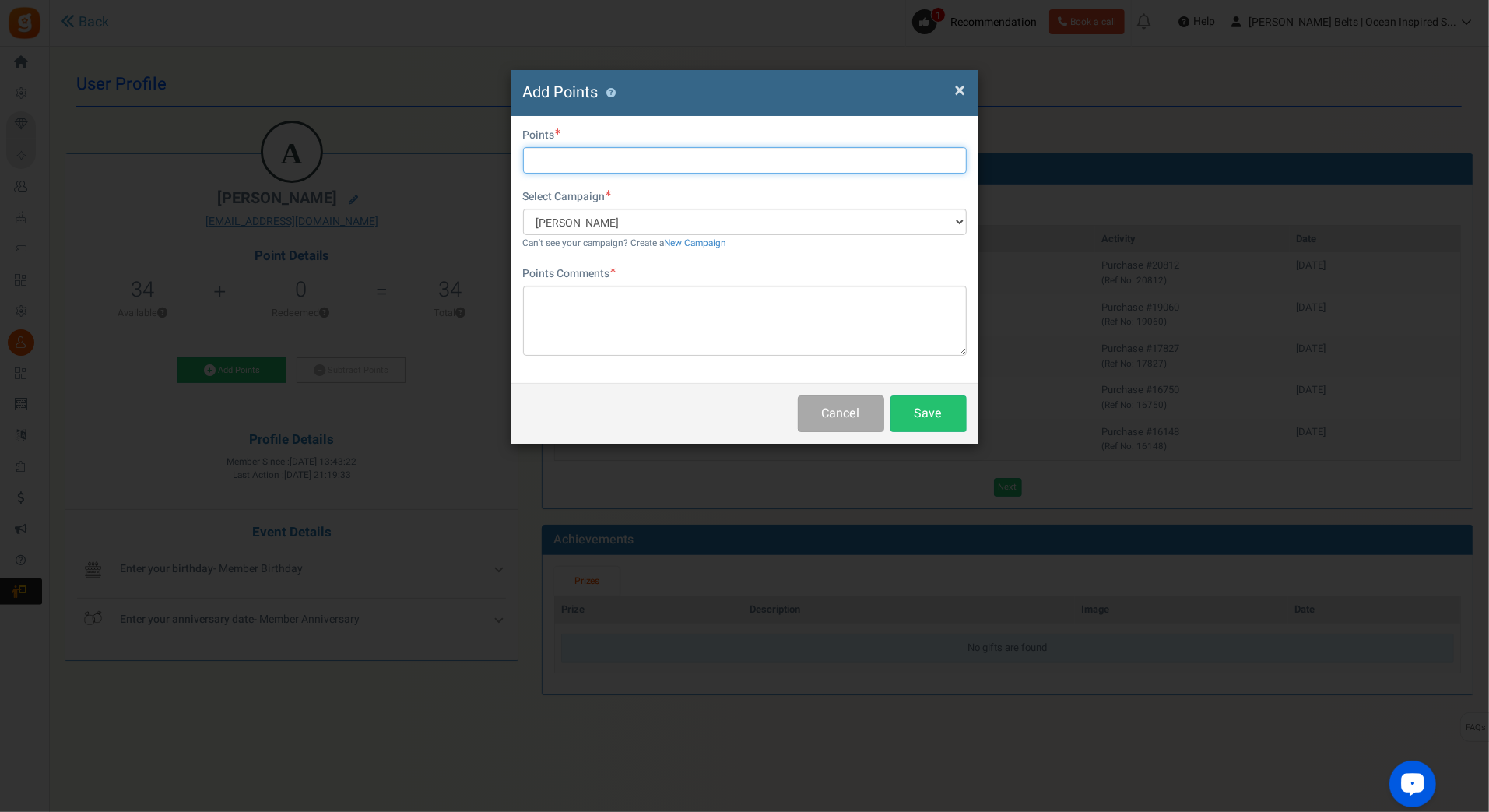
click at [586, 169] on input "text" at bounding box center [744, 160] width 444 height 27
type input "10"
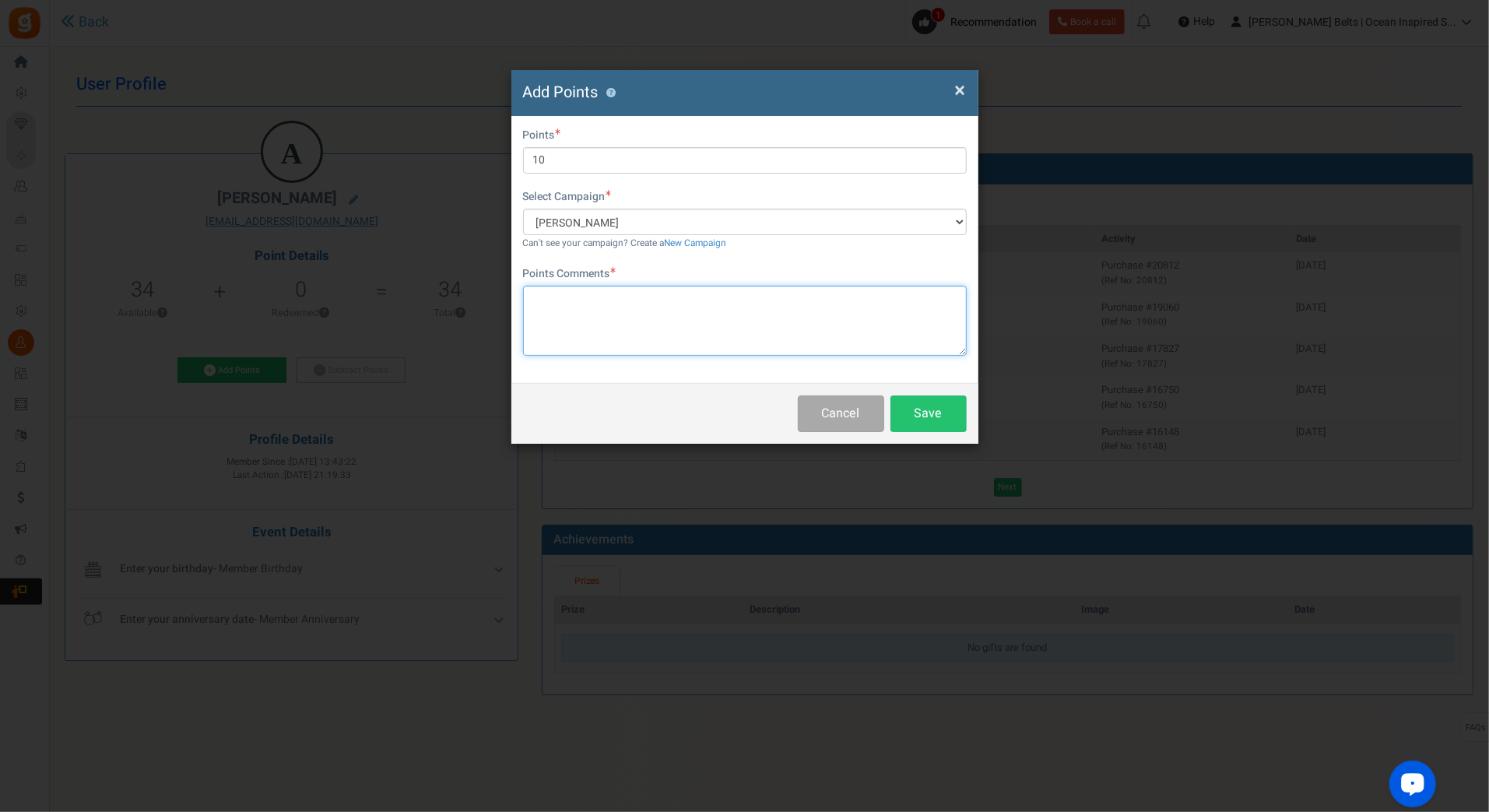
click at [647, 320] on textarea at bounding box center [744, 320] width 444 height 70
paste textarea "$10 [PERSON_NAME] Bucks Email Promo [DATE]-[DATE] [DATE] MJ"
type textarea "$10 [PERSON_NAME] Bucks Email Promo [DATE]-[DATE] [DATE] MJ"
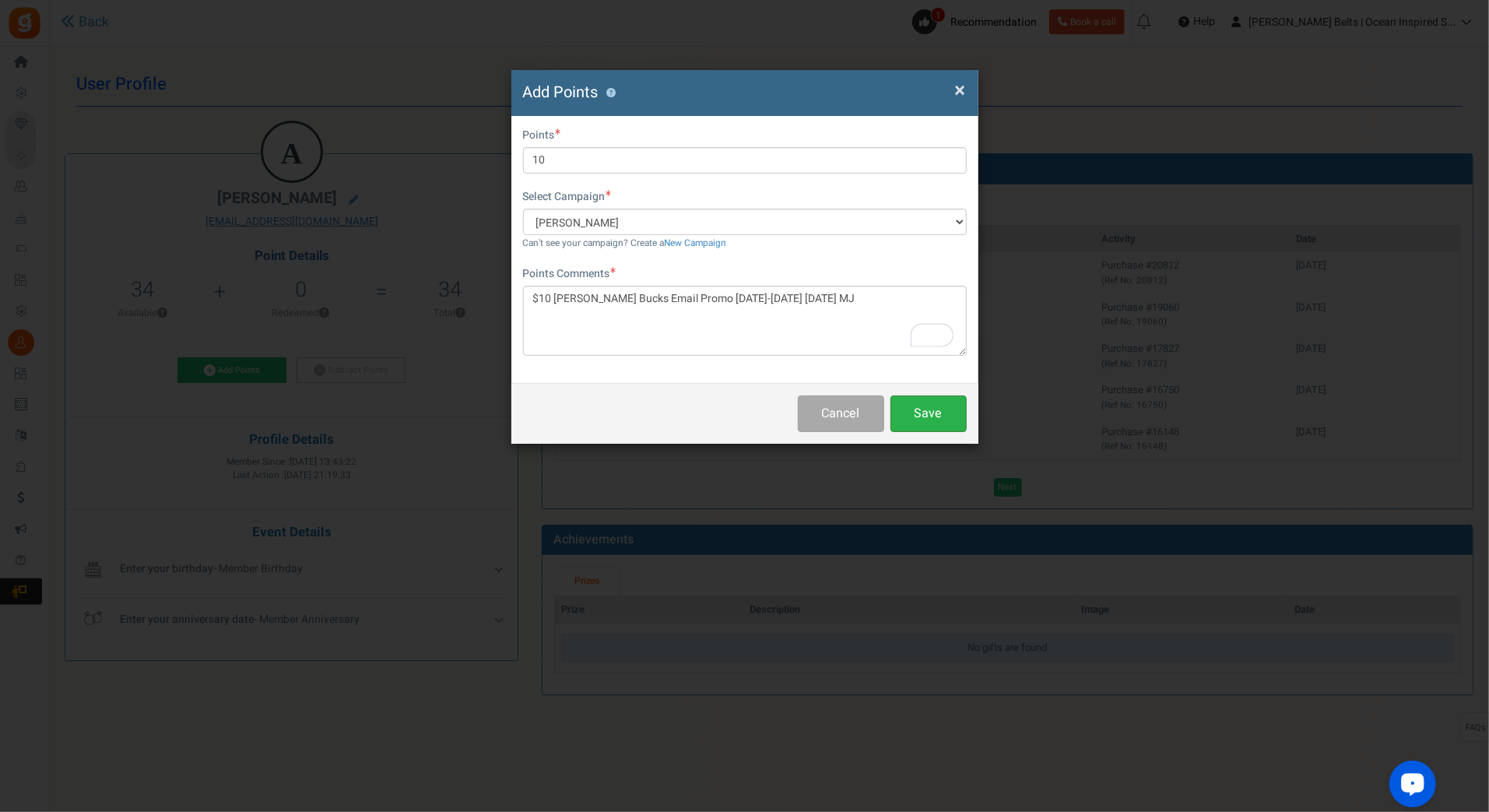
click at [897, 423] on button "Save" at bounding box center [928, 413] width 77 height 36
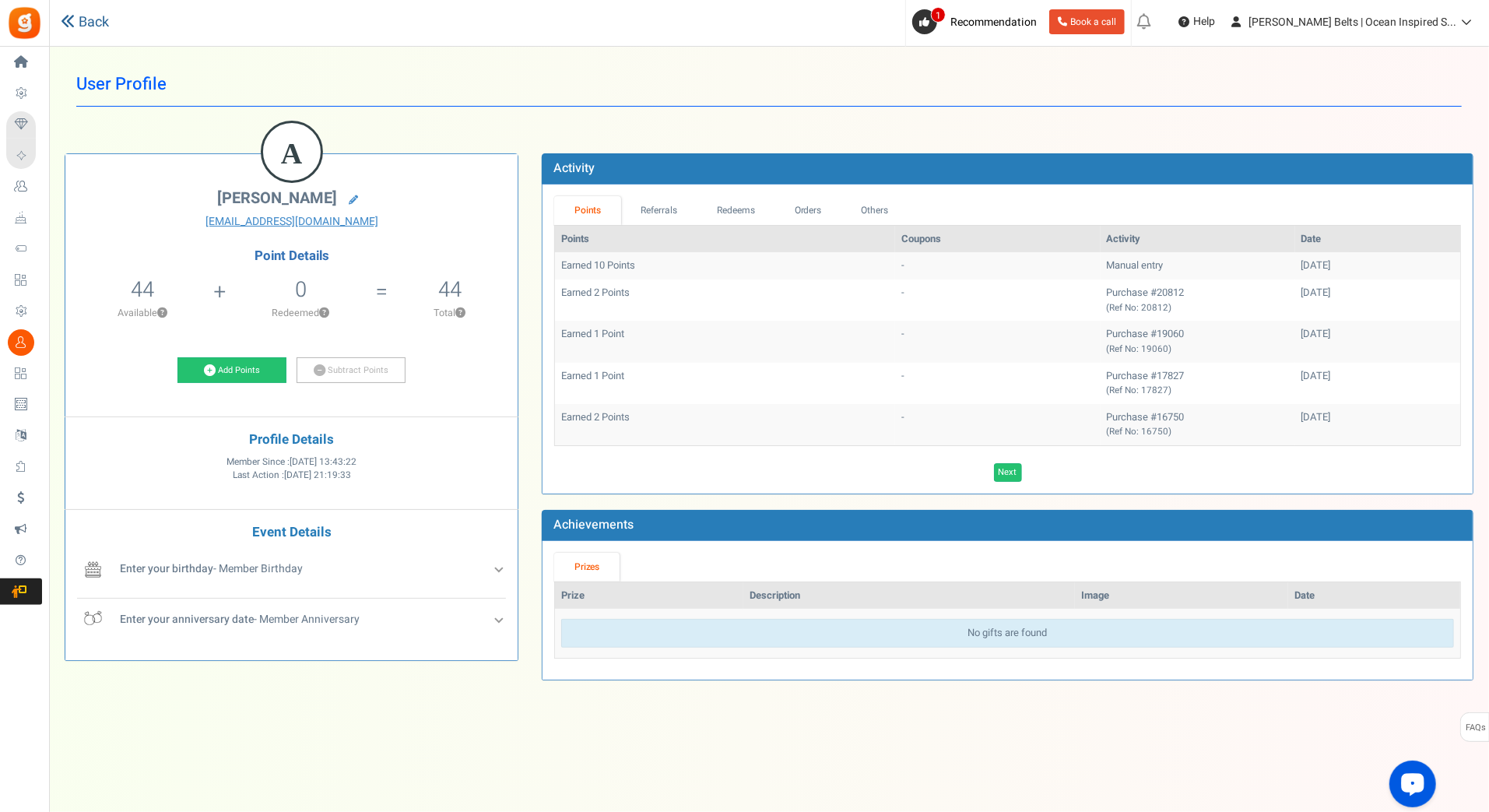
click at [83, 27] on link "Back" at bounding box center [84, 22] width 48 height 20
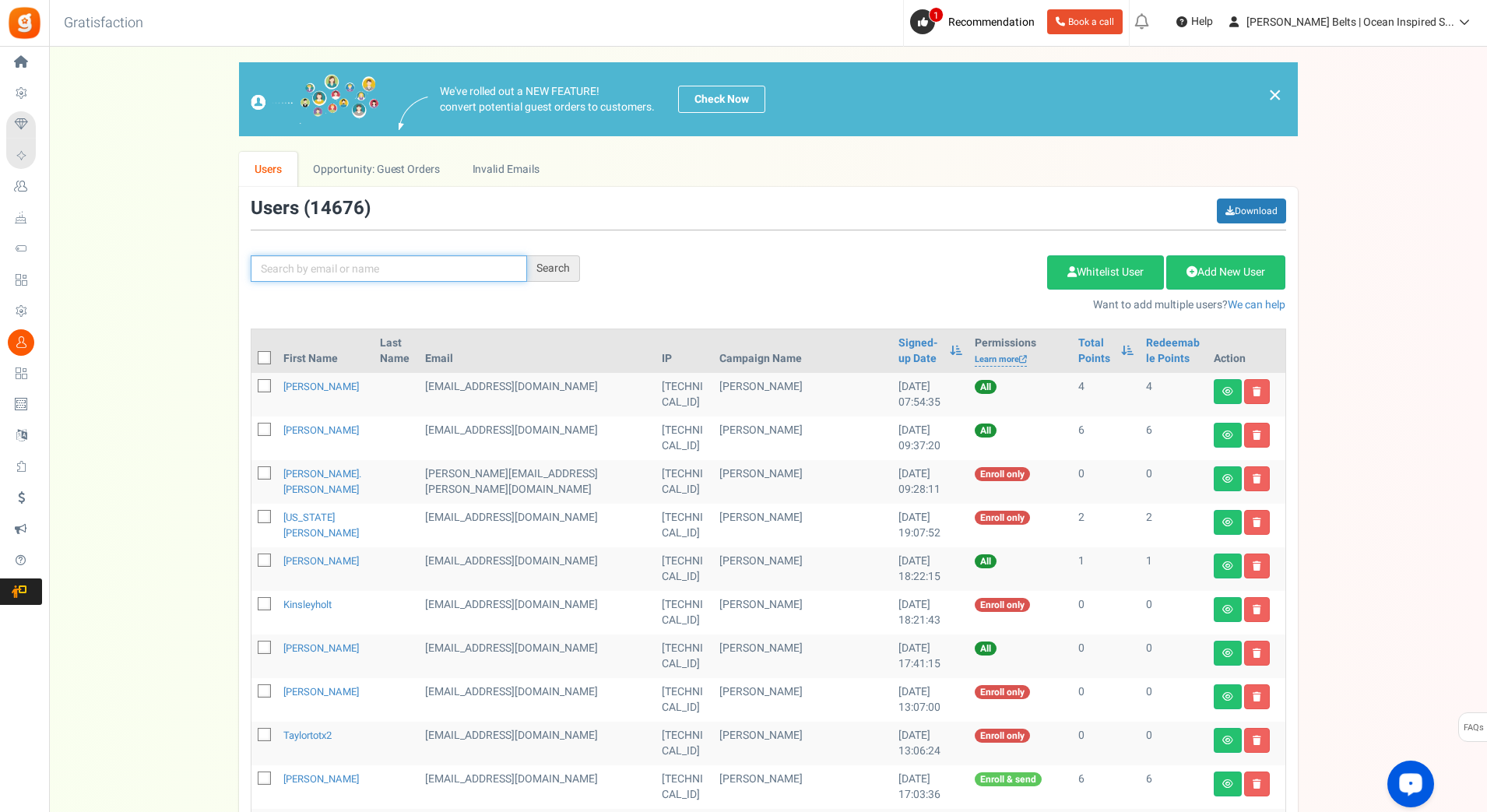
click at [327, 275] on input "text" at bounding box center [389, 268] width 277 height 27
paste input "ricardoacosta843"
type input "ricardoacosta843"
click at [551, 268] on div "Search" at bounding box center [553, 268] width 53 height 27
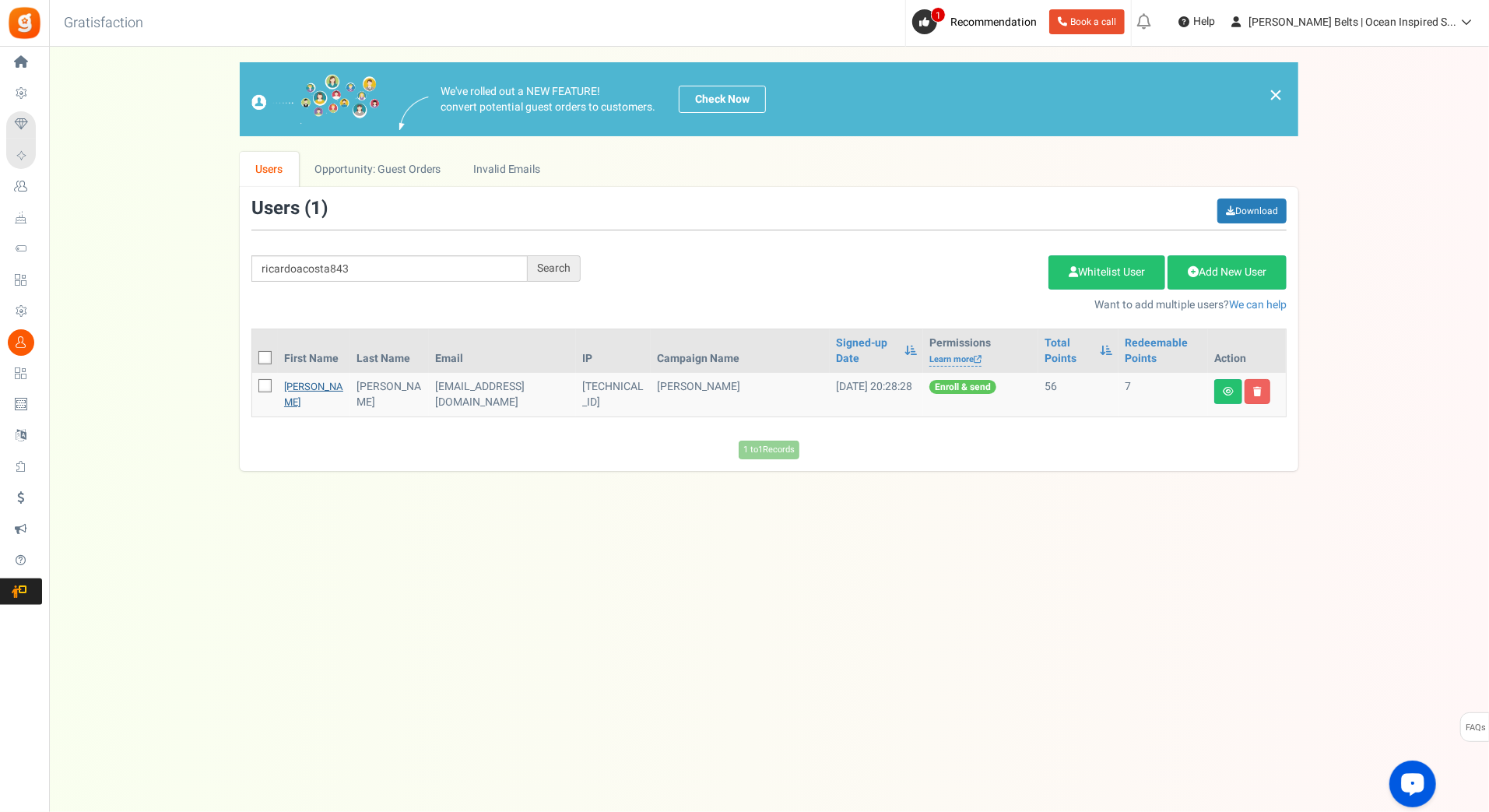
click at [295, 383] on link "Ricardo Acosta" at bounding box center [313, 394] width 59 height 30
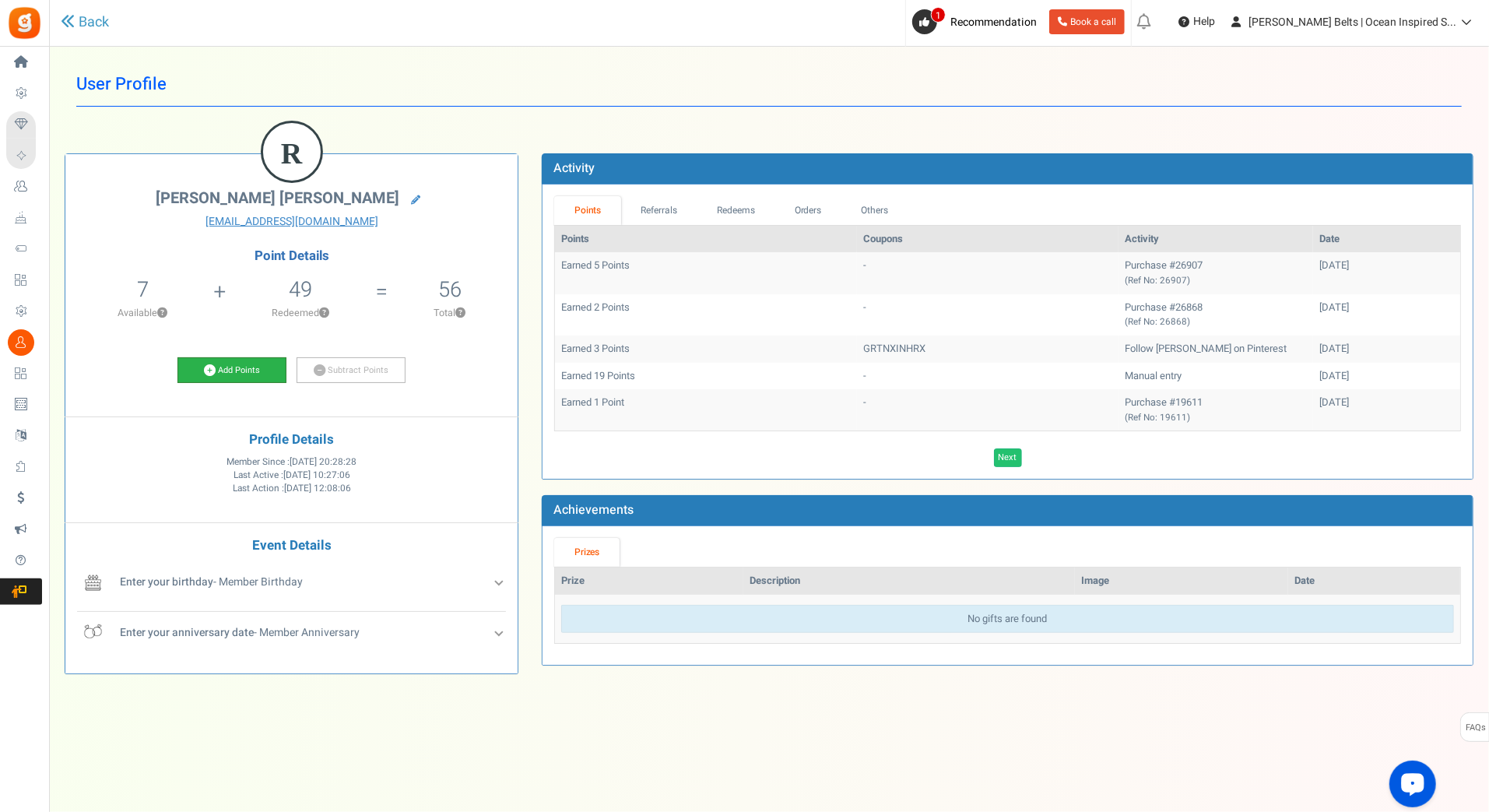
click at [236, 380] on link "Add Points" at bounding box center [232, 370] width 109 height 27
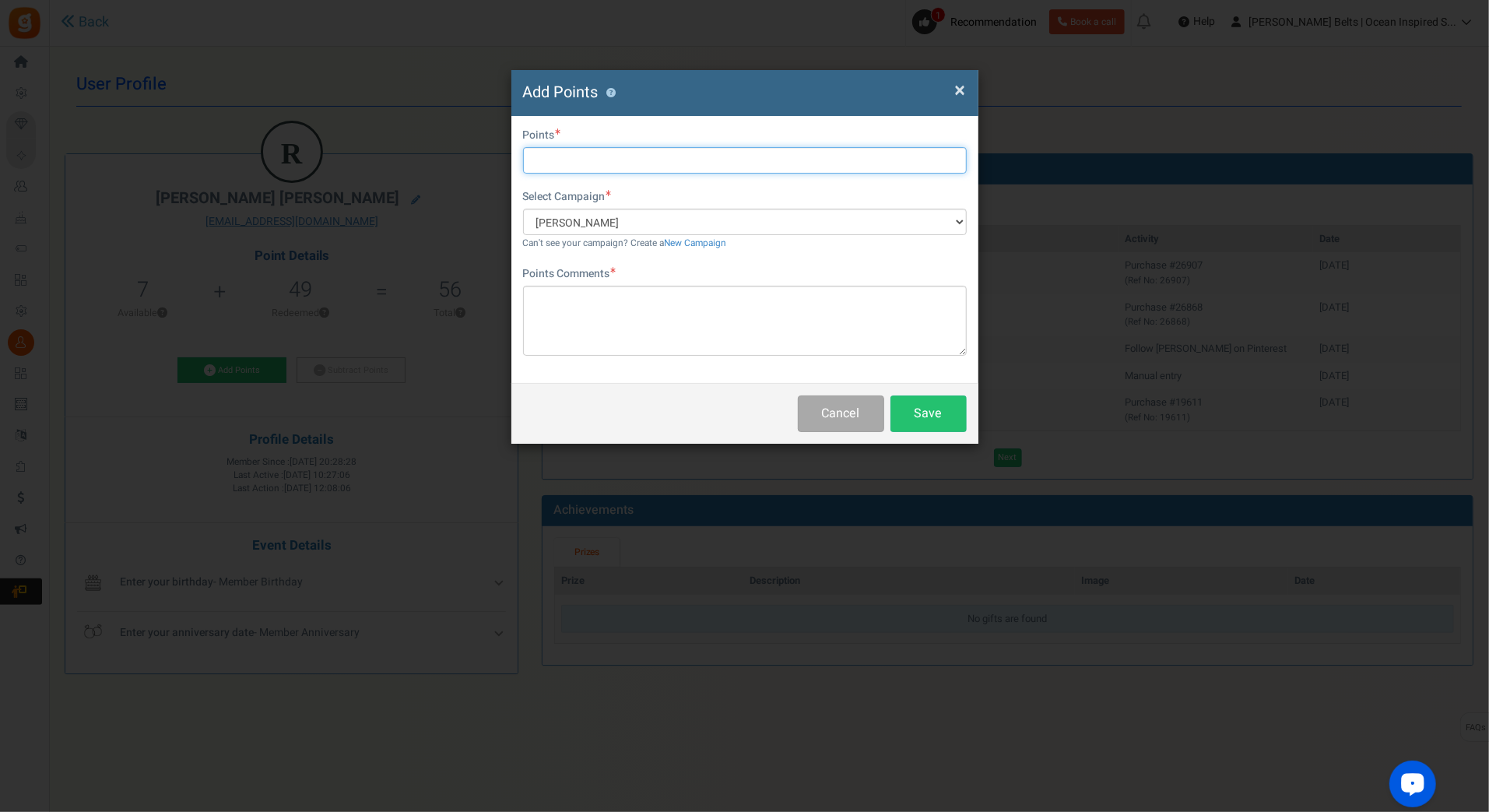
click at [667, 148] on input "text" at bounding box center [744, 160] width 444 height 27
type input "10"
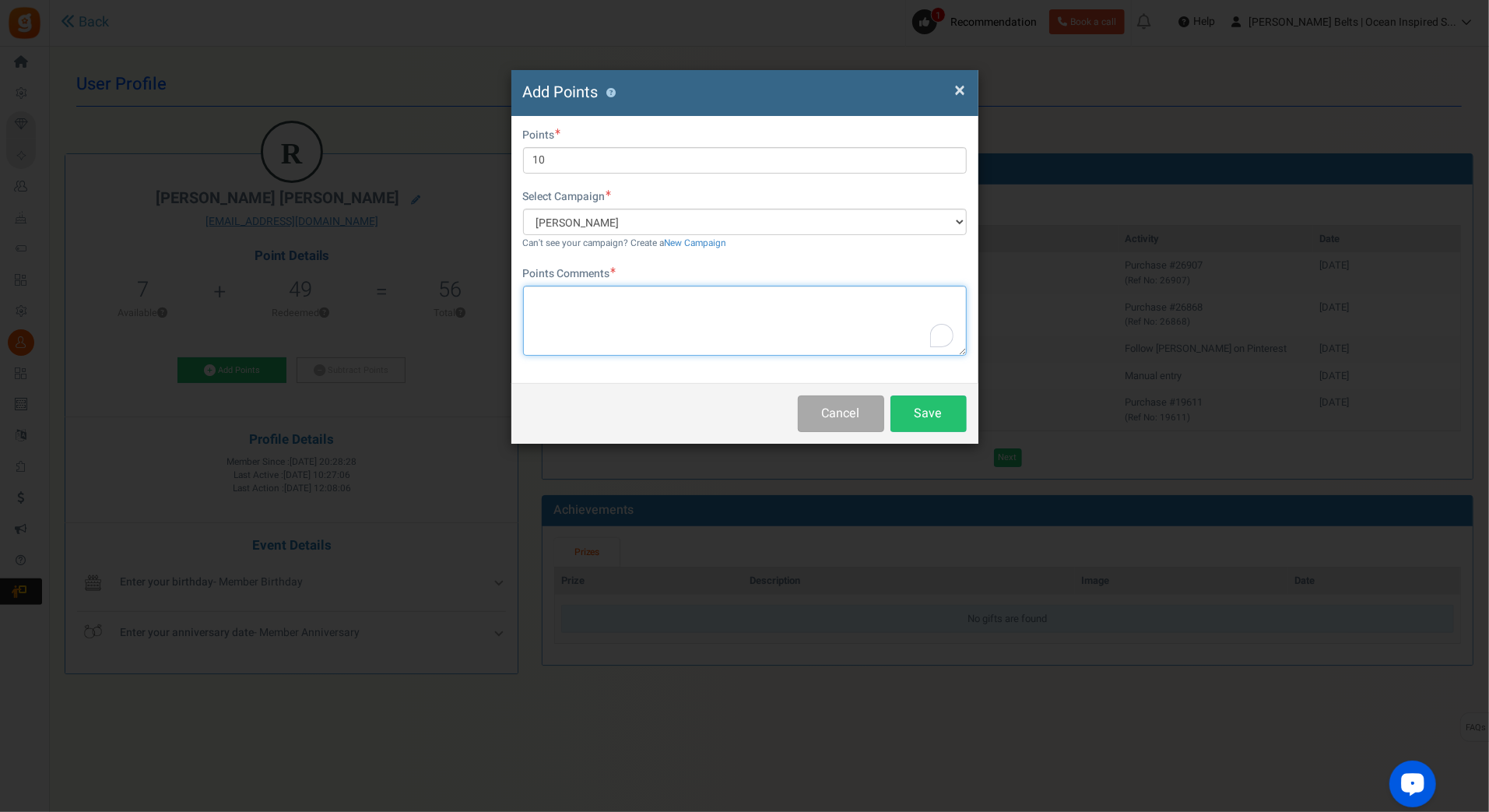
click at [568, 291] on textarea "To enrich screen reader interactions, please activate Accessibility in Grammarl…" at bounding box center [744, 320] width 444 height 70
paste textarea "$10 [PERSON_NAME] Bucks Email Promo [DATE]-[DATE] [DATE] MJ"
type textarea "$10 [PERSON_NAME] Bucks Email Promo [DATE]-[DATE] [DATE] MJ"
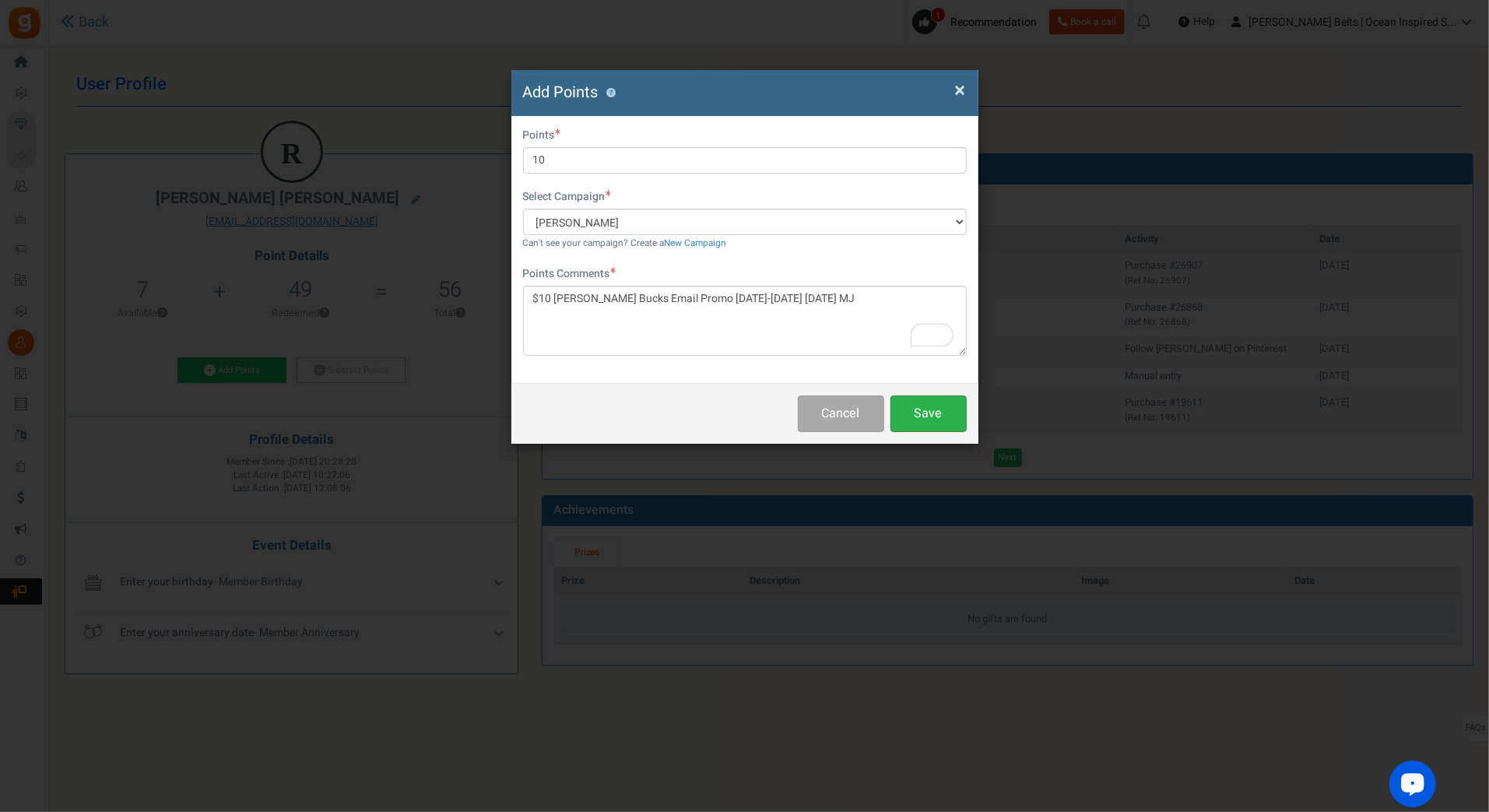
click at [909, 412] on button "Save" at bounding box center [928, 413] width 77 height 36
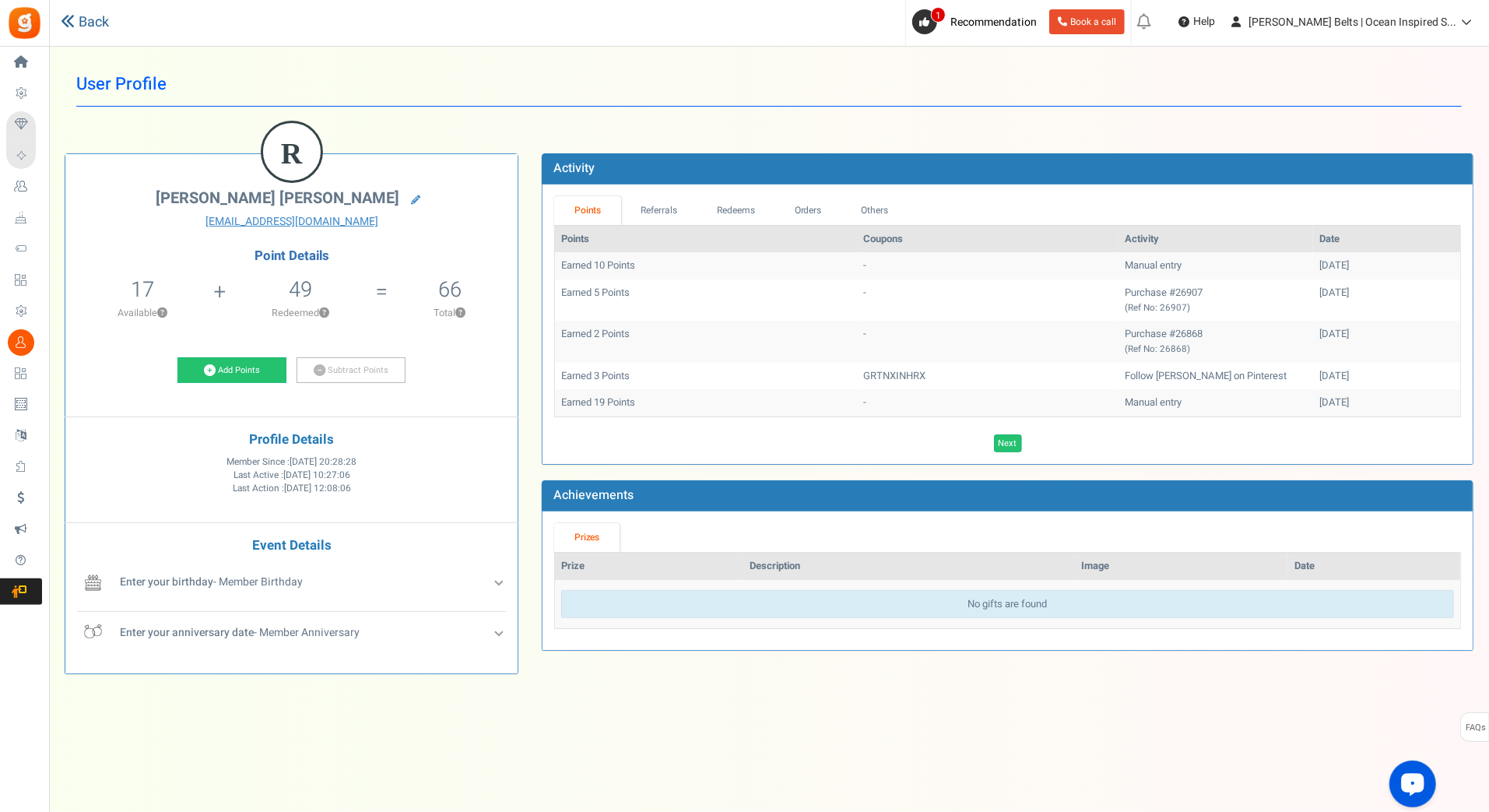
click at [77, 20] on link "Back" at bounding box center [84, 22] width 48 height 20
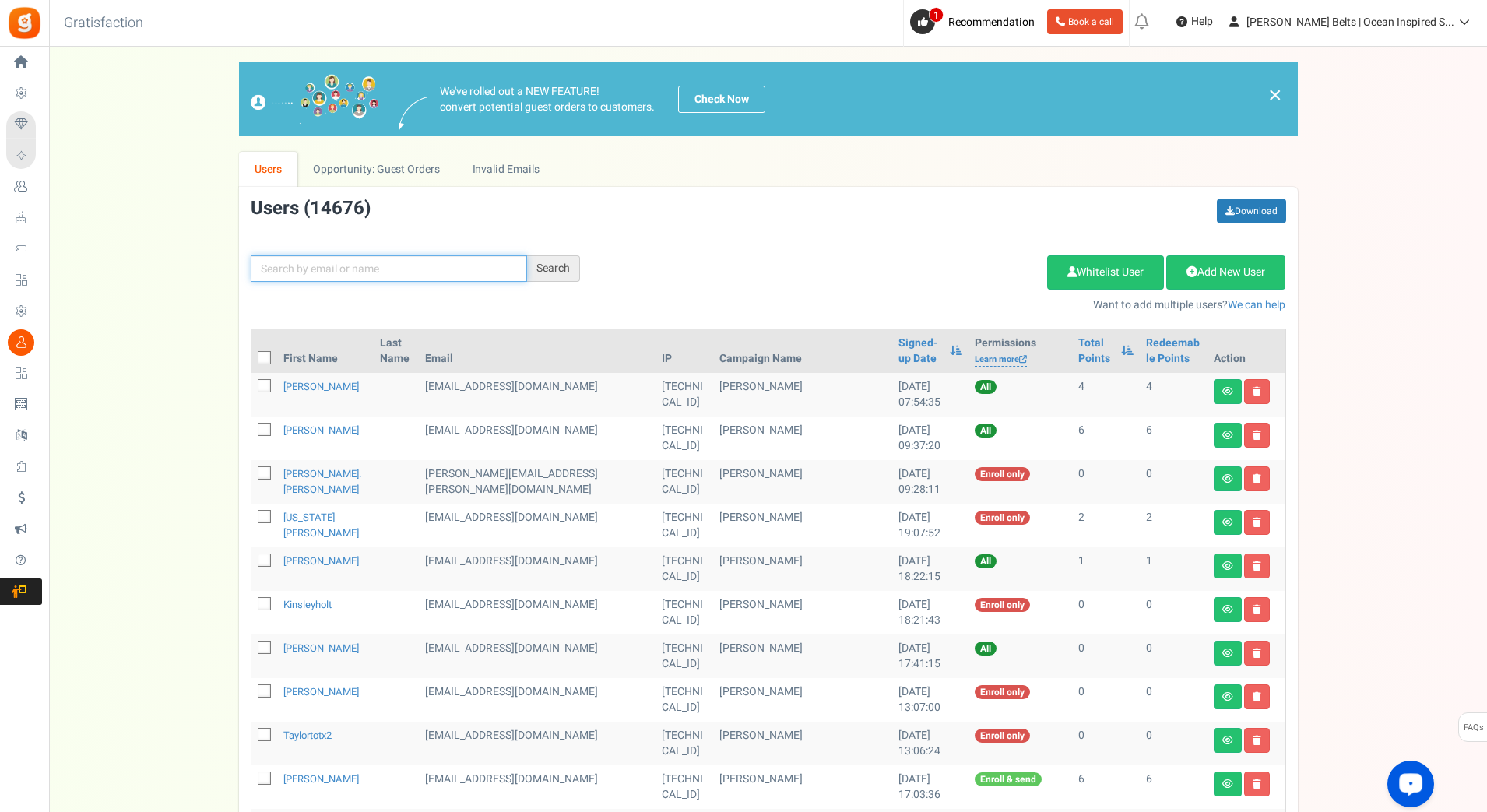
paste input "msmusic61"
type input "msmusic61"
click at [560, 264] on div "Search" at bounding box center [553, 268] width 53 height 27
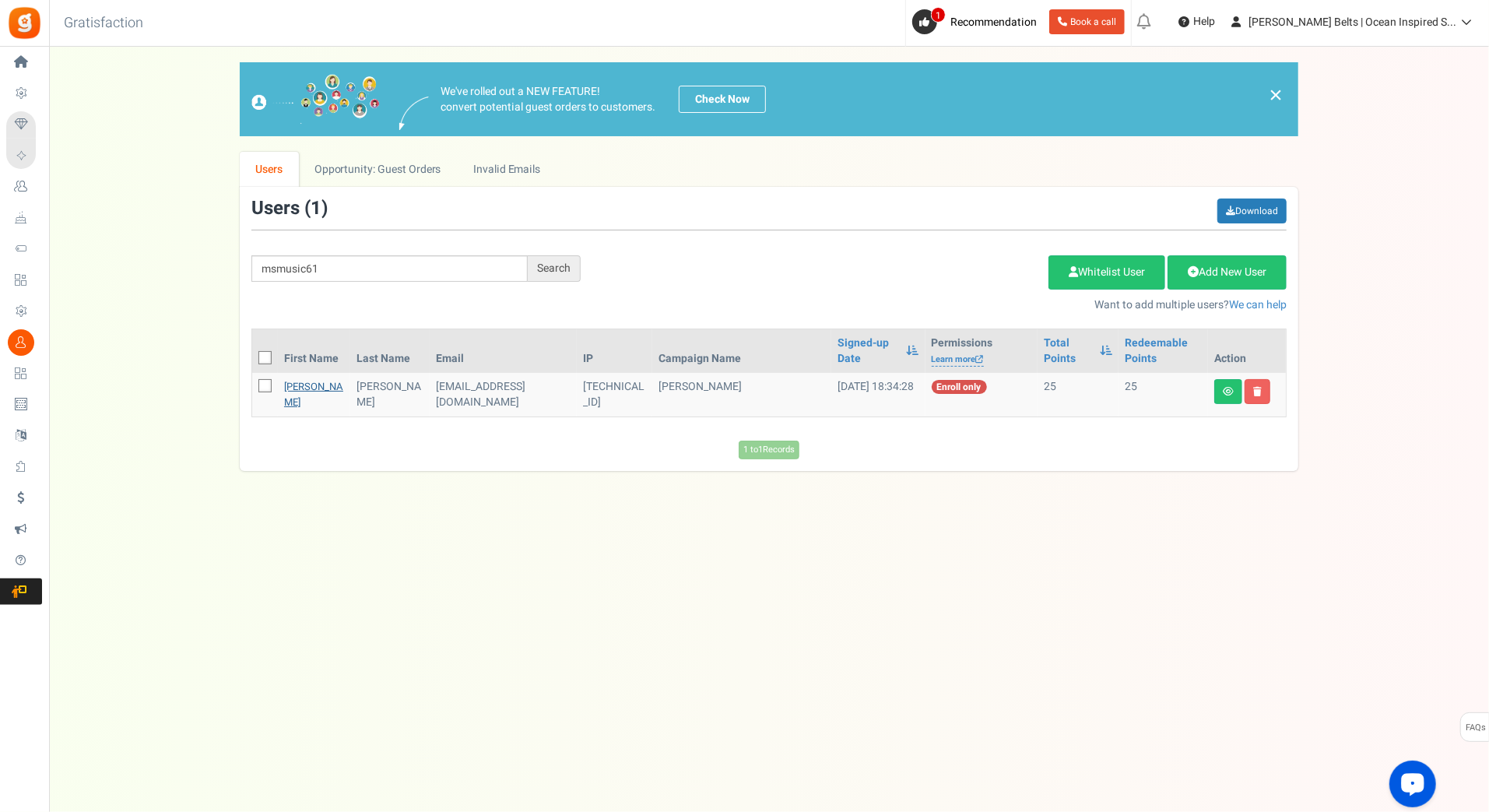
click at [299, 393] on link "Maria" at bounding box center [313, 394] width 59 height 30
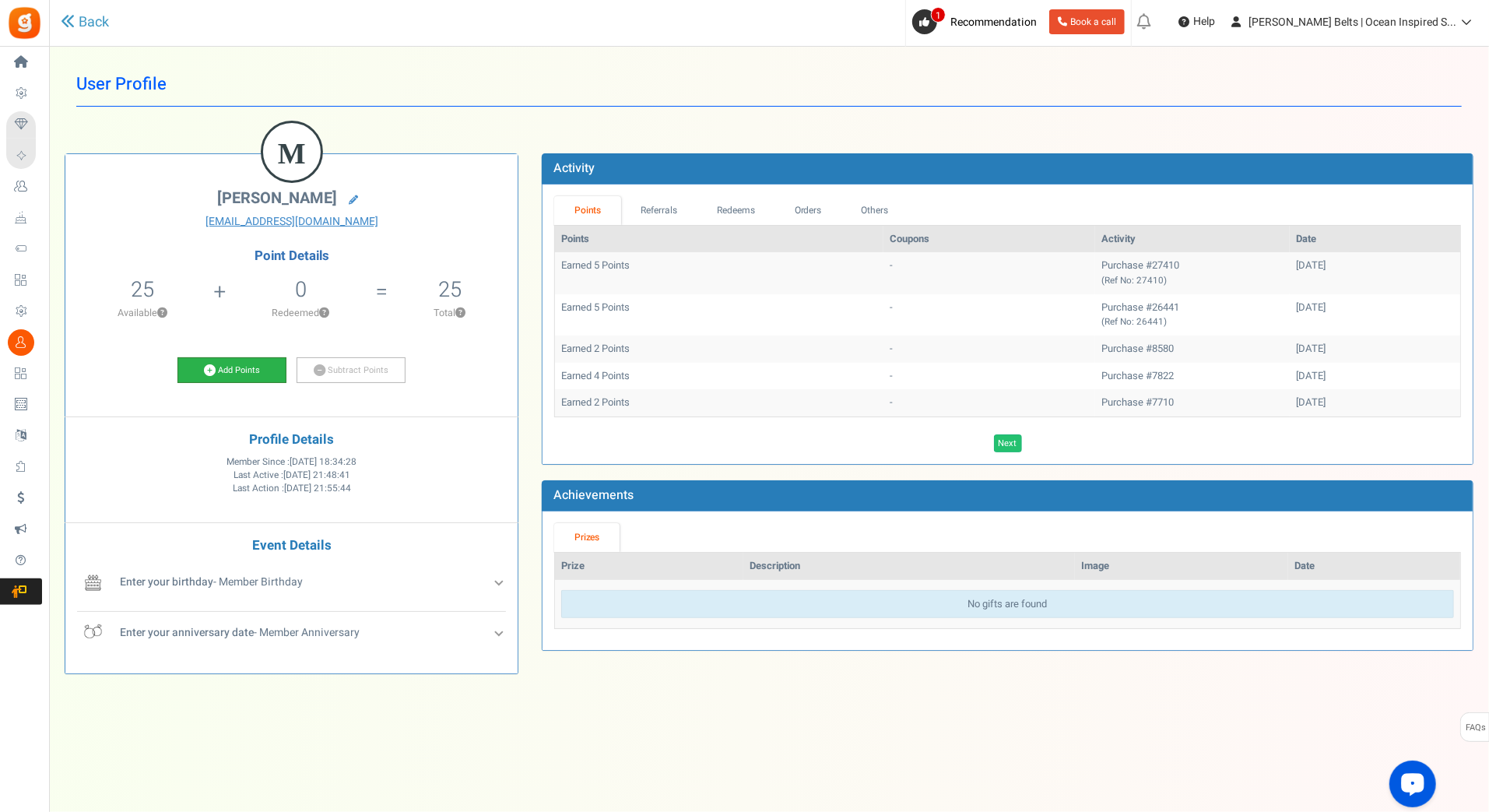
click at [222, 366] on link "Add Points" at bounding box center [232, 370] width 109 height 27
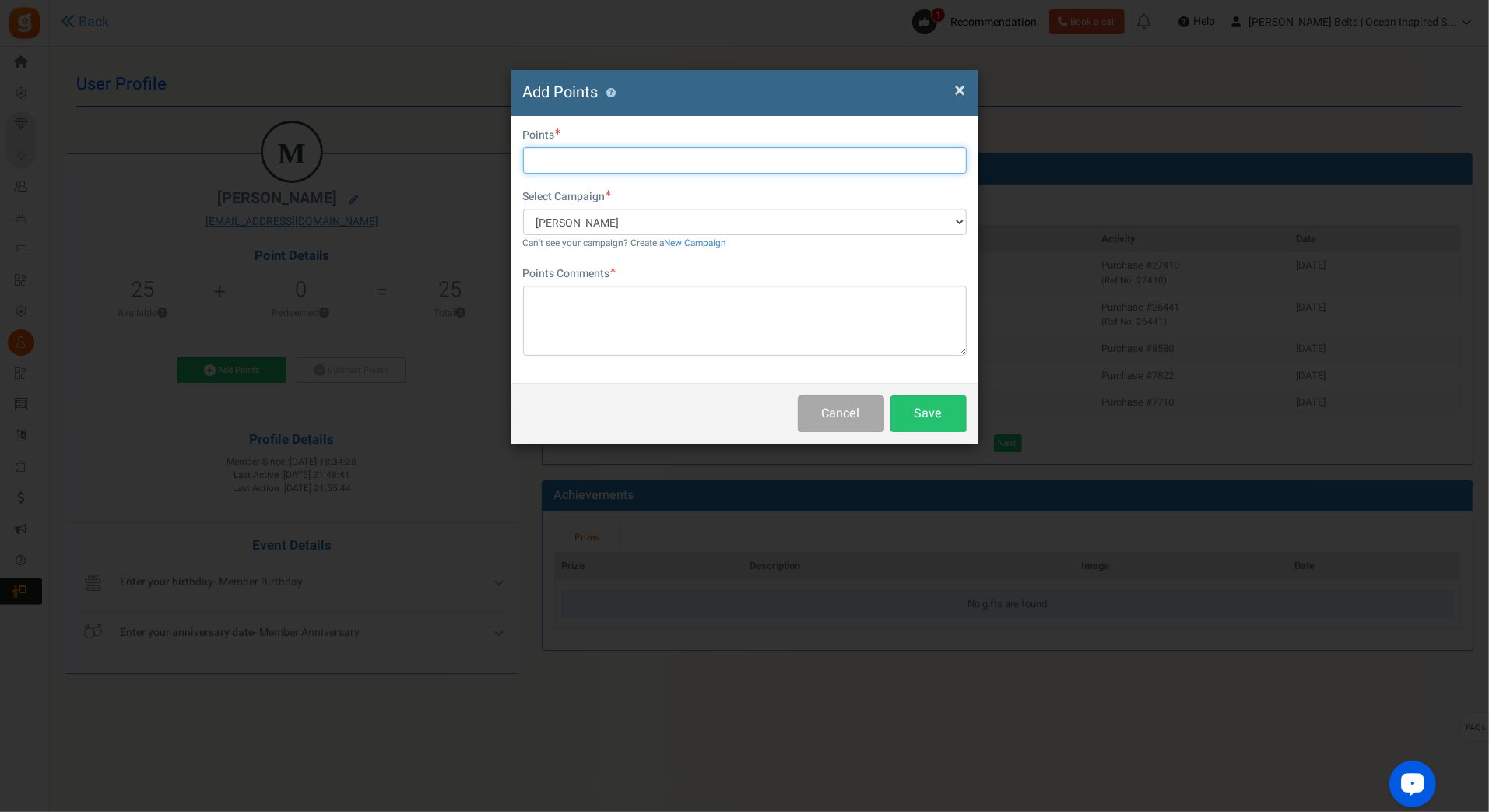
click at [537, 154] on input "text" at bounding box center [744, 160] width 444 height 27
type input "10"
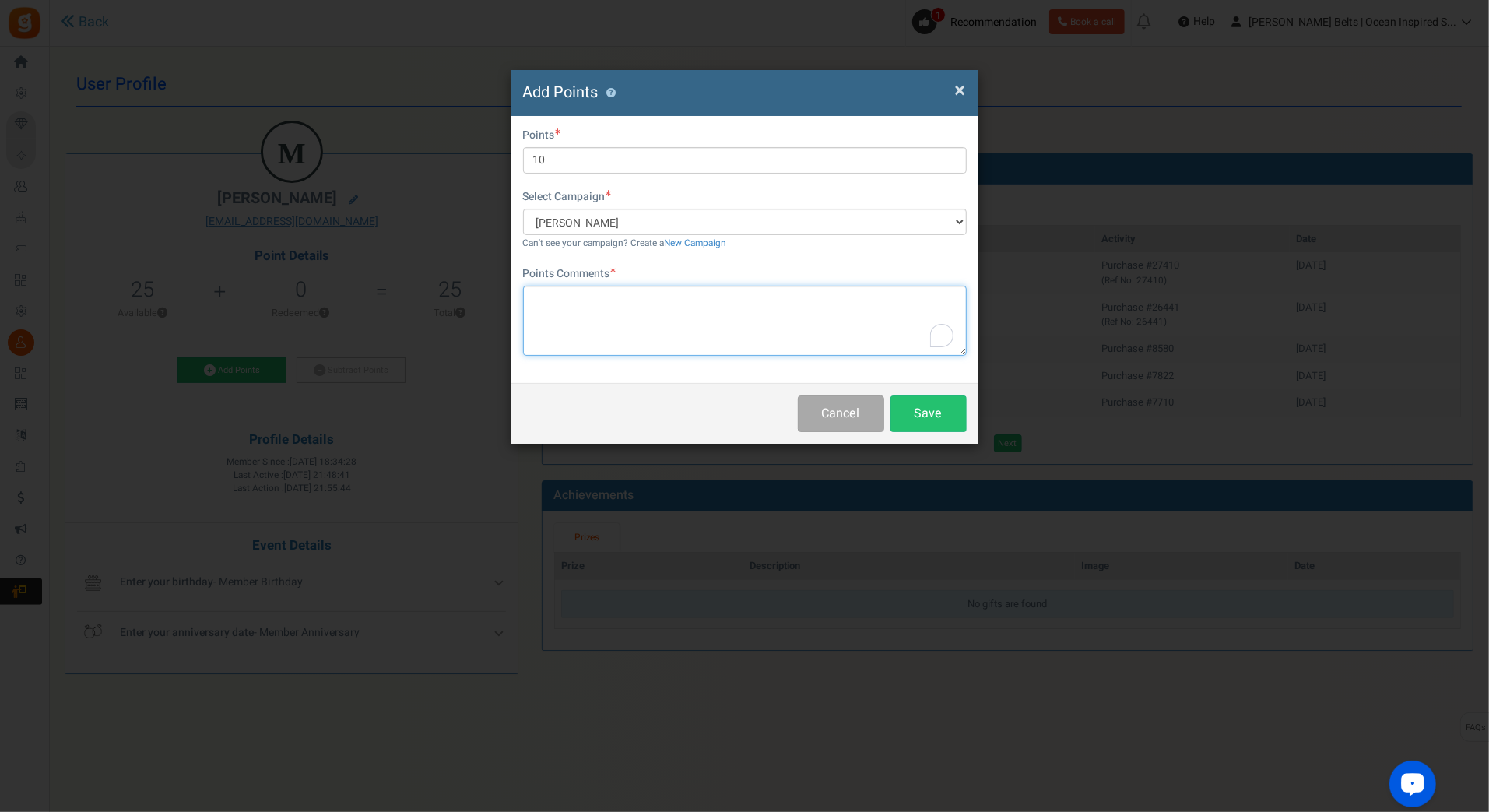
click at [533, 297] on textarea "To enrich screen reader interactions, please activate Accessibility in Grammarl…" at bounding box center [744, 320] width 444 height 70
paste textarea "$10 [PERSON_NAME] Bucks Email Promo [DATE]-[DATE] [DATE] MJ"
type textarea "$10 [PERSON_NAME] Bucks Email Promo [DATE]-[DATE] [DATE] MJ"
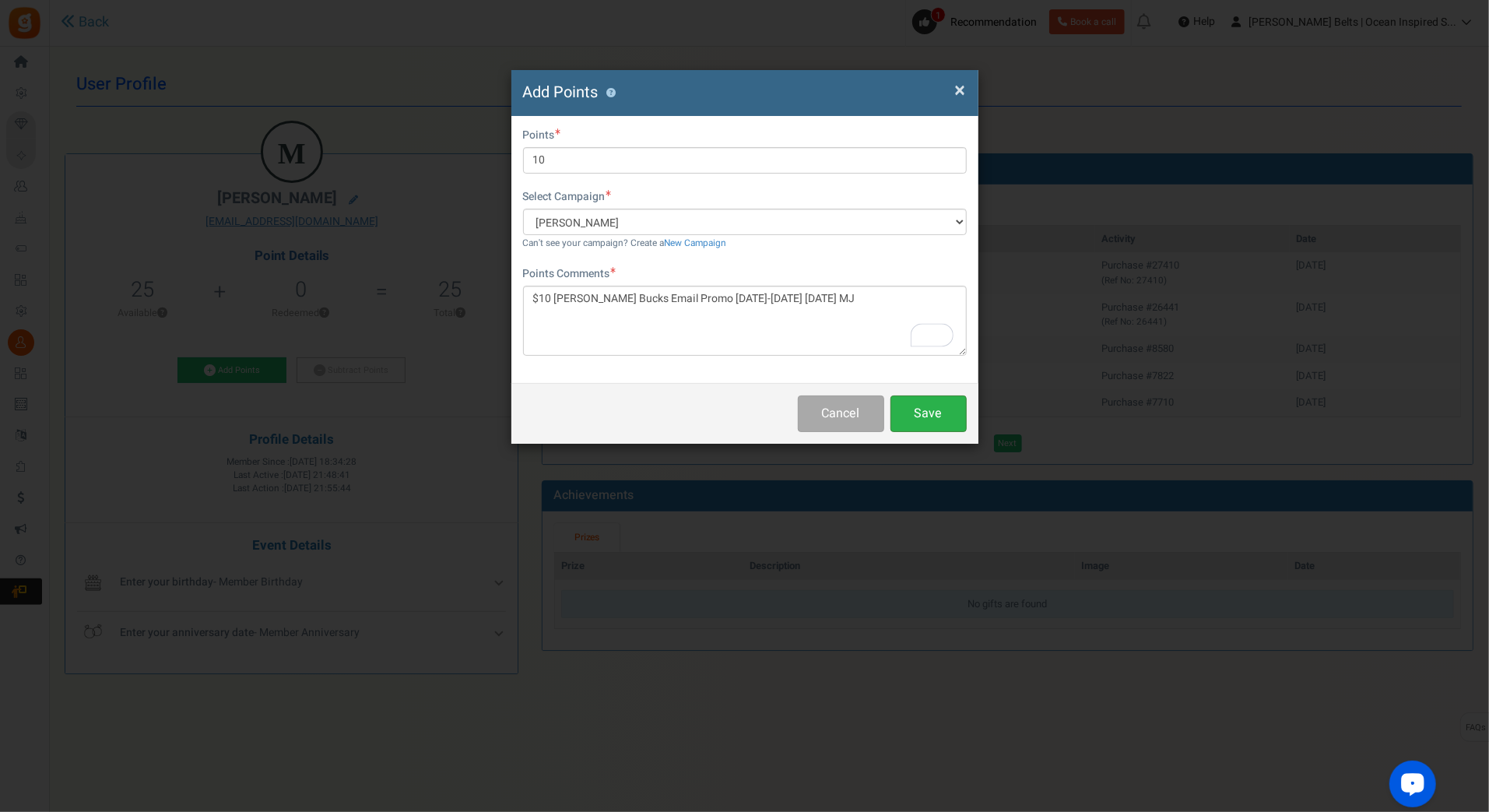
click at [907, 410] on button "Save" at bounding box center [928, 413] width 77 height 36
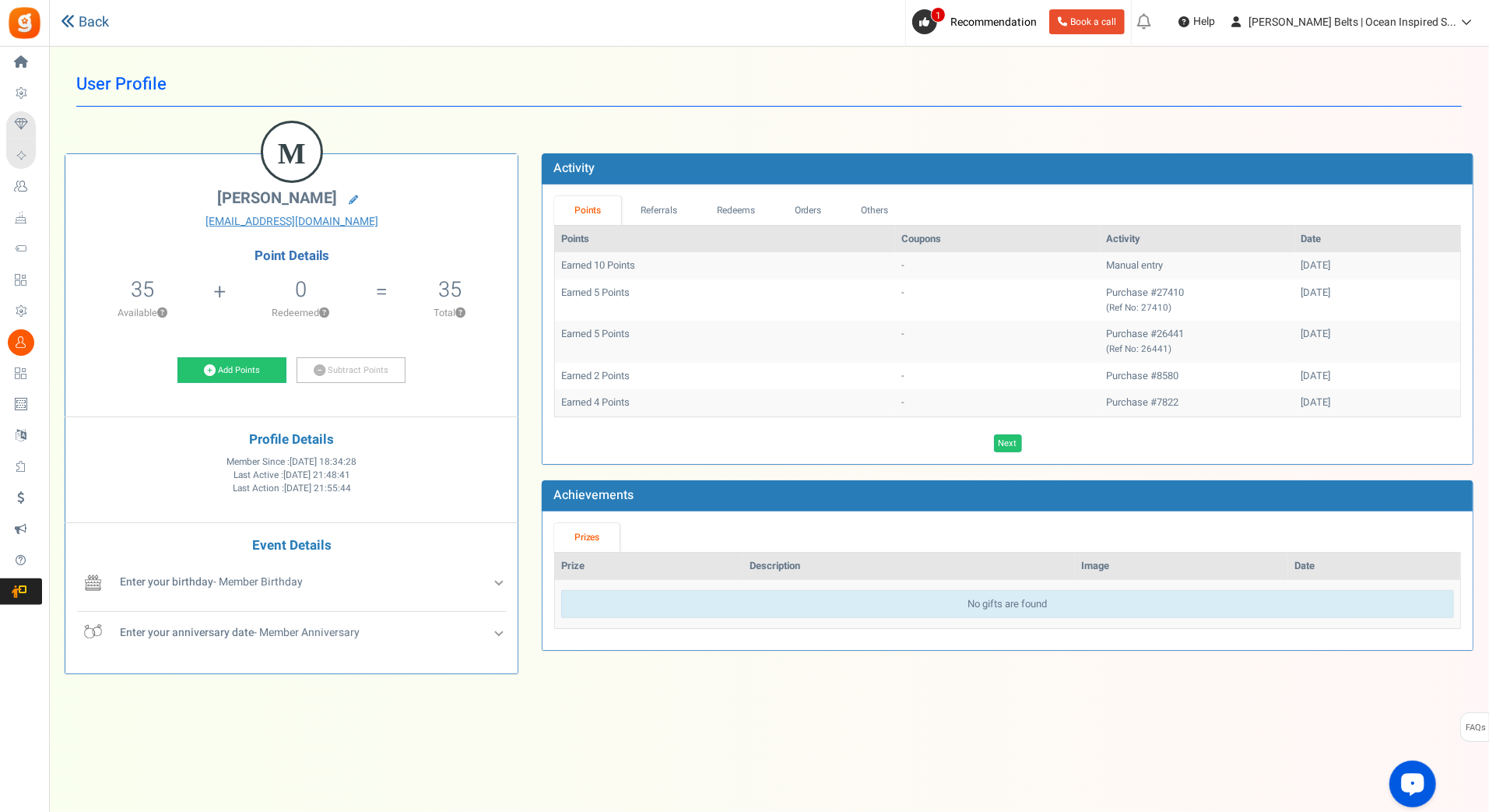
click at [94, 15] on link "Back" at bounding box center [84, 22] width 48 height 20
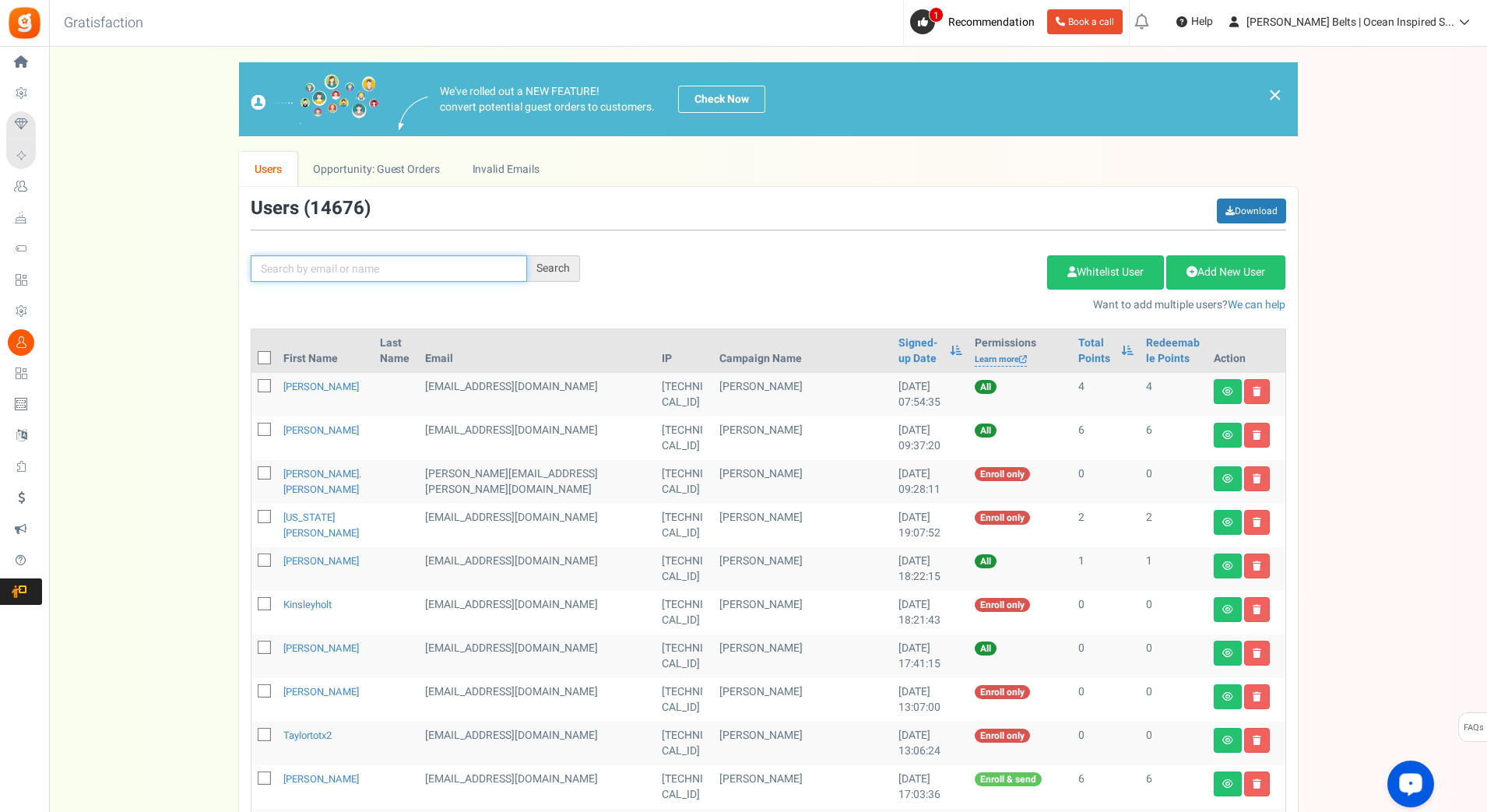
click at [455, 270] on input "text" at bounding box center [389, 268] width 277 height 27
paste input "mimi"
type input "mimi"
click at [560, 267] on div "Search" at bounding box center [553, 268] width 53 height 27
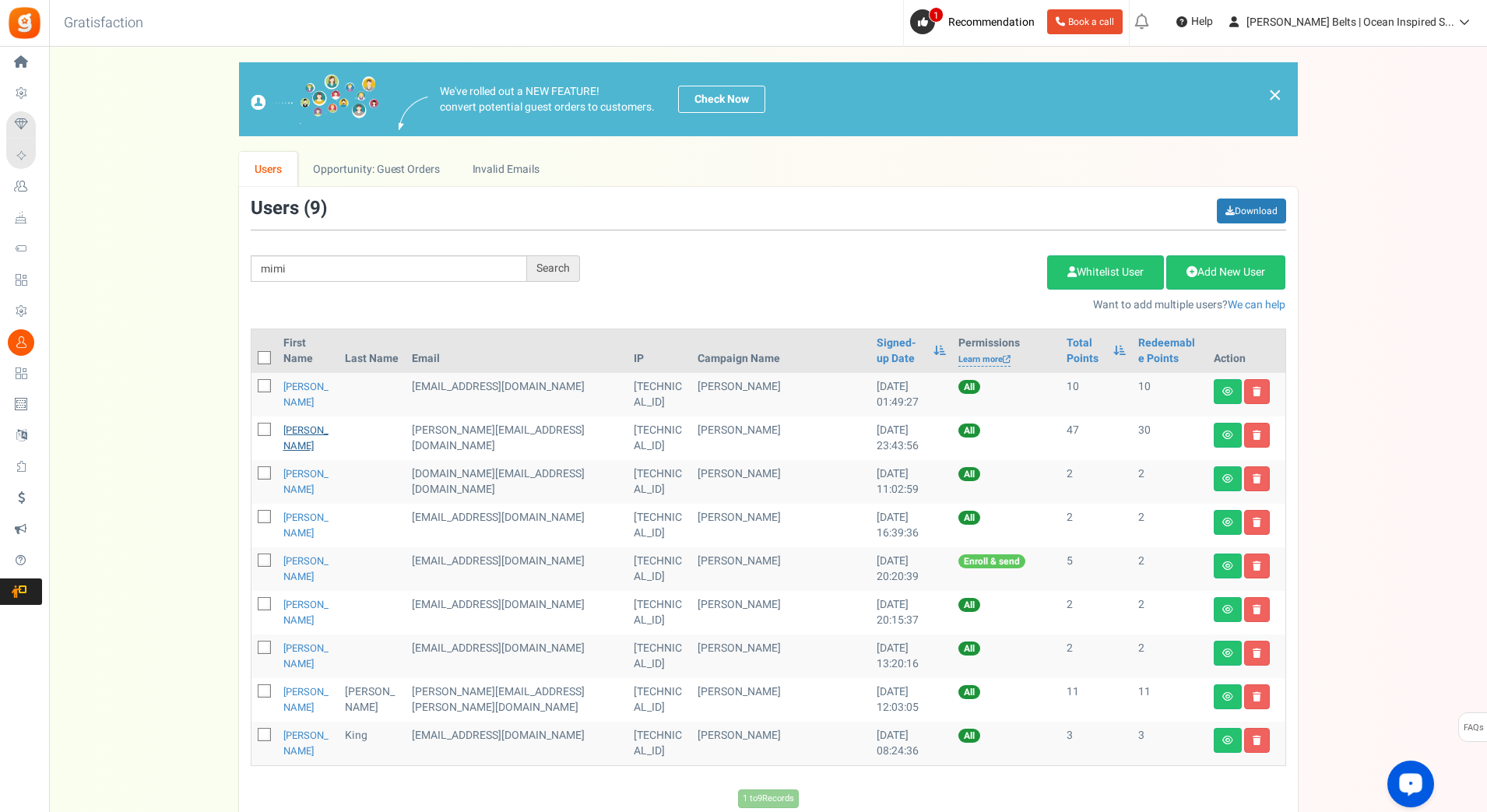
click at [307, 435] on link "Mimi Tudor" at bounding box center [306, 437] width 45 height 30
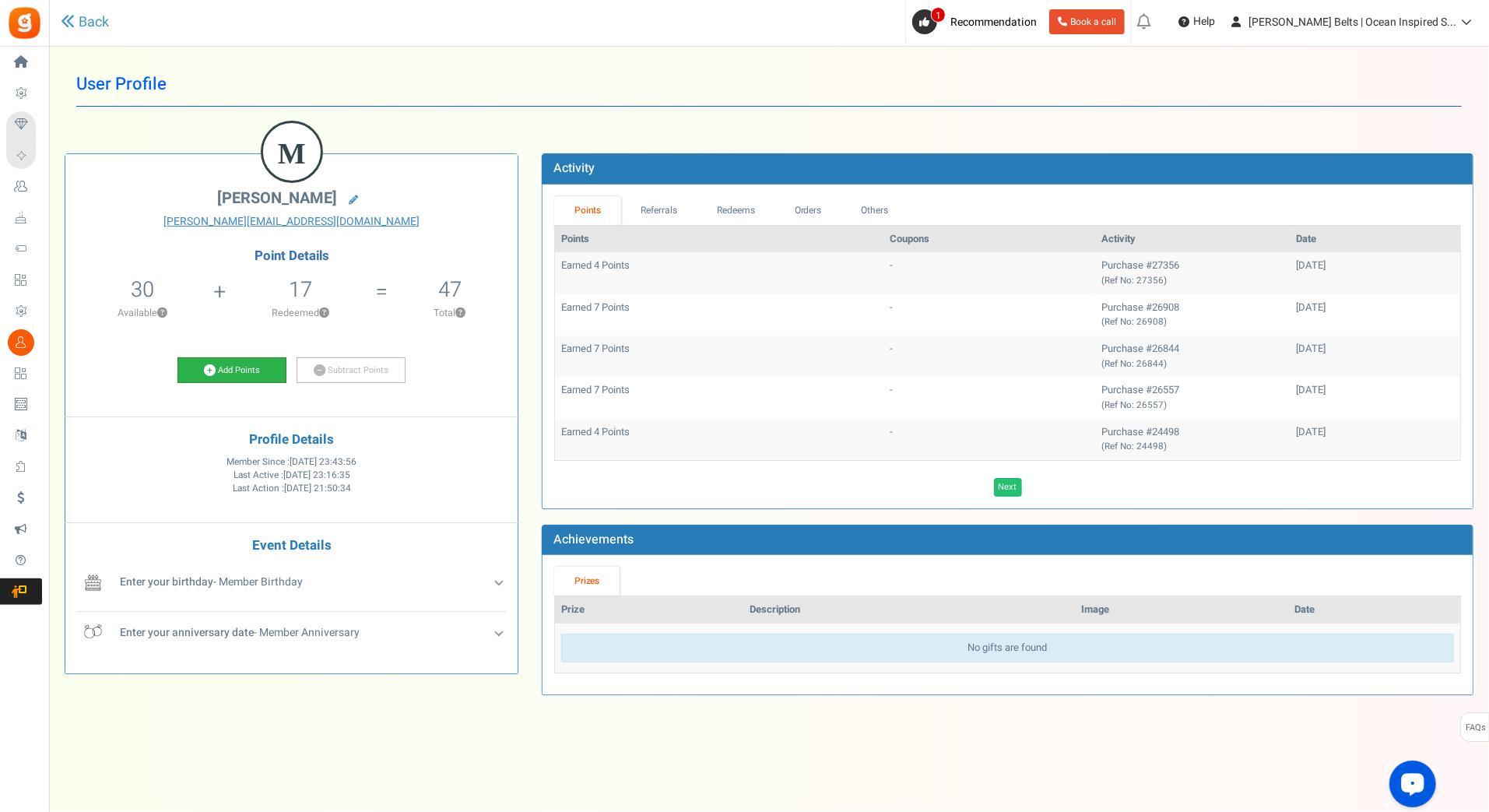
click at [255, 371] on link "Add Points" at bounding box center [232, 370] width 109 height 27
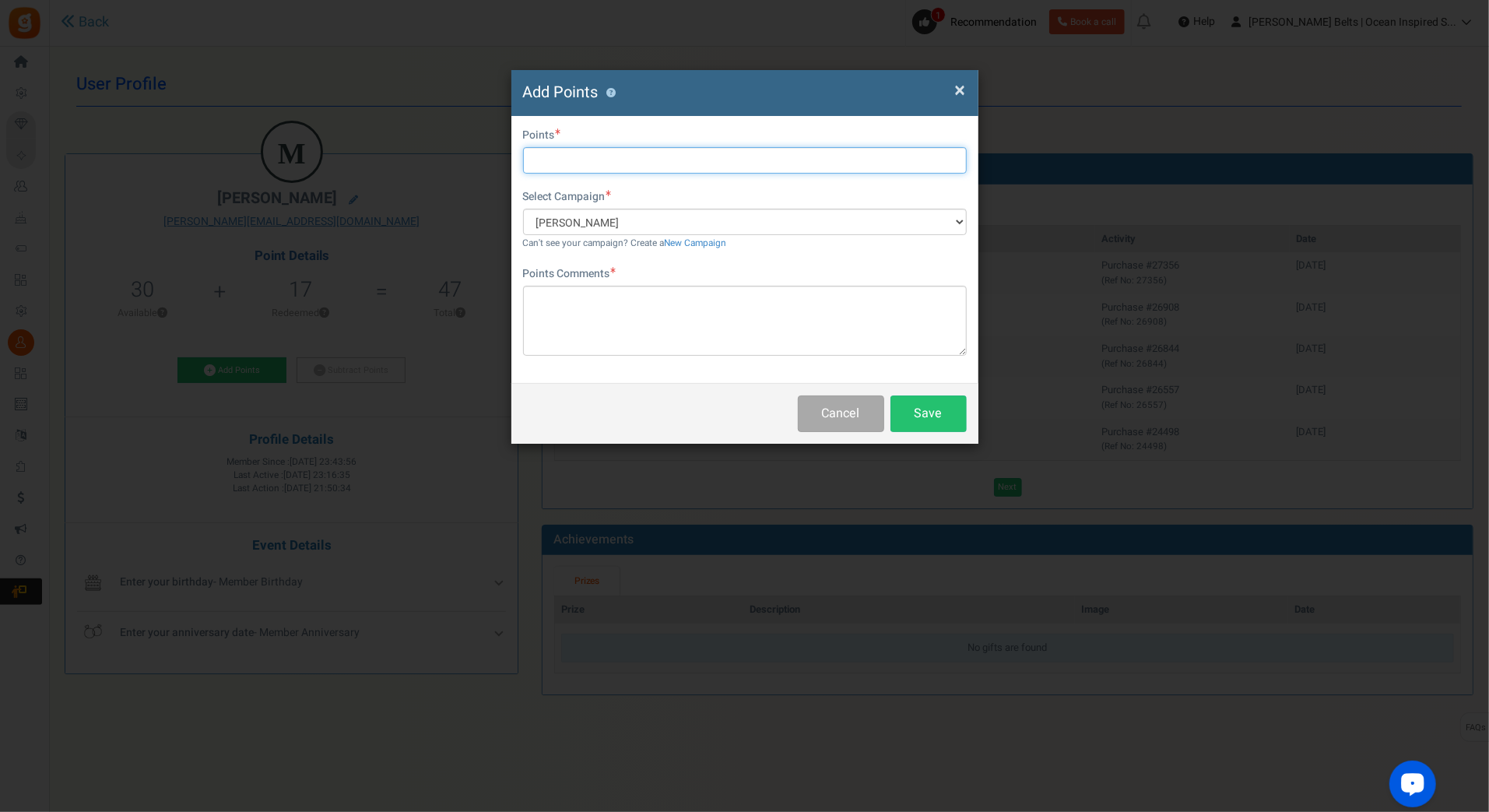
click at [671, 163] on input "text" at bounding box center [744, 160] width 444 height 27
type input "10"
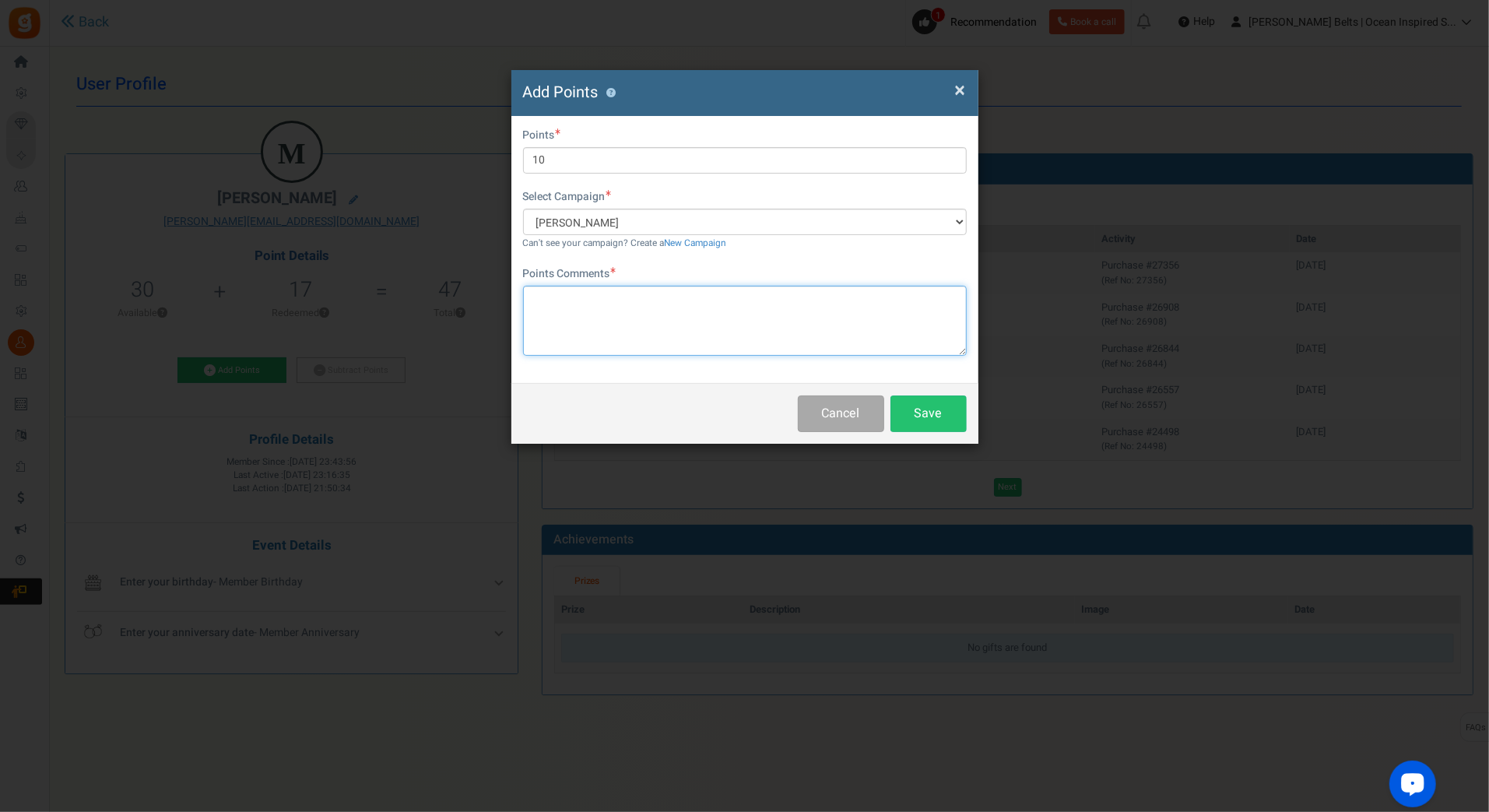
click at [645, 331] on textarea at bounding box center [744, 320] width 444 height 70
paste textarea "$10 [PERSON_NAME] Bucks Email Promo [DATE]-[DATE] [DATE] MJ"
type textarea "$10 [PERSON_NAME] Bucks Email Promo [DATE]-[DATE] [DATE] MJ"
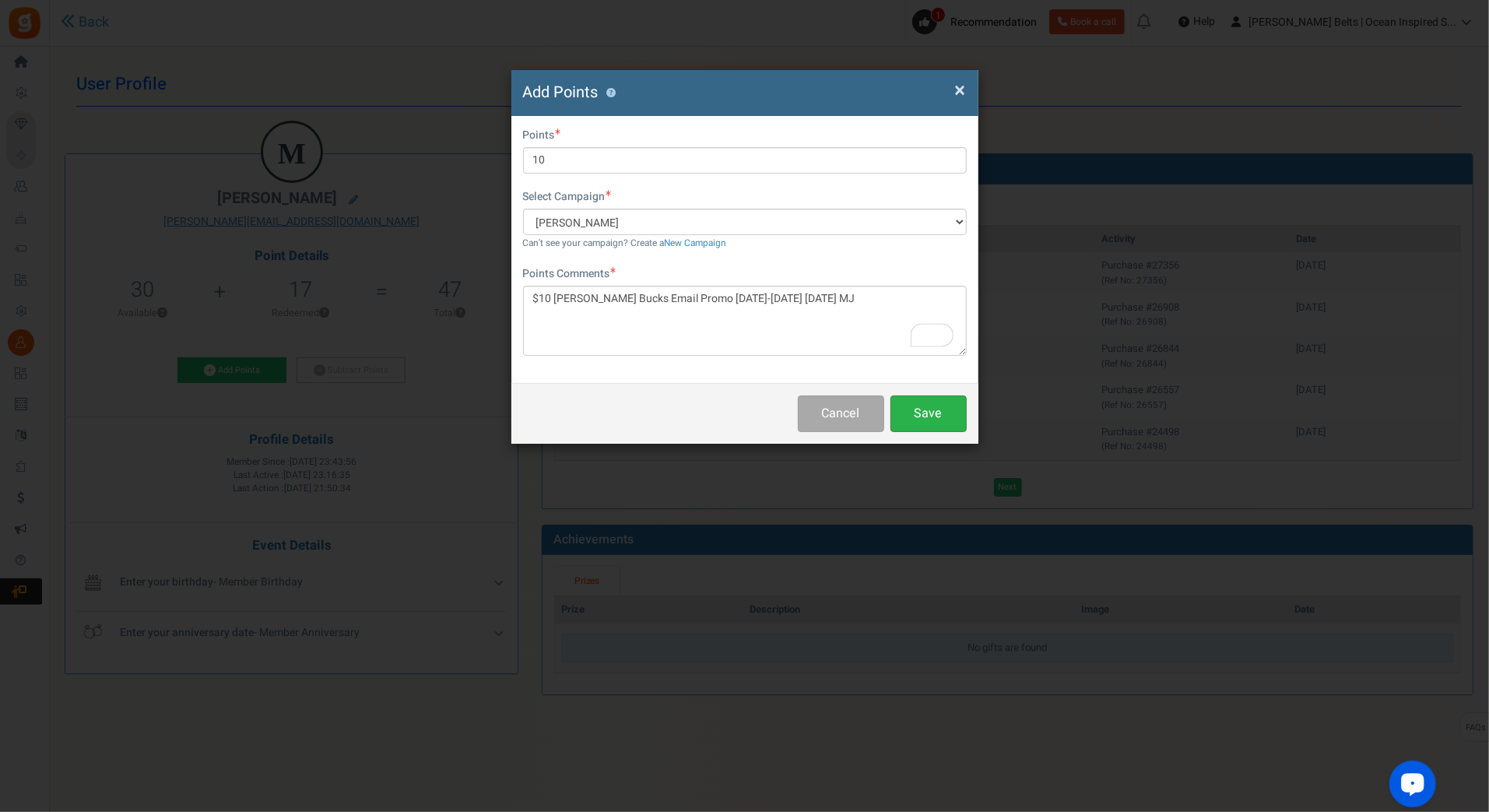
click at [930, 411] on button "Save" at bounding box center [928, 413] width 77 height 36
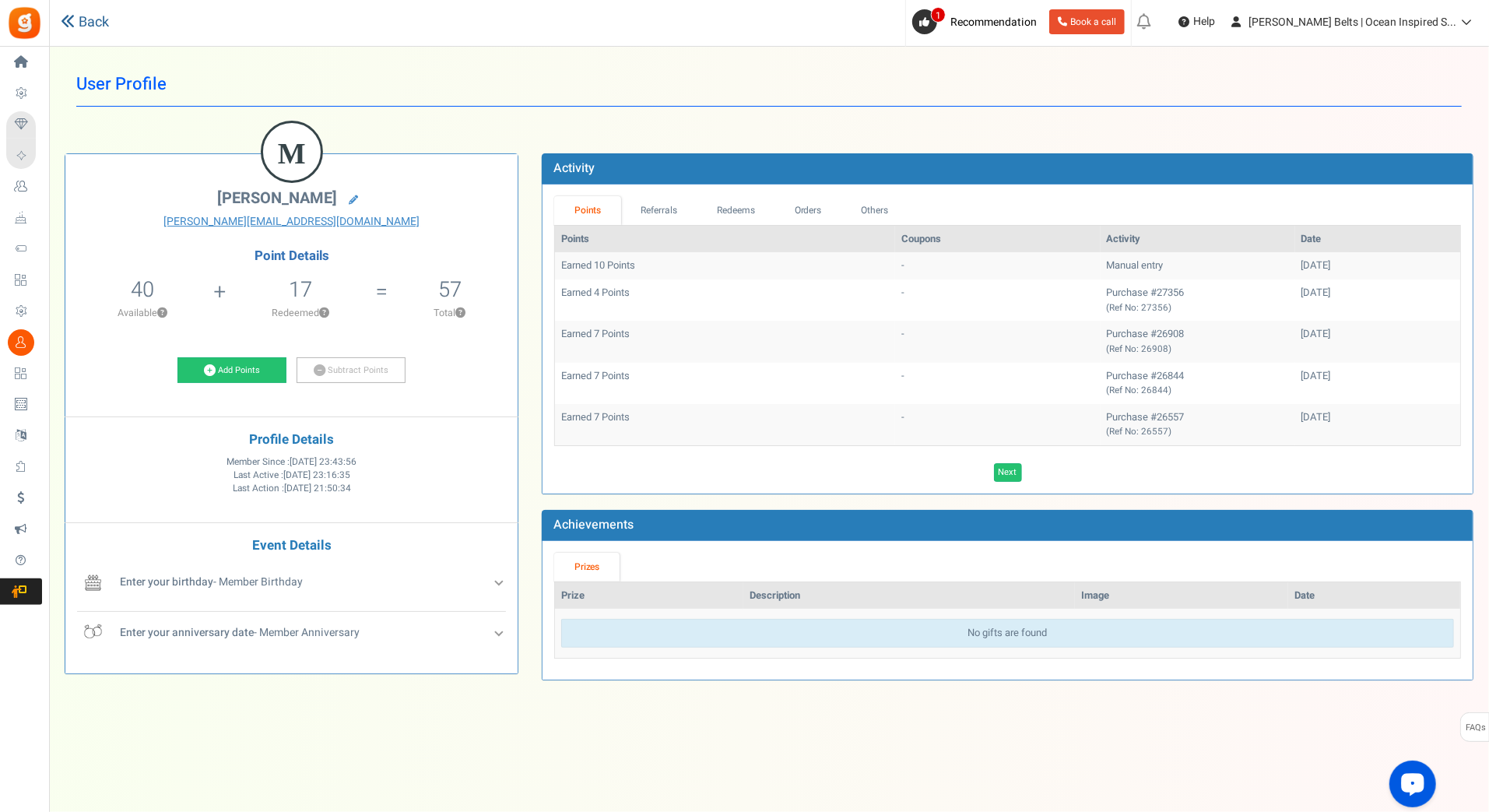
click at [88, 17] on link "Back" at bounding box center [84, 22] width 48 height 20
